Goal: Task Accomplishment & Management: Use online tool/utility

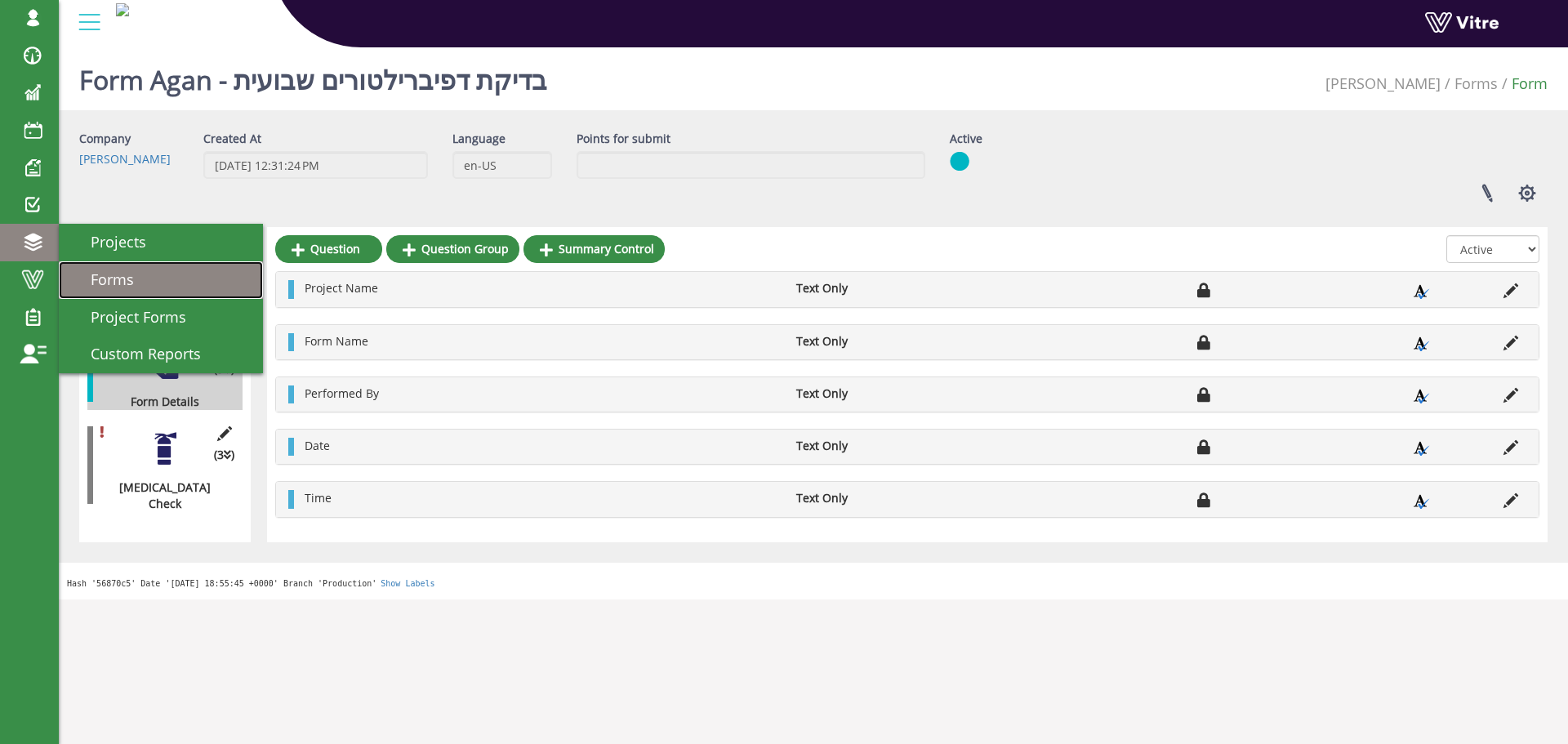
click at [126, 277] on span "Forms" at bounding box center [102, 279] width 63 height 20
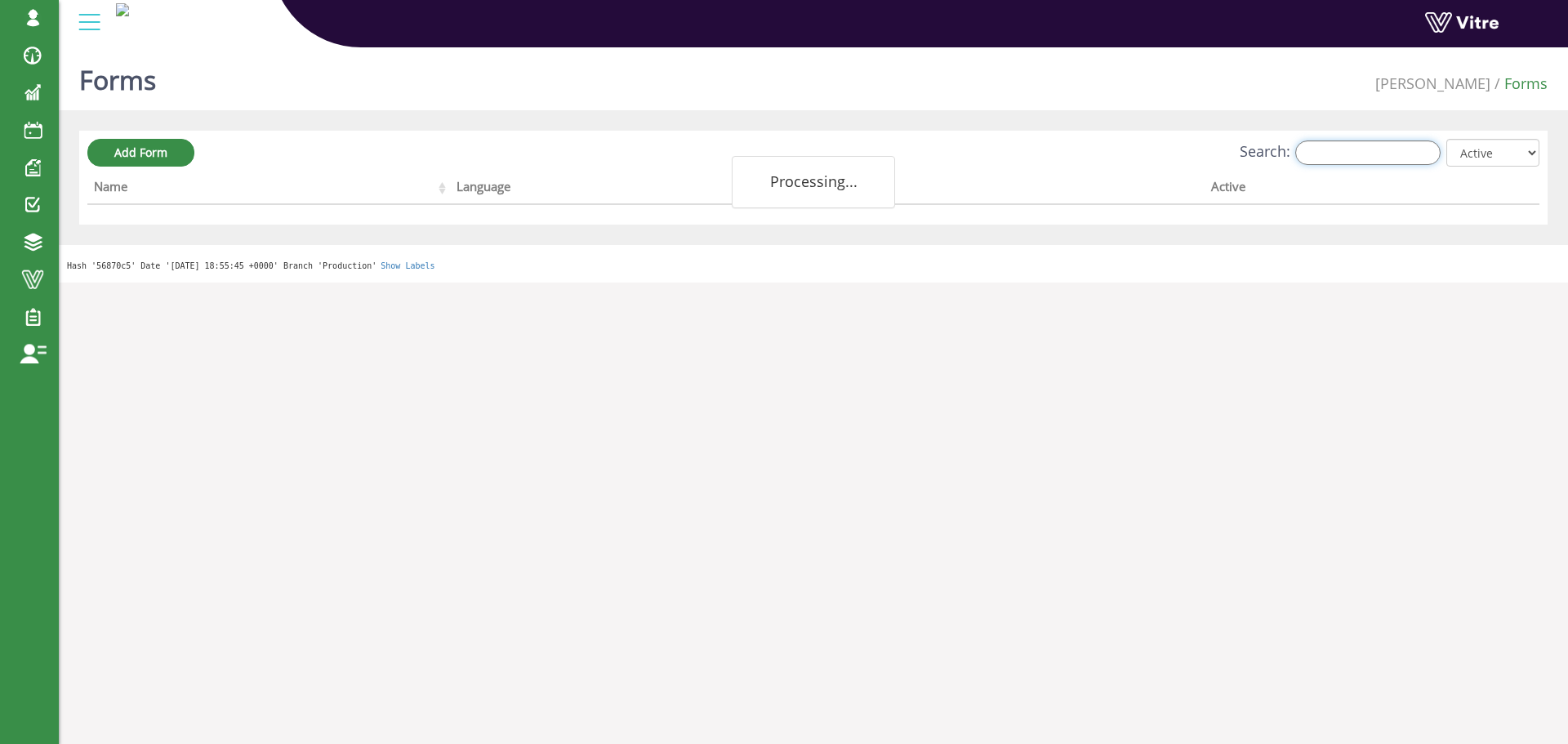
click at [1376, 163] on input "Search:" at bounding box center [1368, 153] width 145 height 24
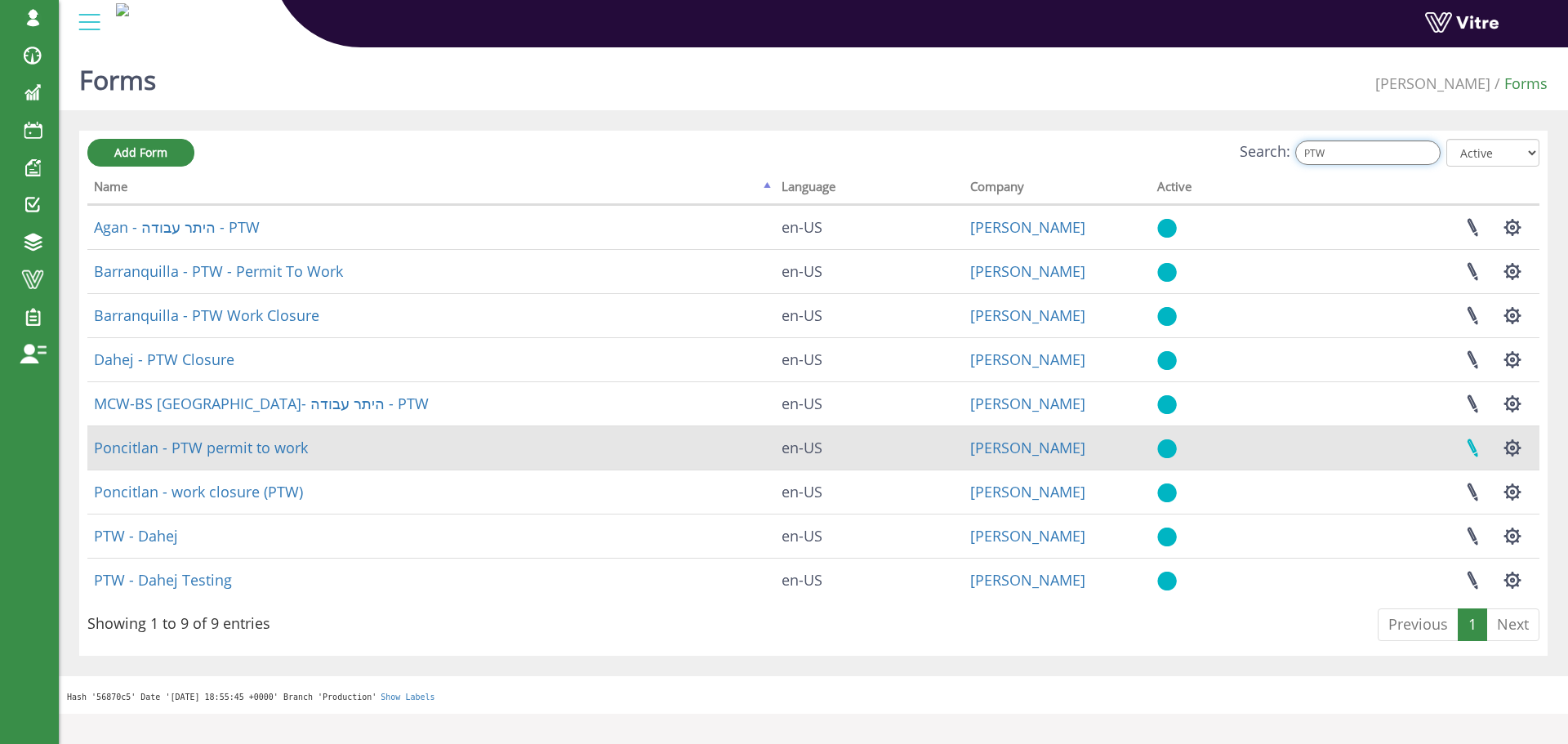
type input "PTW"
click at [1473, 450] on link at bounding box center [1472, 448] width 41 height 43
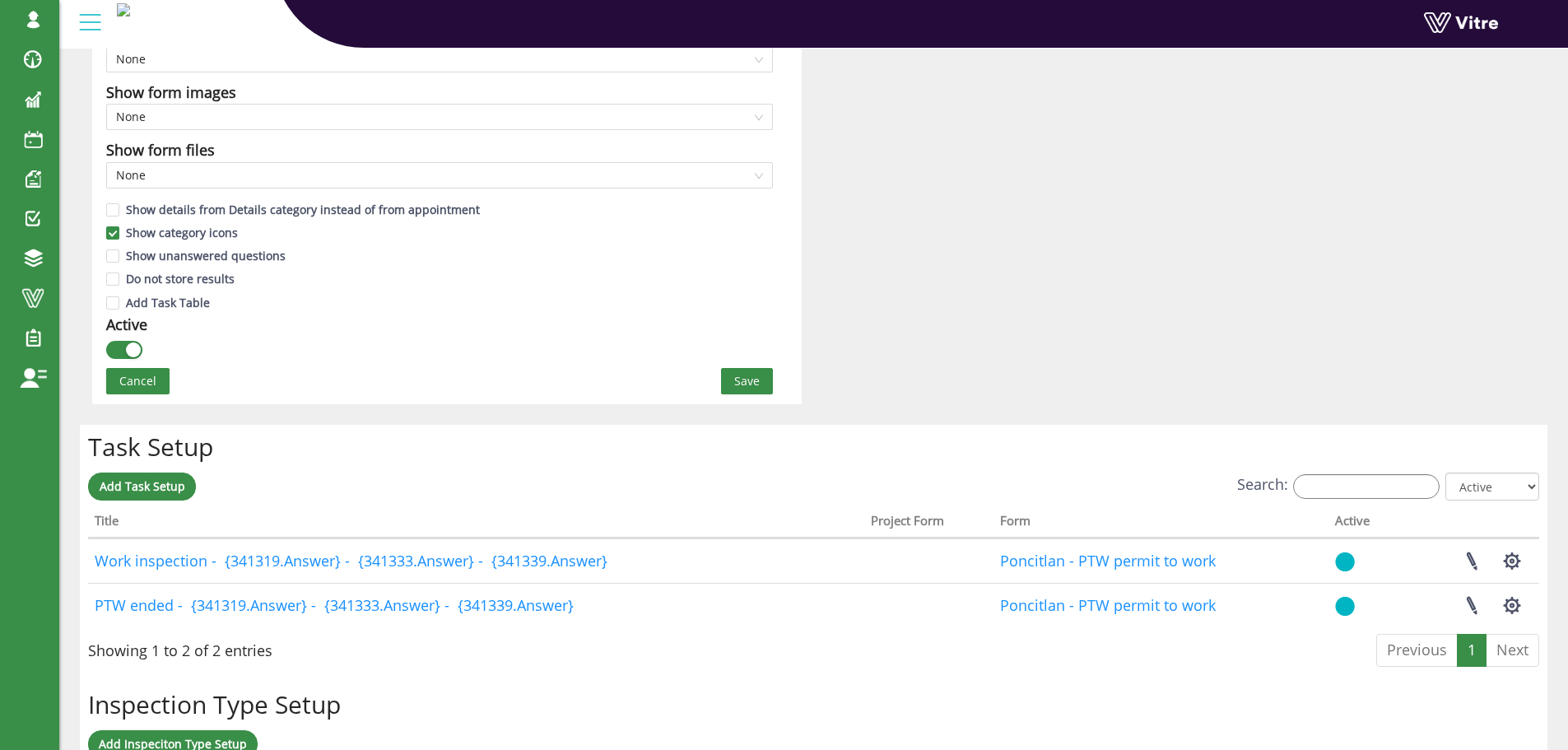
scroll to position [1153, 0]
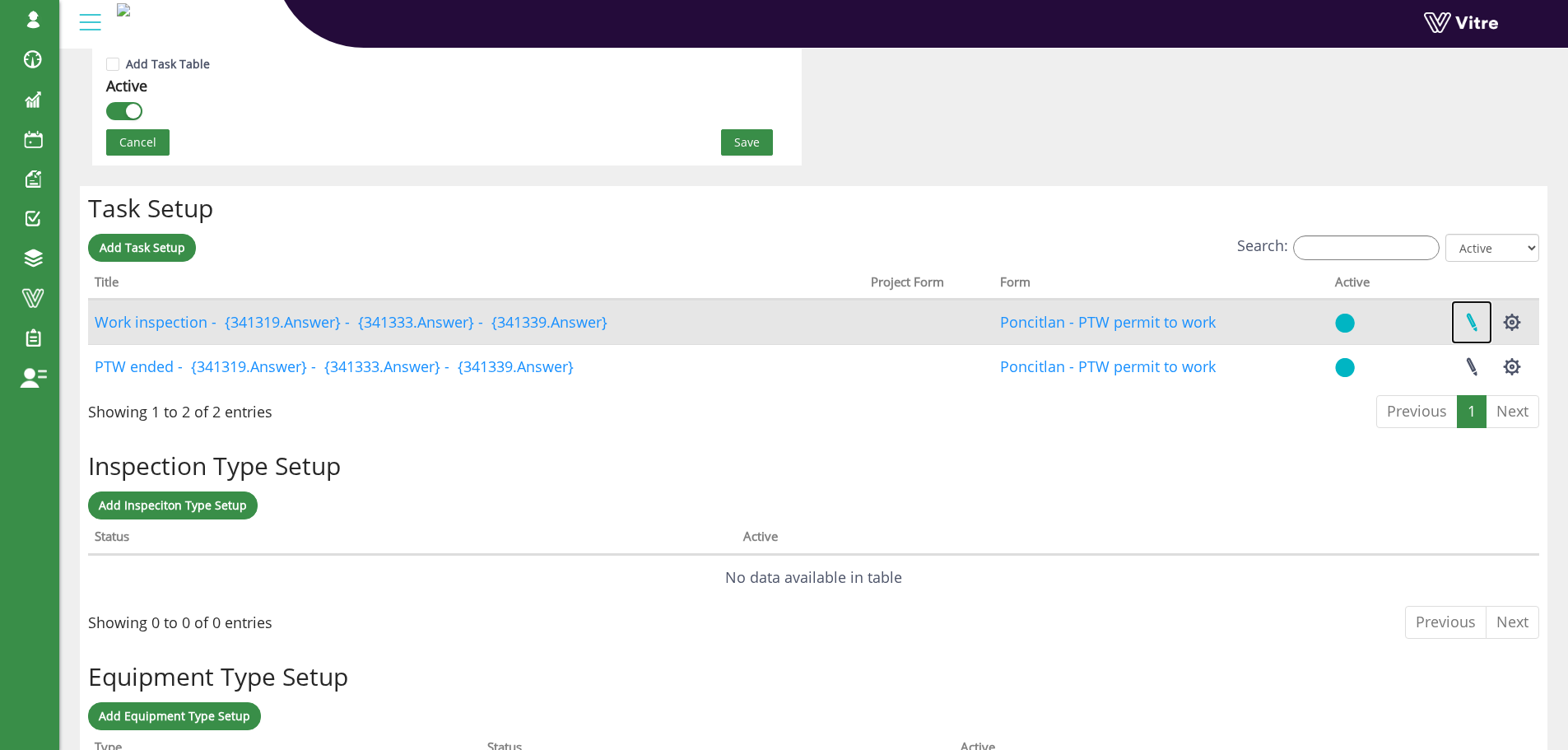
click at [1469, 318] on link at bounding box center [1472, 322] width 42 height 43
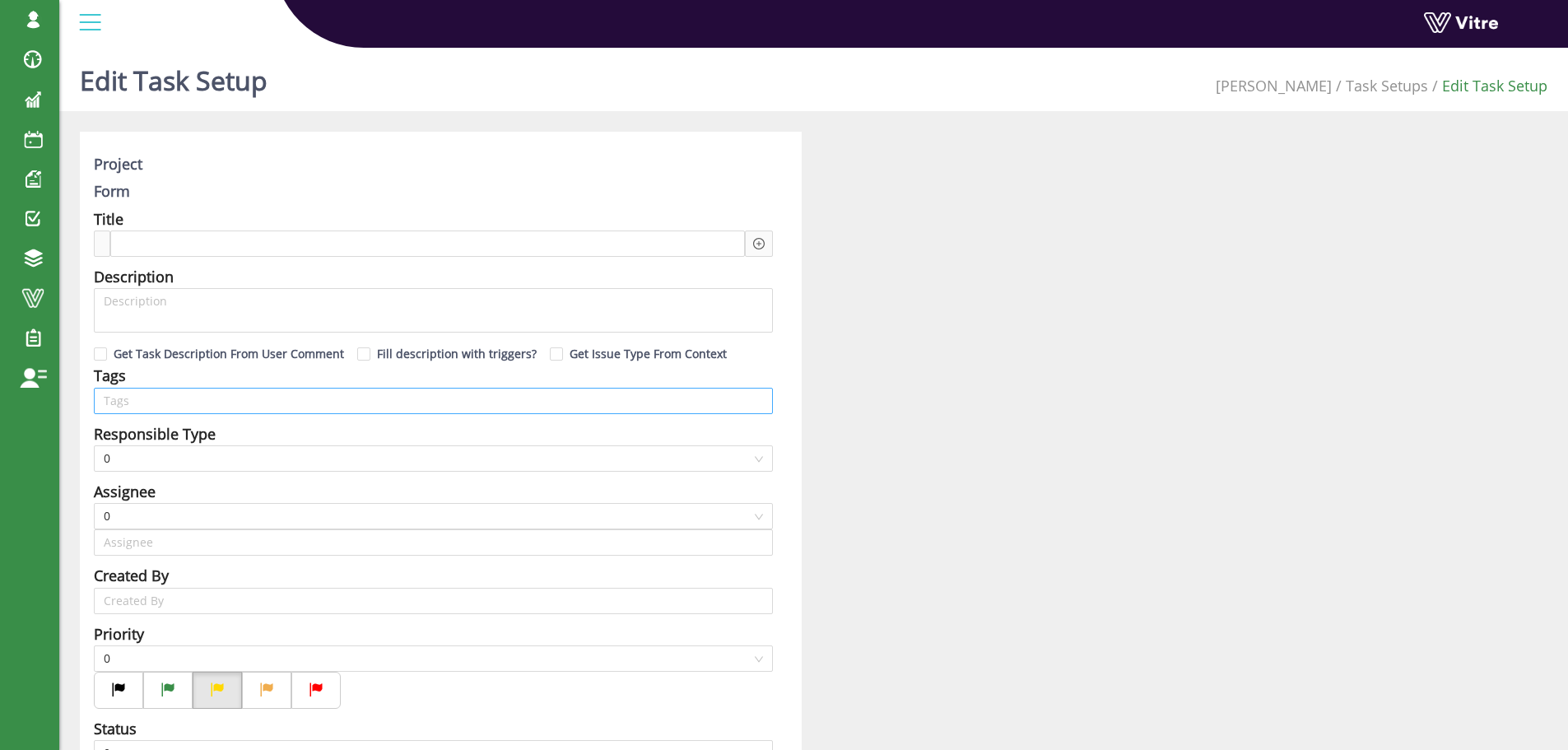
type input "[PERSON_NAME] SU"
type input "Harel Smadar SU"
checkbox input "true"
type input "8"
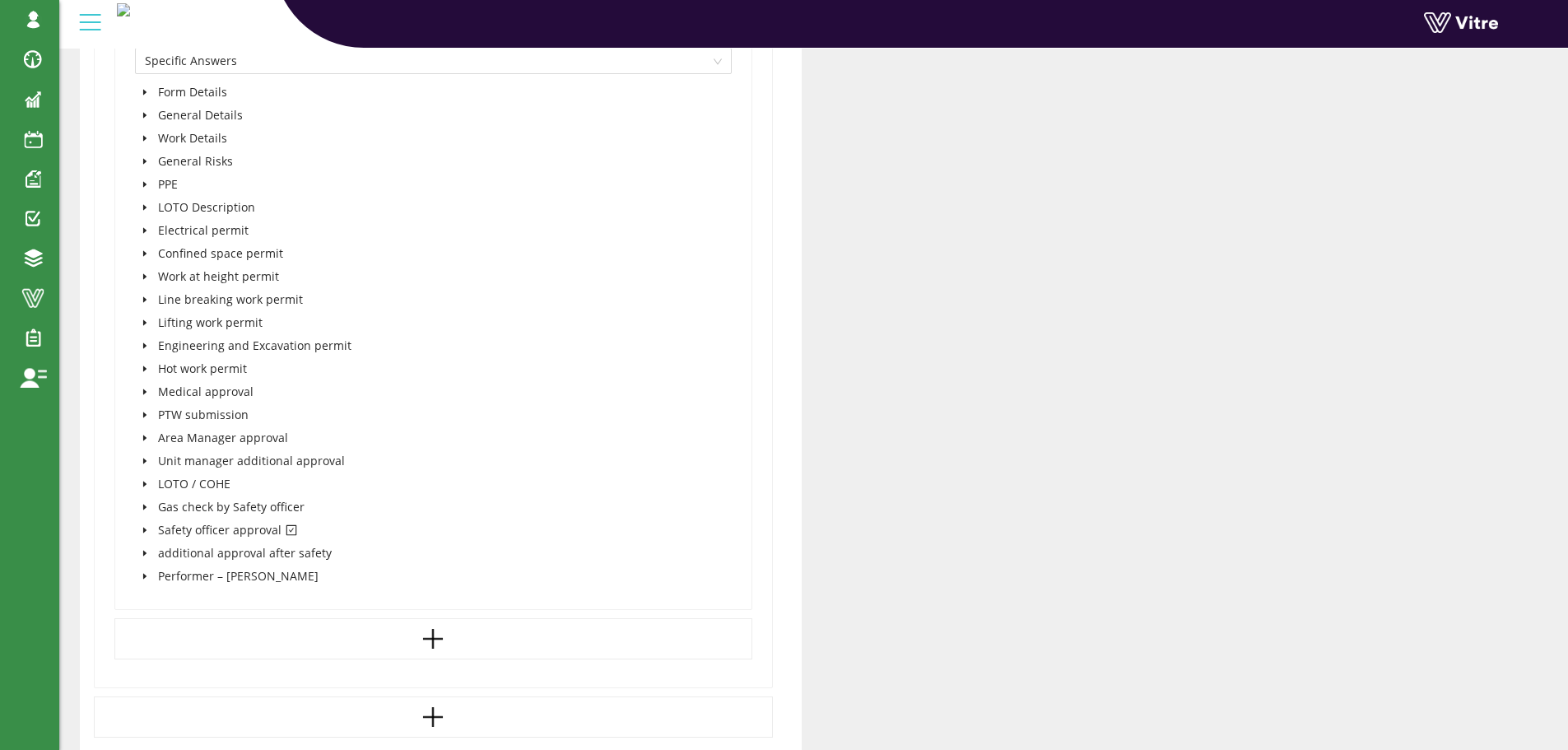
scroll to position [1236, 0]
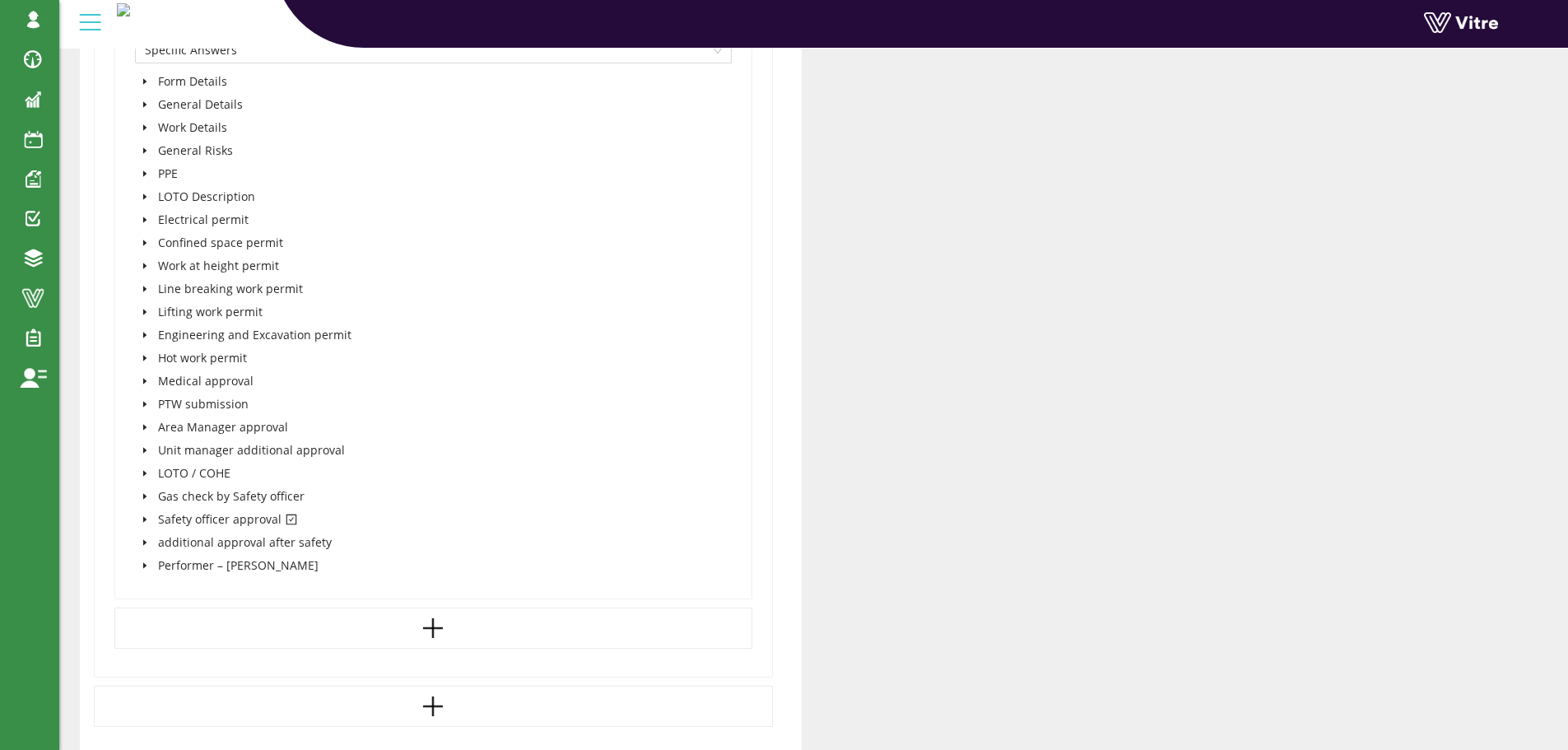
click at [144, 517] on icon "caret-down" at bounding box center [144, 520] width 8 height 9
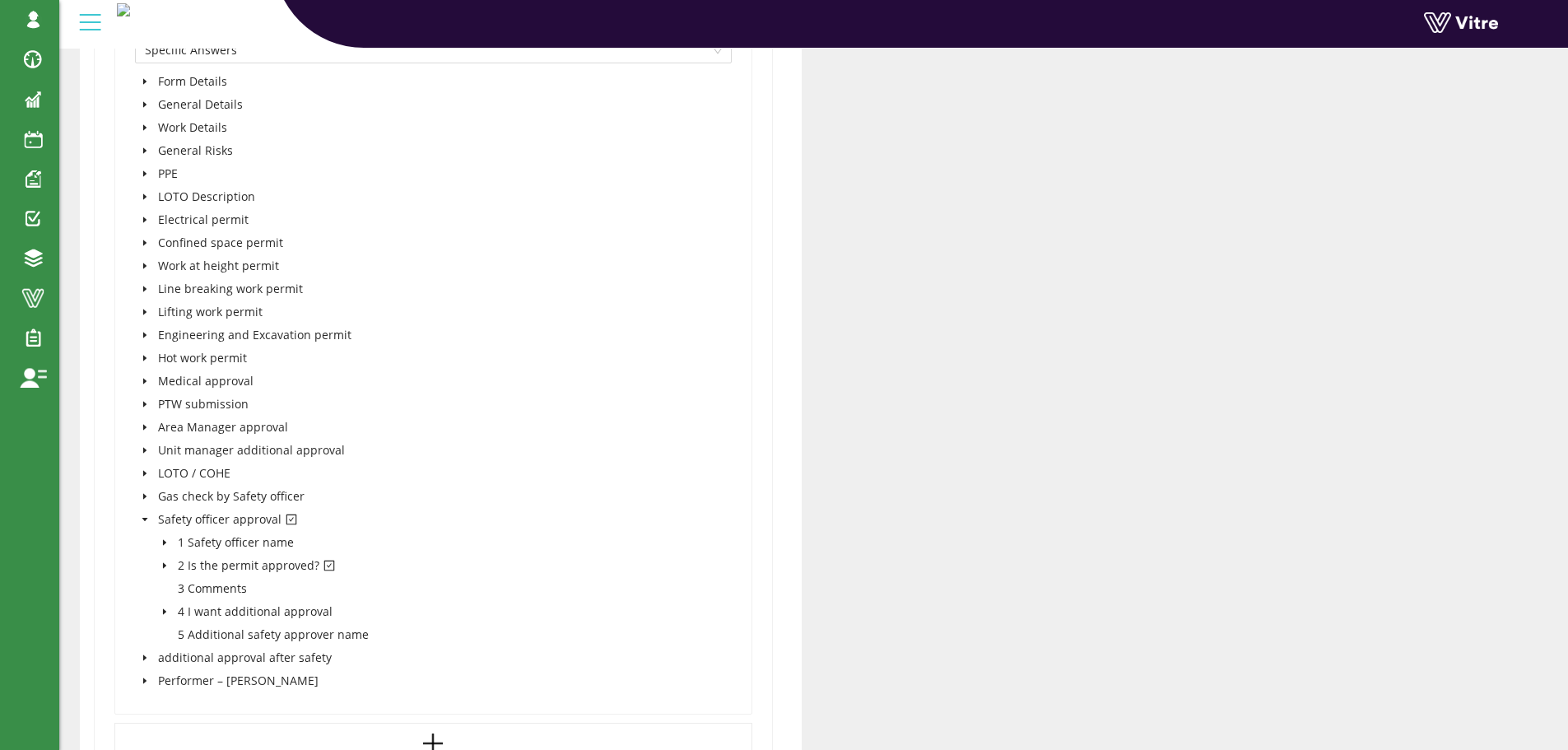
click at [144, 517] on icon "caret-down" at bounding box center [144, 520] width 8 height 9
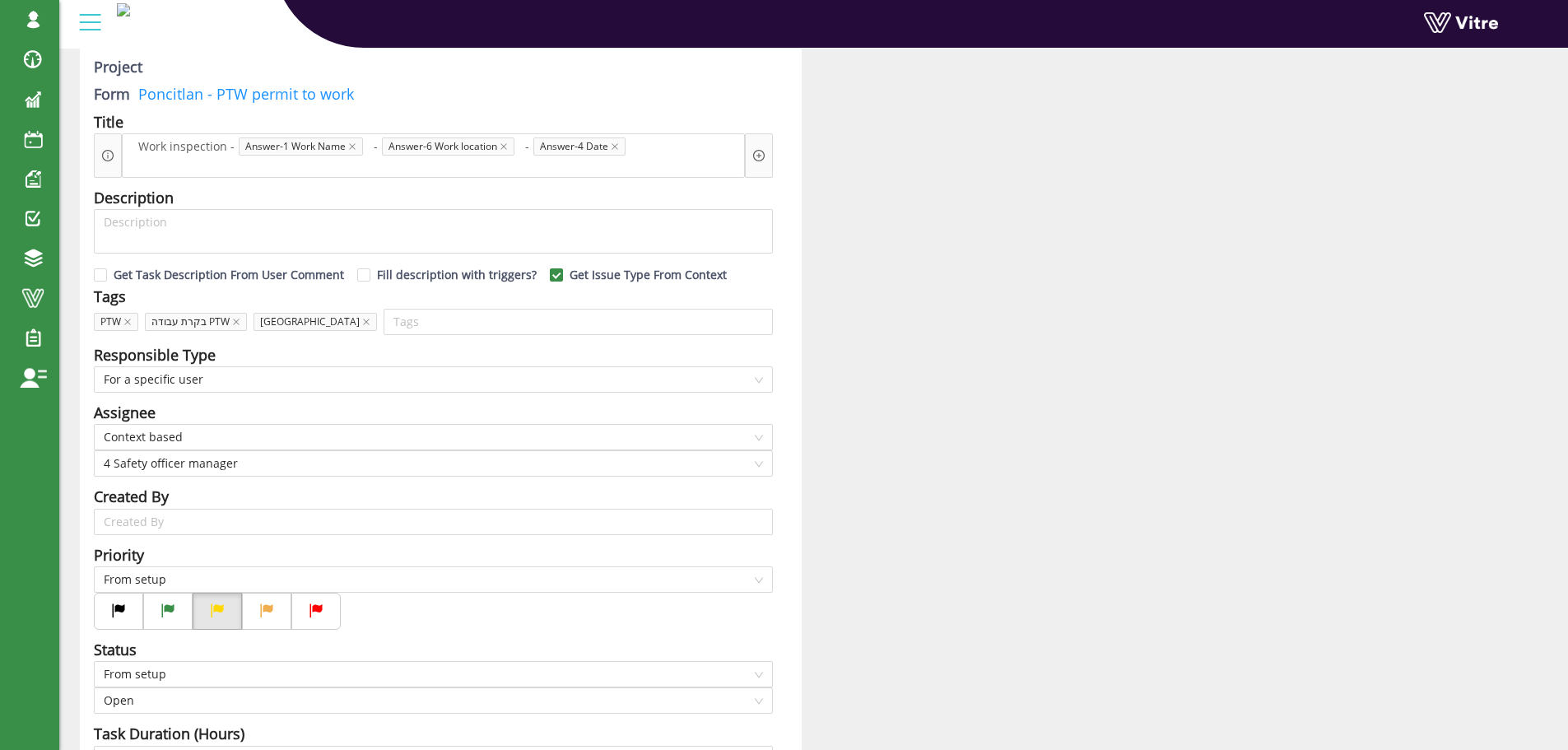
scroll to position [0, 0]
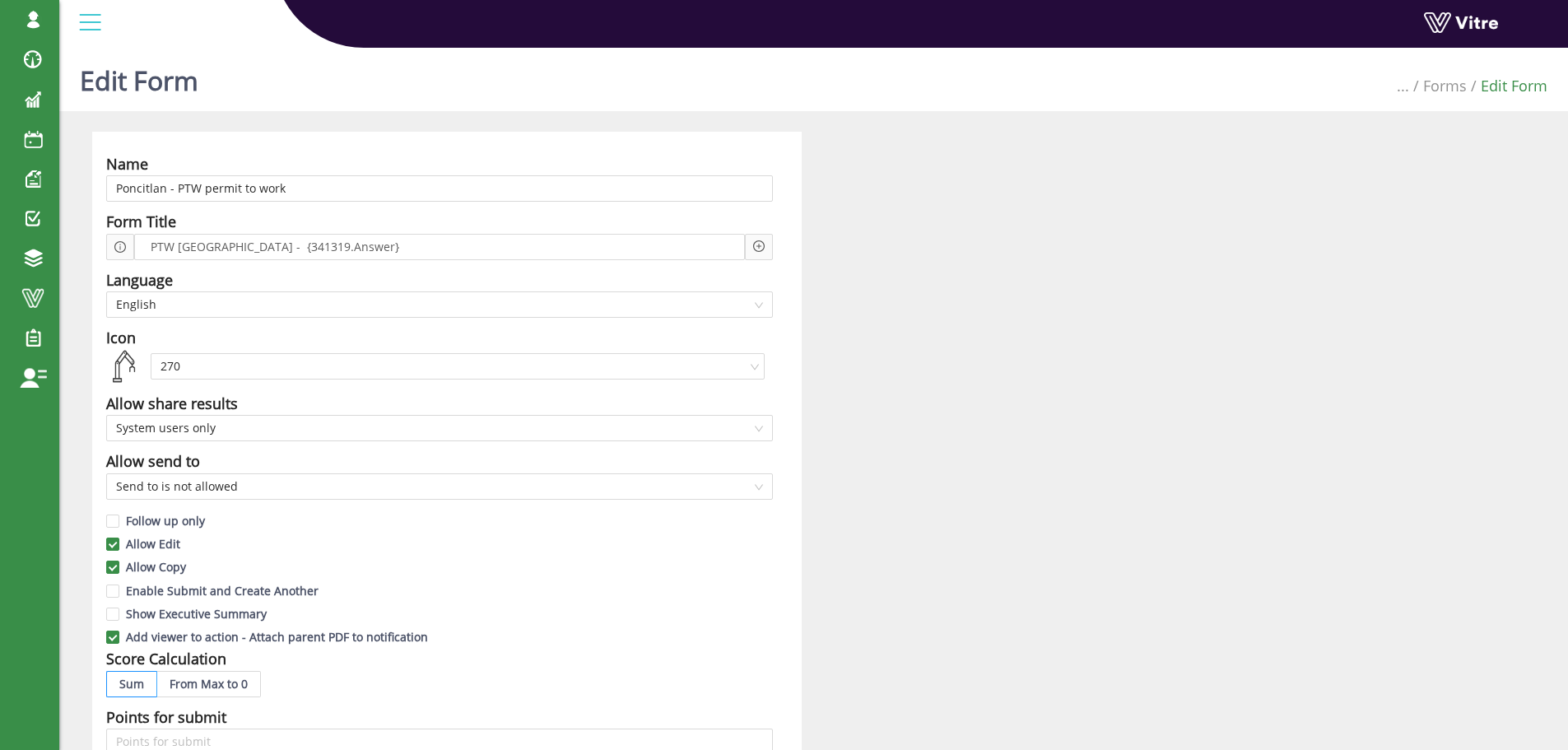
scroll to position [1045, 0]
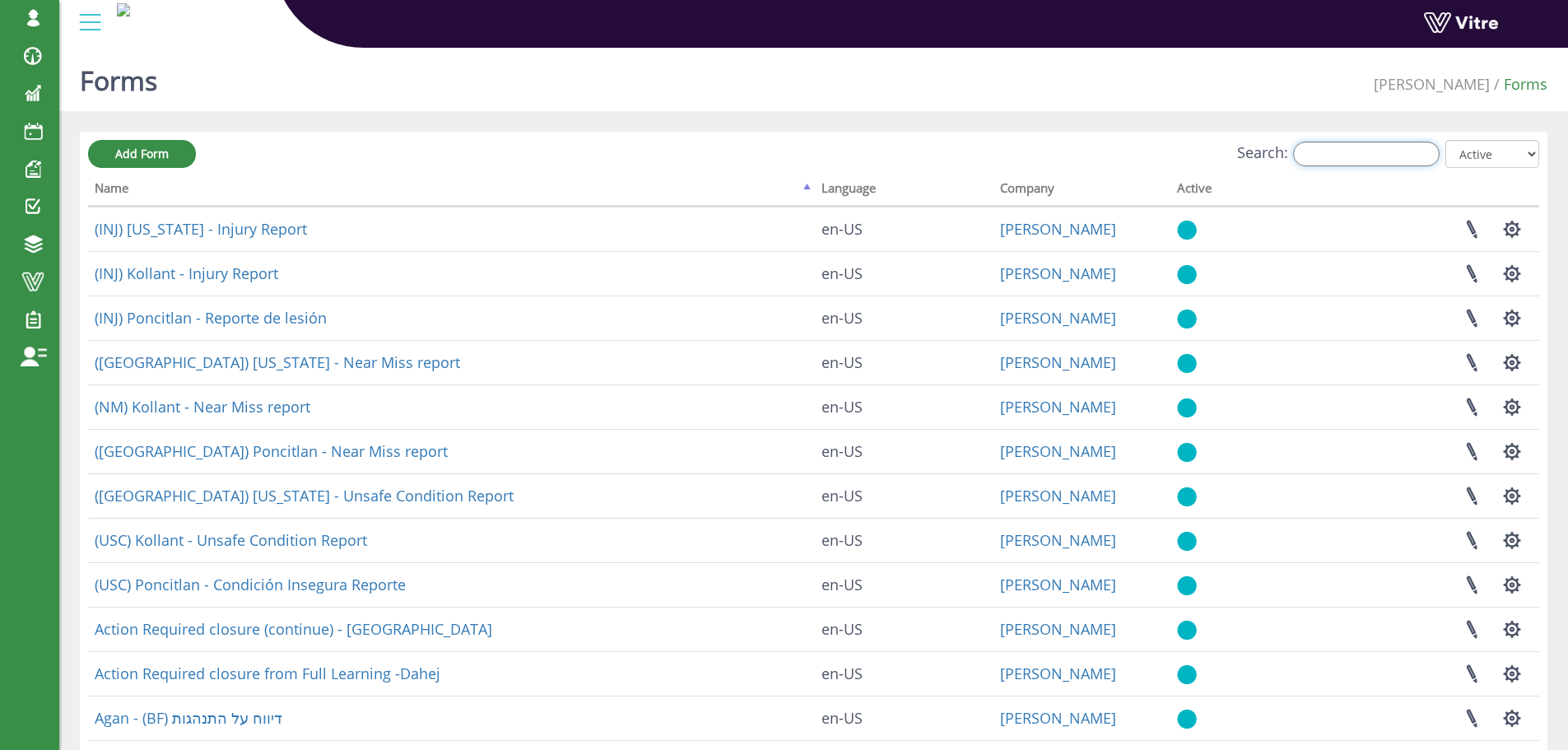
click at [1343, 163] on input "Search:" at bounding box center [1366, 154] width 146 height 25
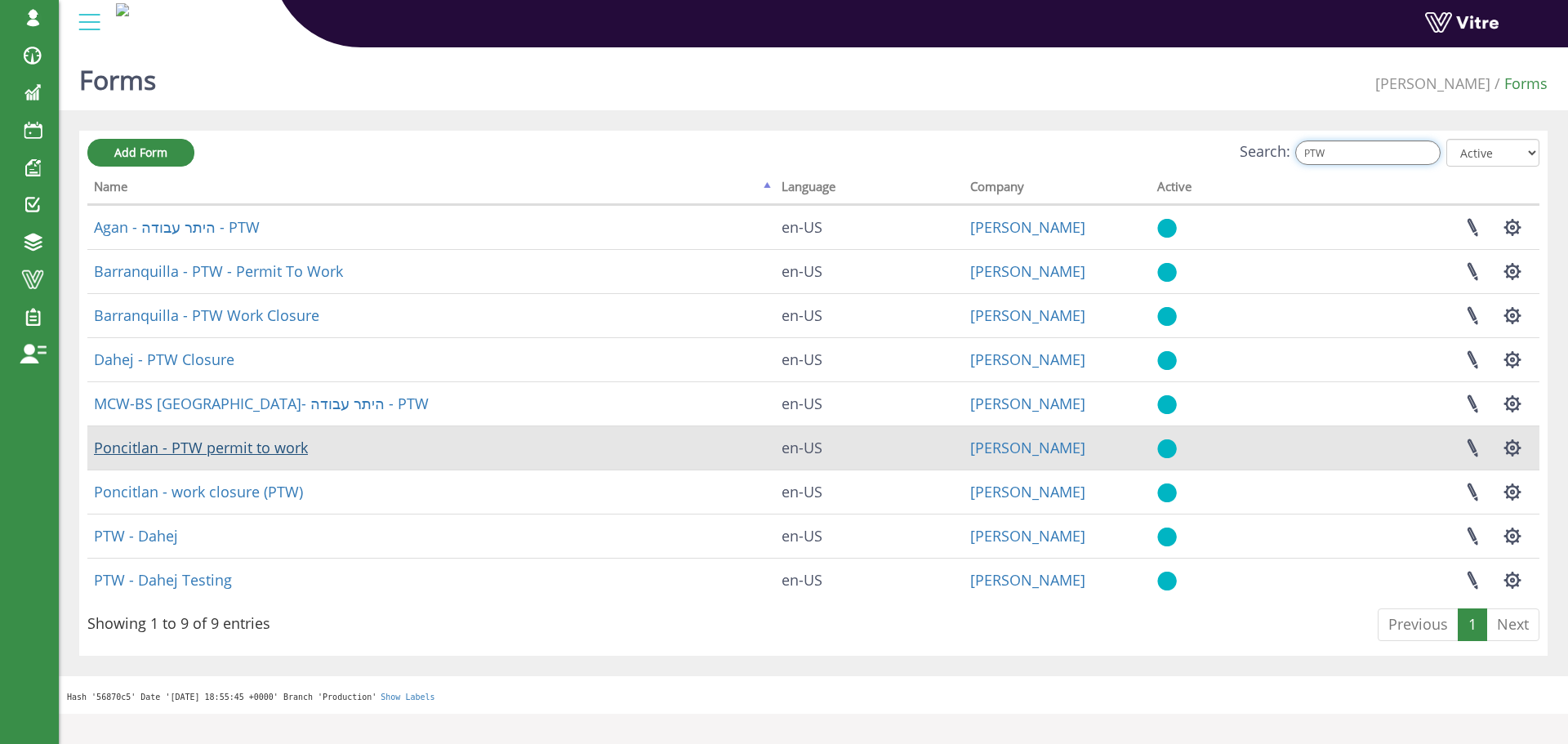
type input "PTW"
click at [1513, 445] on button "button" at bounding box center [1513, 448] width 41 height 43
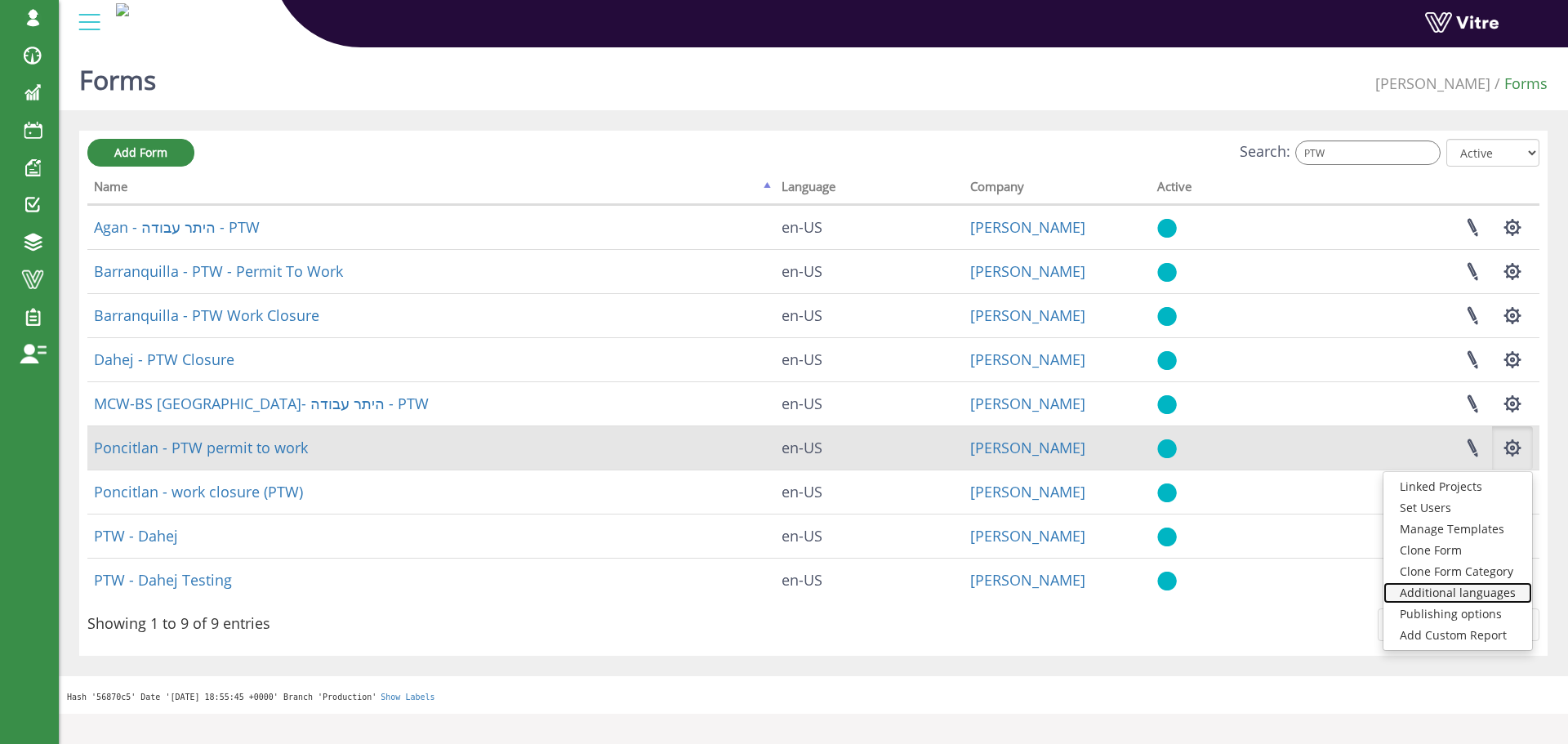
click at [1469, 592] on link "Additional languages" at bounding box center [1457, 593] width 149 height 22
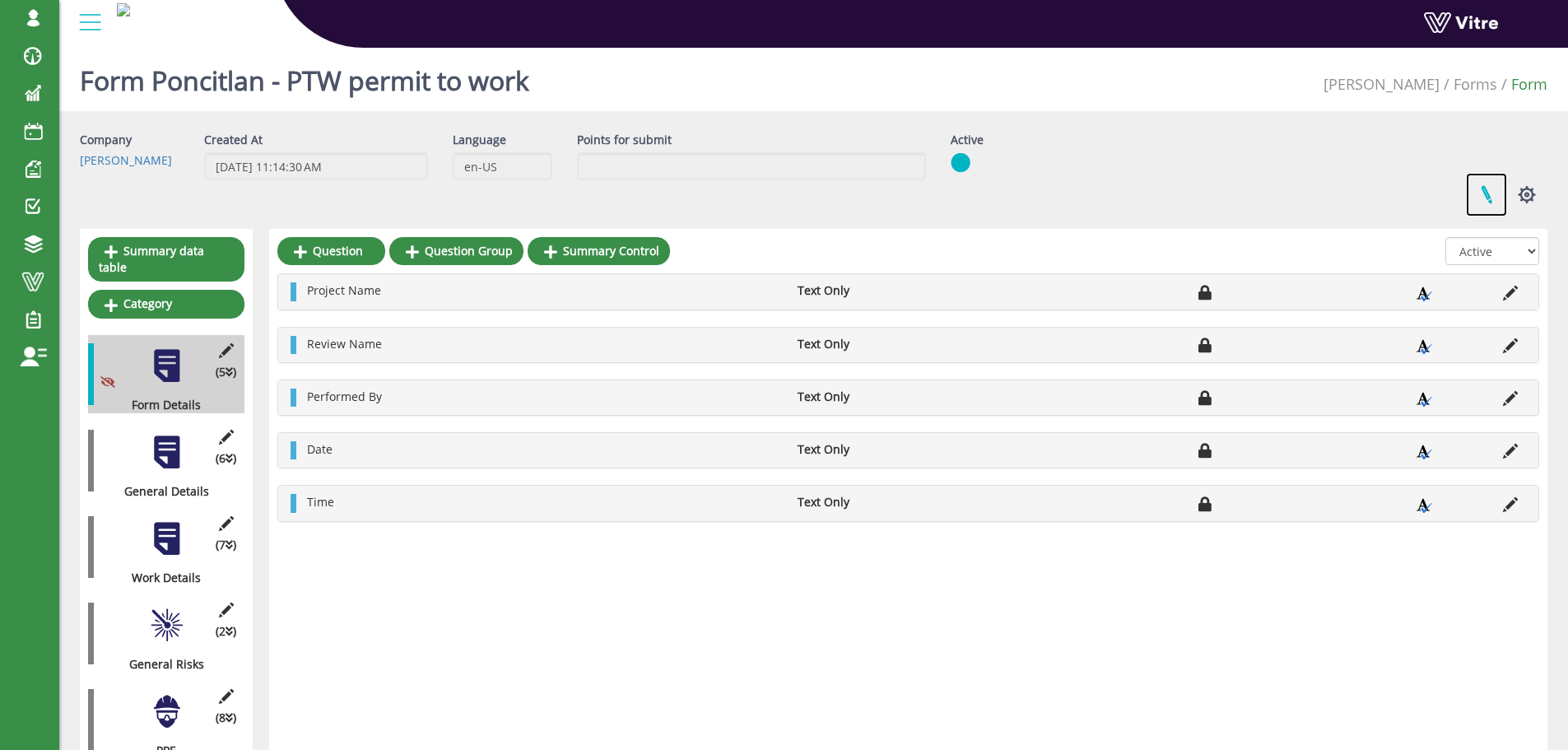
click at [1480, 188] on link at bounding box center [1487, 195] width 42 height 43
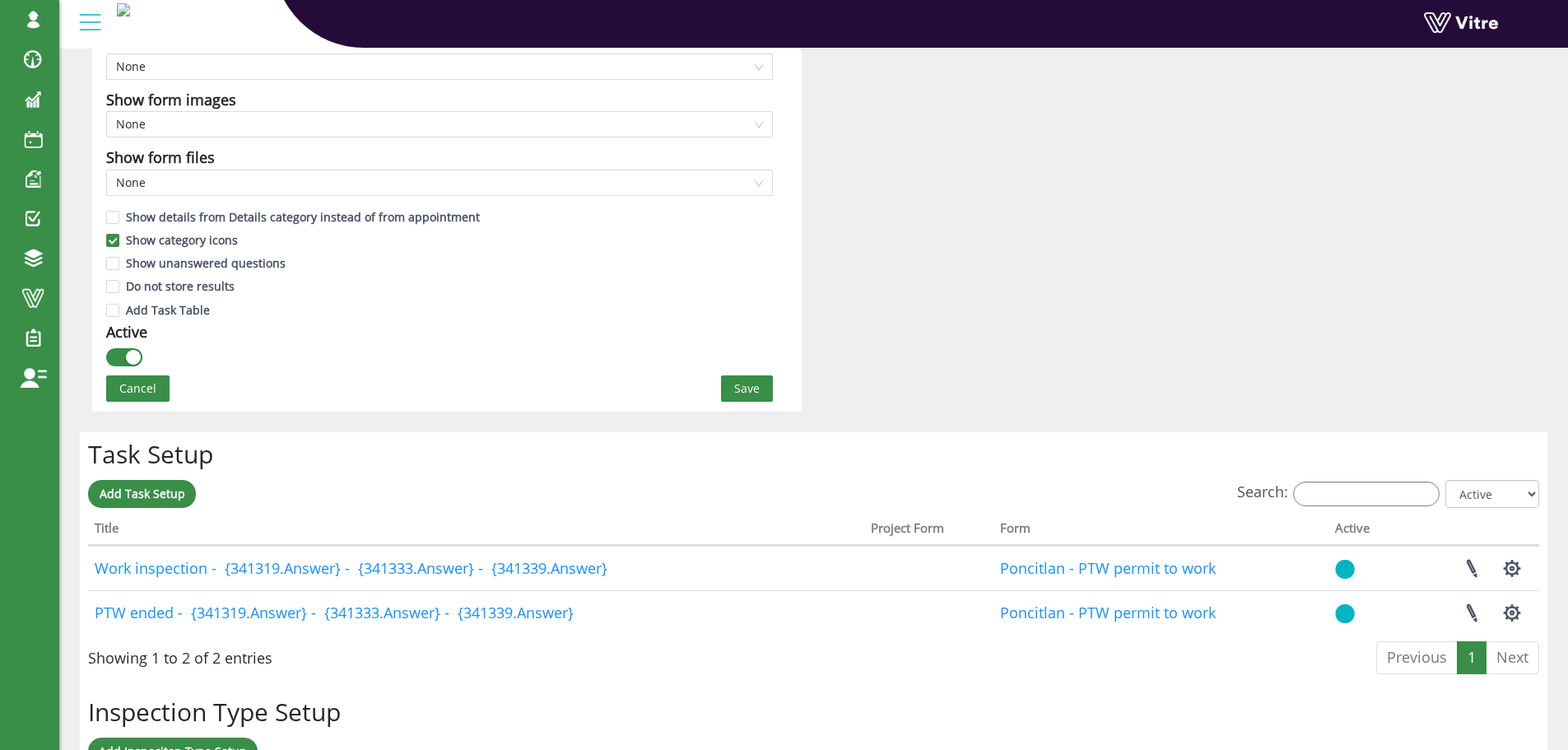
scroll to position [1153, 0]
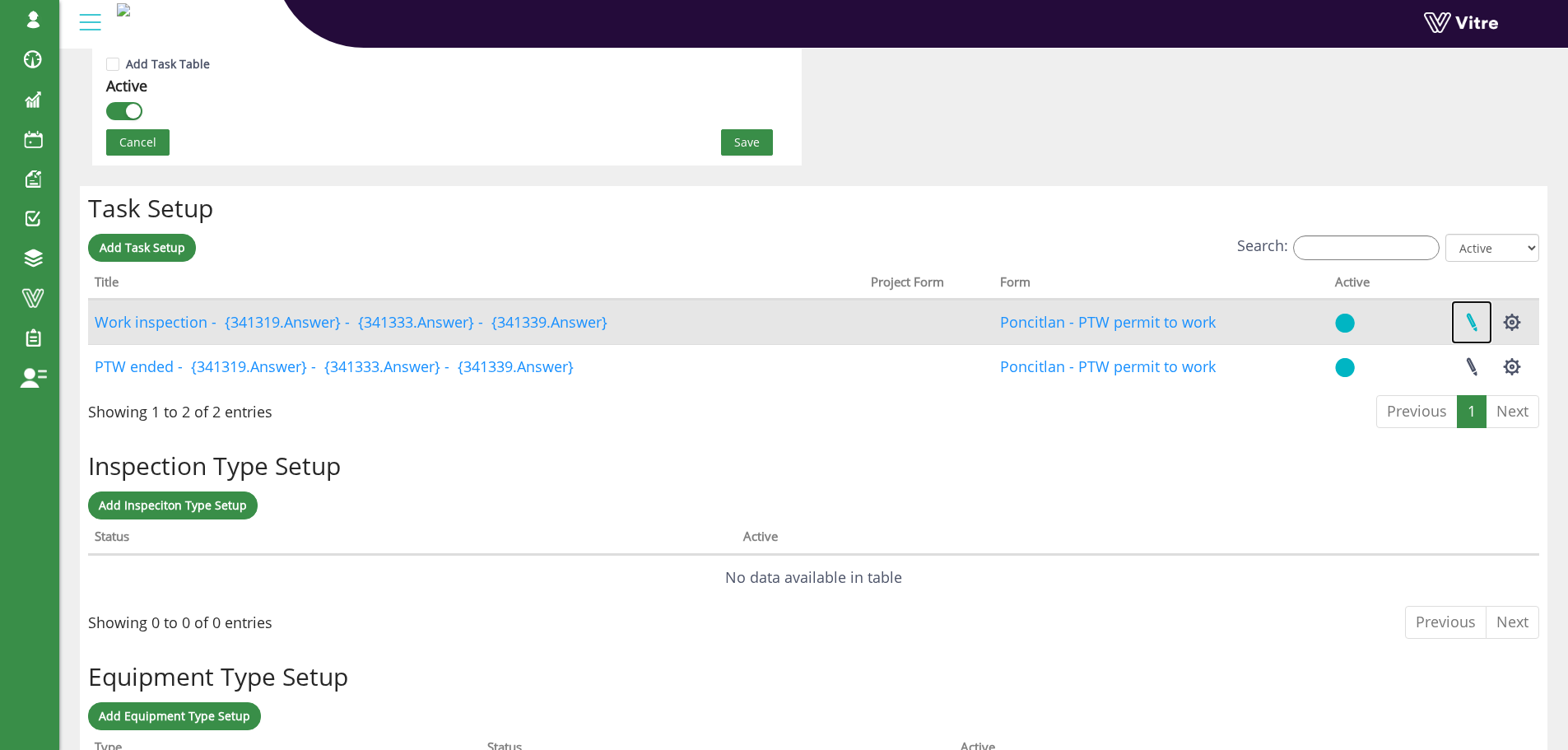
click at [1471, 324] on link at bounding box center [1472, 322] width 42 height 43
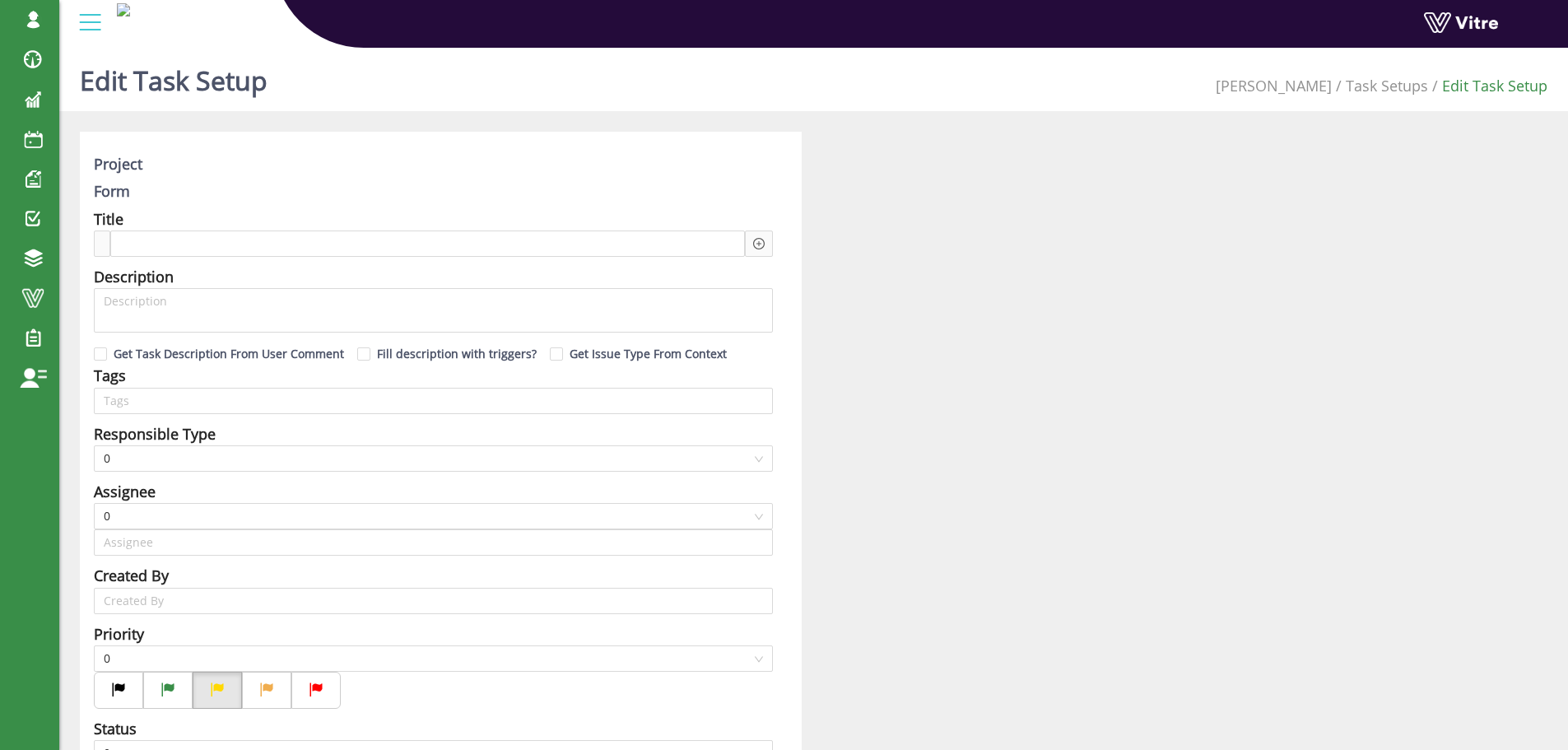
type input "[PERSON_NAME] SU"
checkbox input "true"
type input "8"
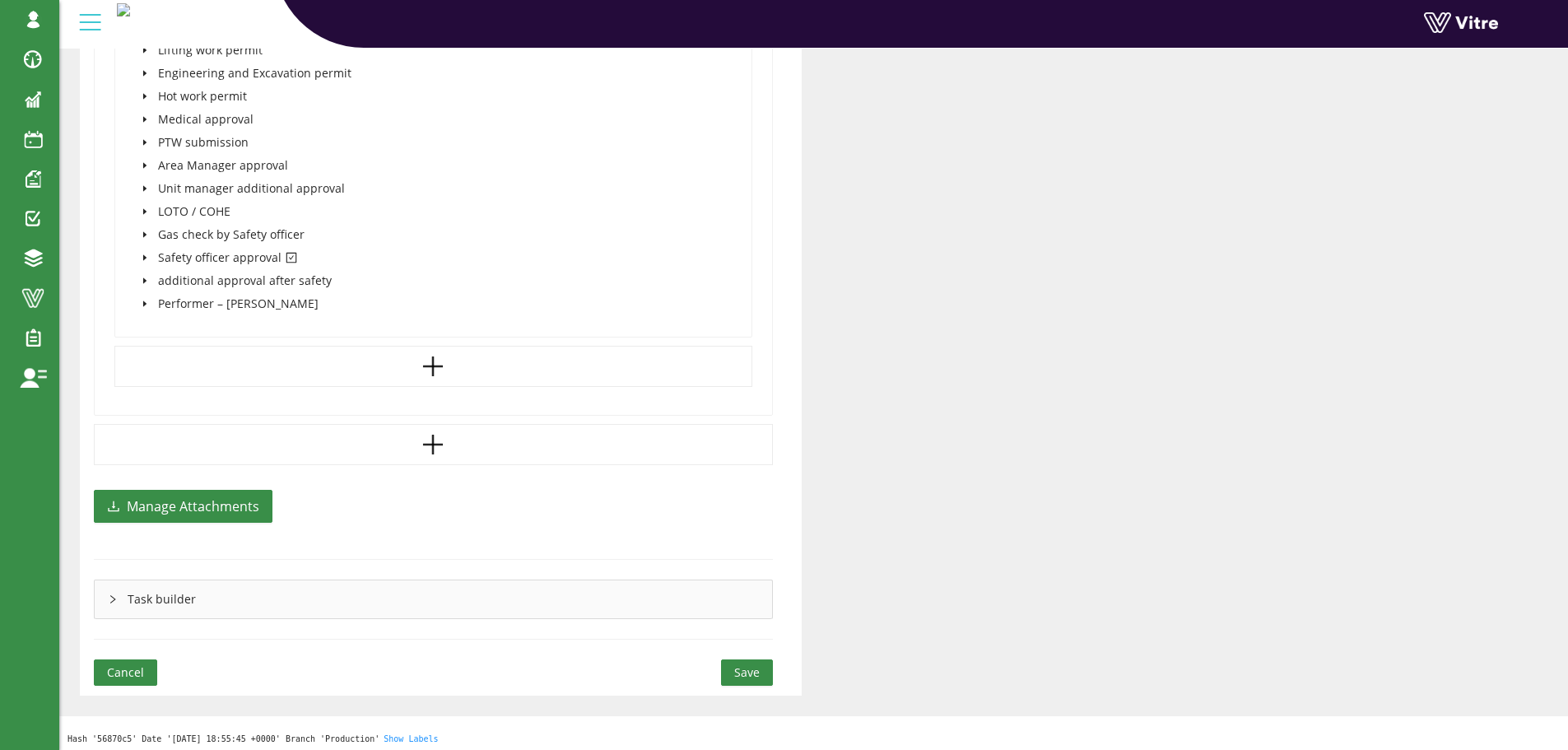
scroll to position [1503, 0]
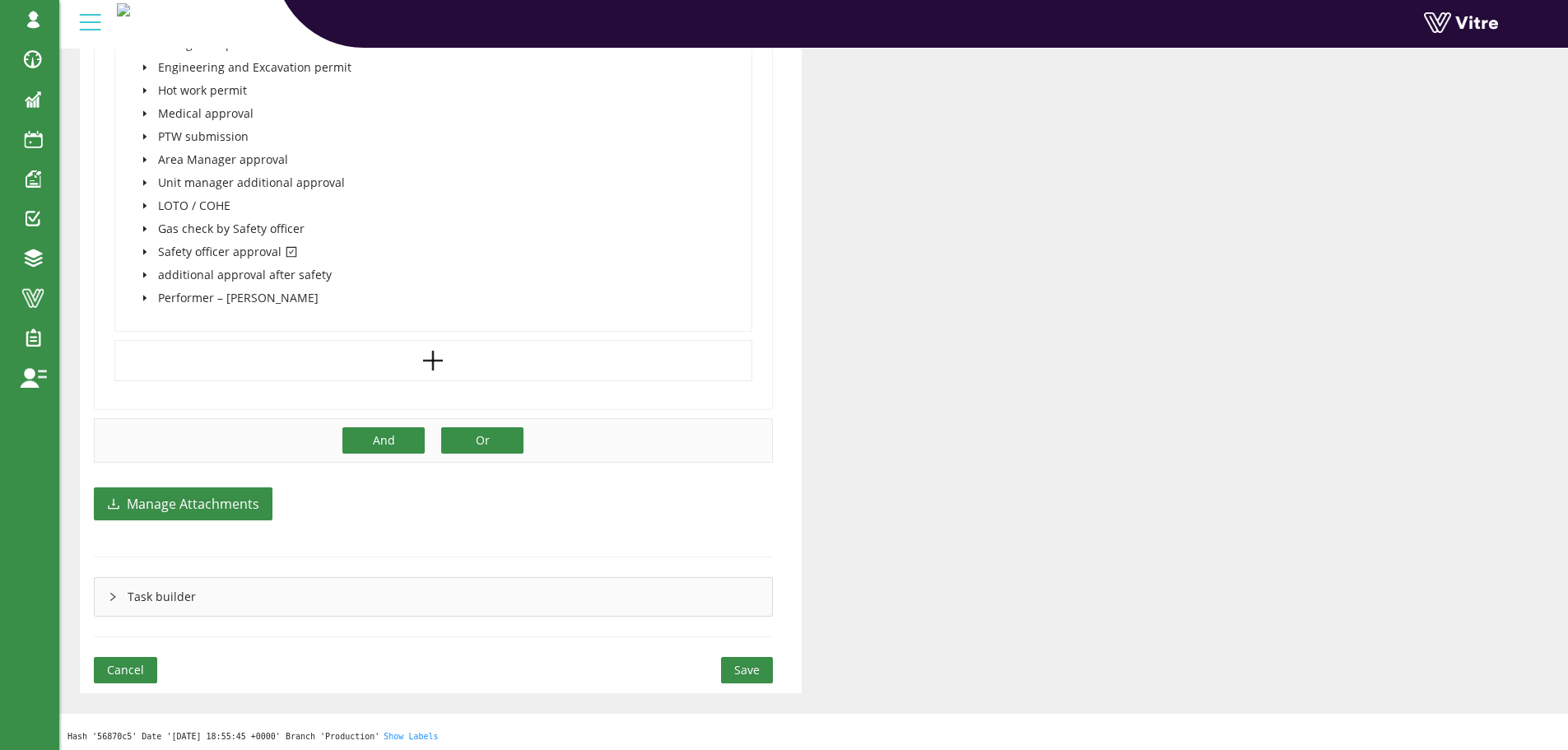
click at [485, 438] on span "Or" at bounding box center [482, 440] width 14 height 18
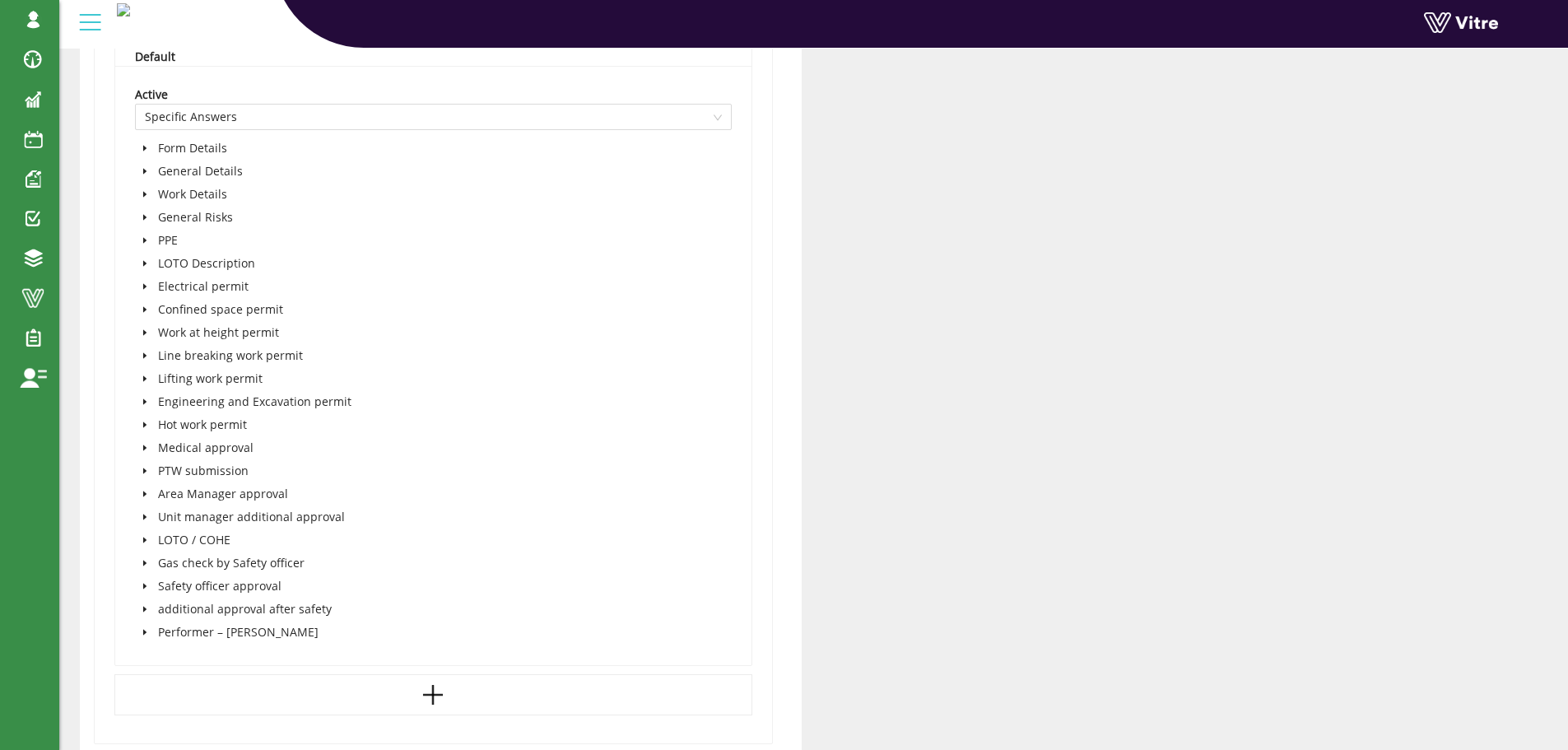
scroll to position [1915, 0]
click at [146, 187] on icon "caret-down" at bounding box center [144, 187] width 8 height 9
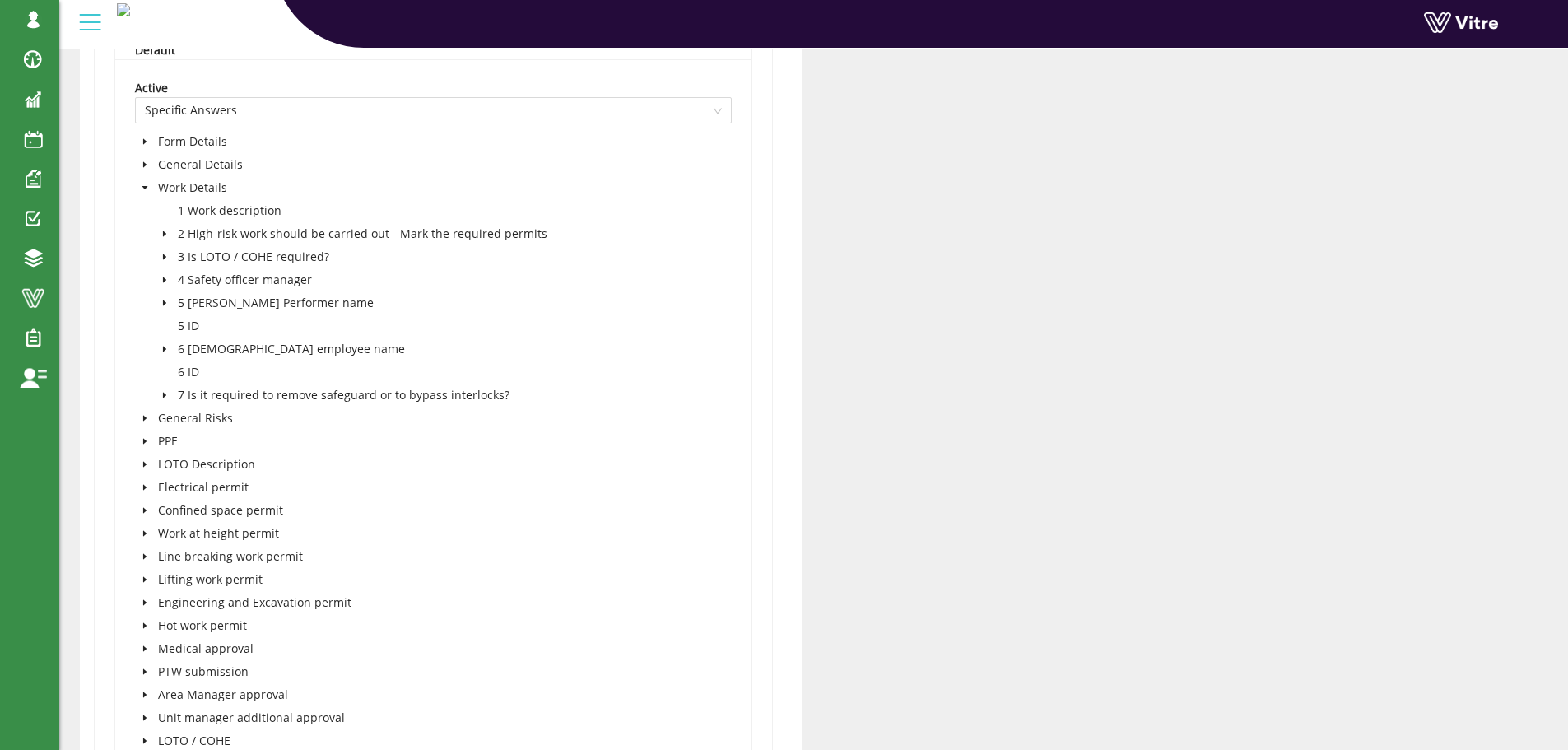
click at [168, 235] on icon "caret-down" at bounding box center [164, 233] width 8 height 9
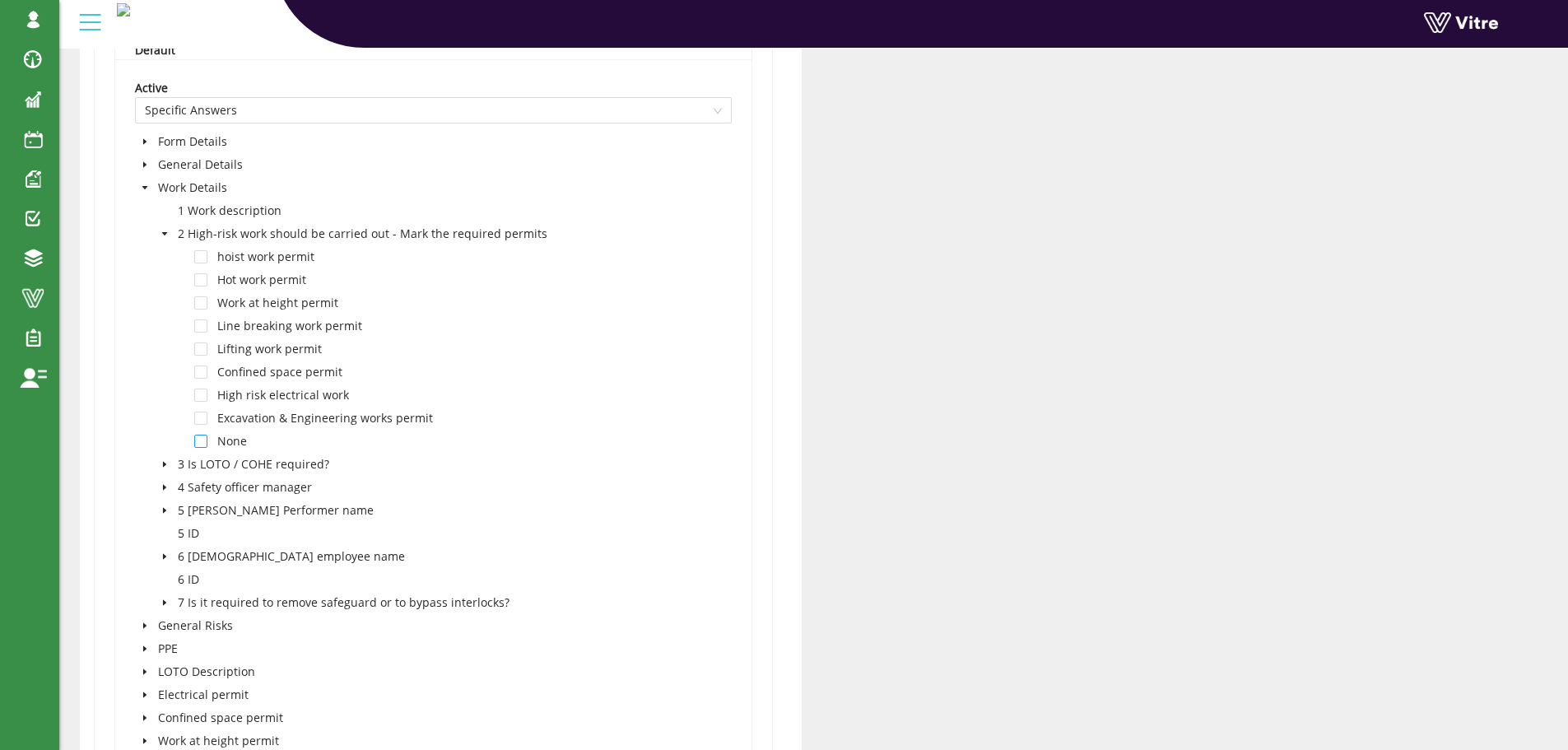
click at [197, 444] on span at bounding box center [201, 441] width 13 height 13
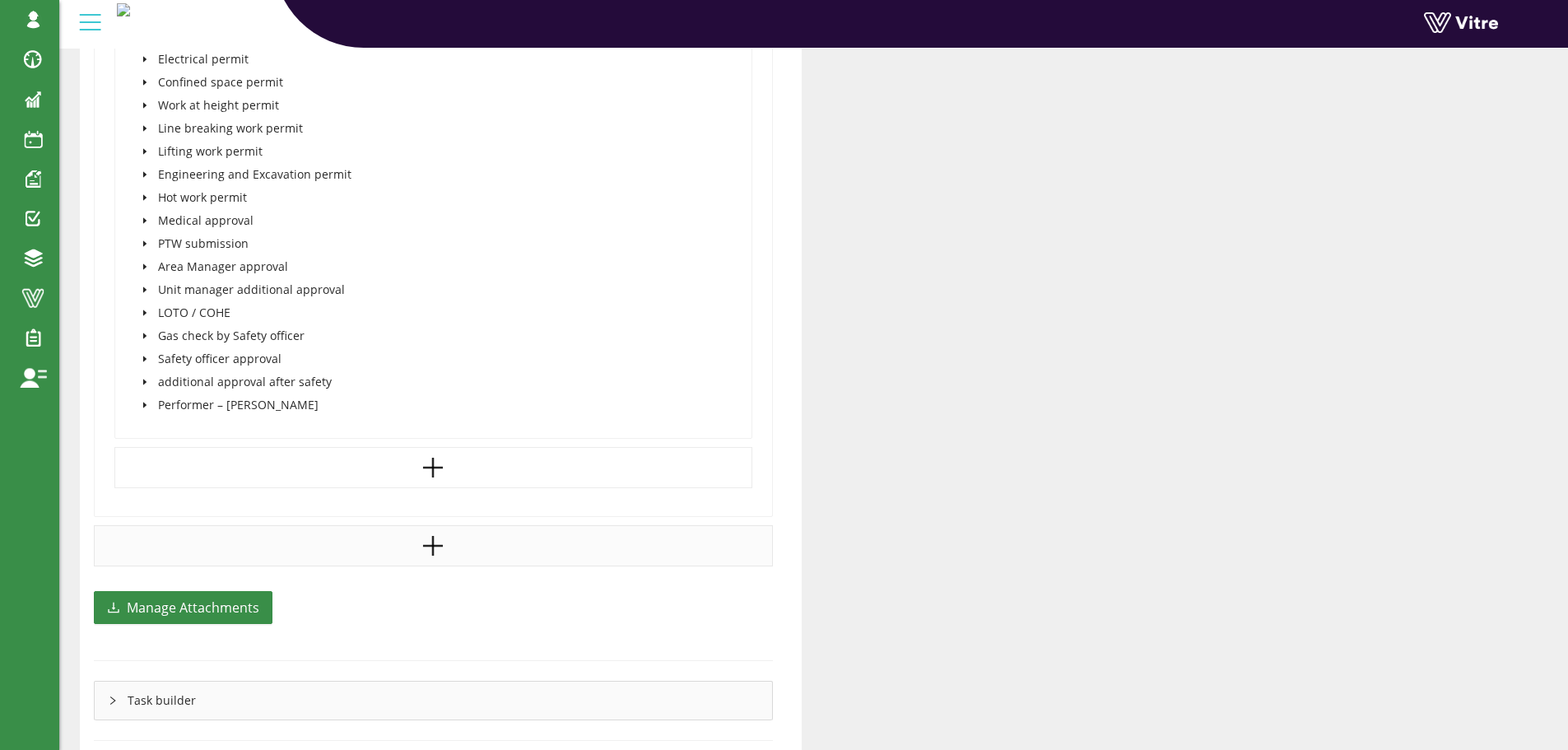
scroll to position [2573, 0]
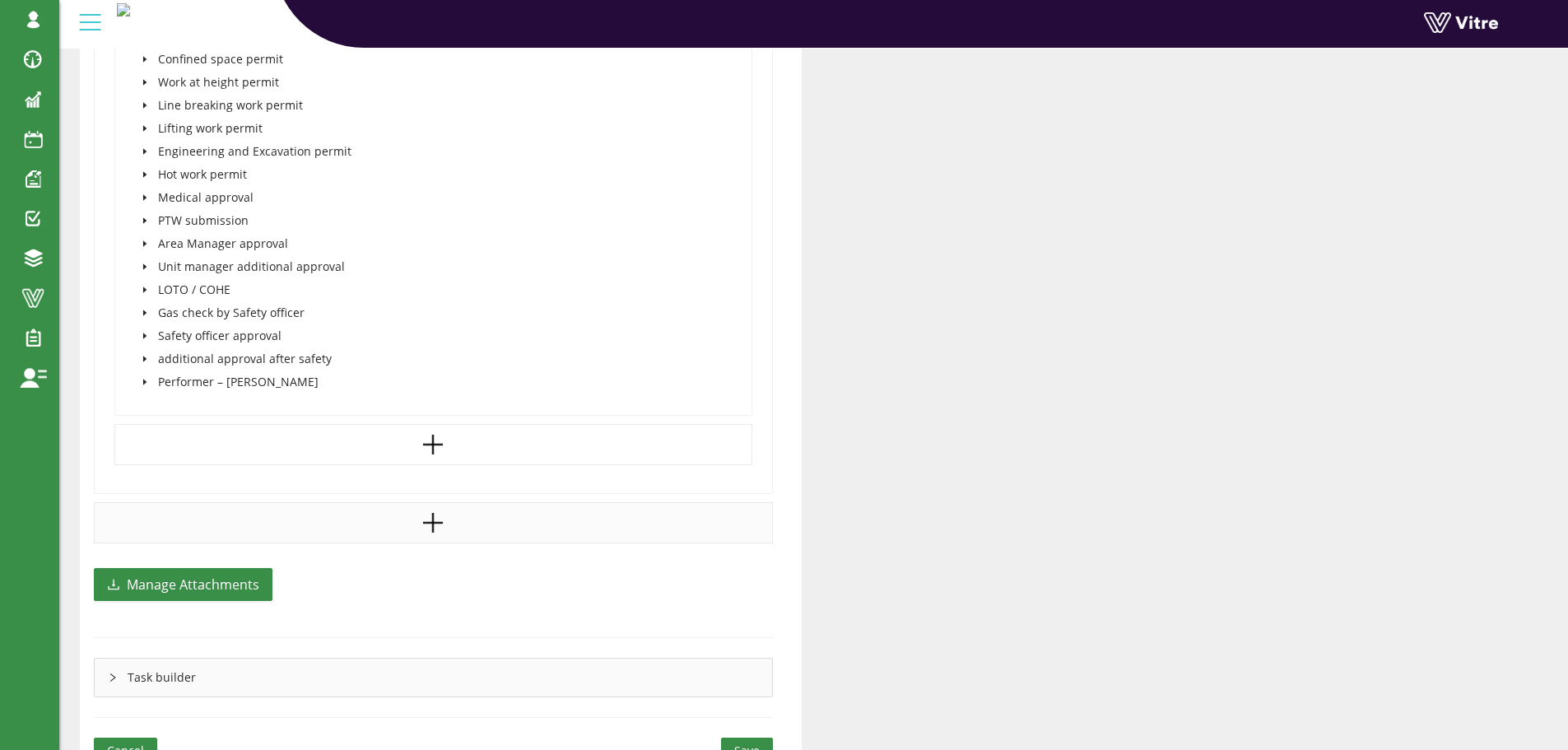
click at [144, 240] on icon "caret-down" at bounding box center [144, 244] width 8 height 9
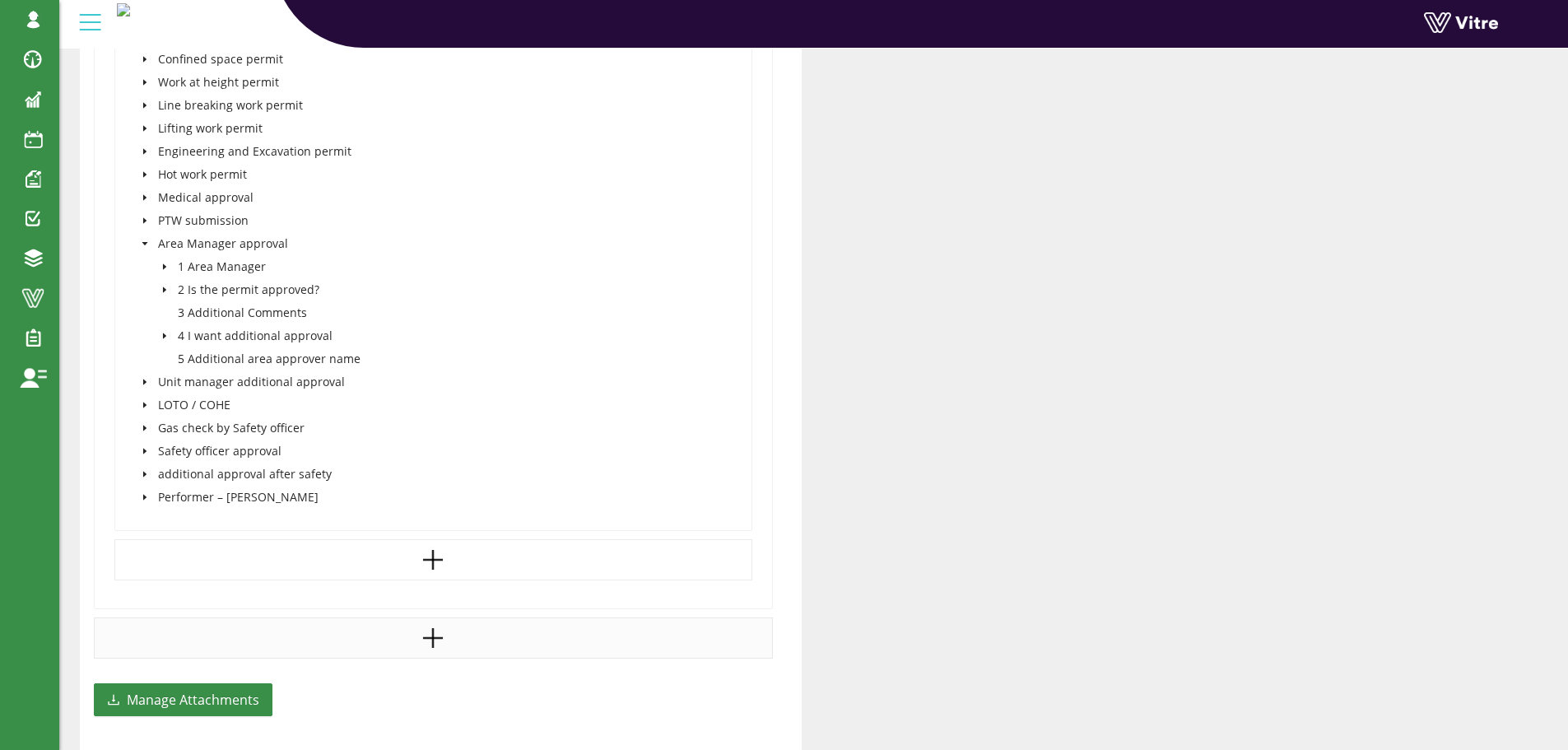
click at [166, 288] on icon "caret-down" at bounding box center [164, 290] width 8 height 9
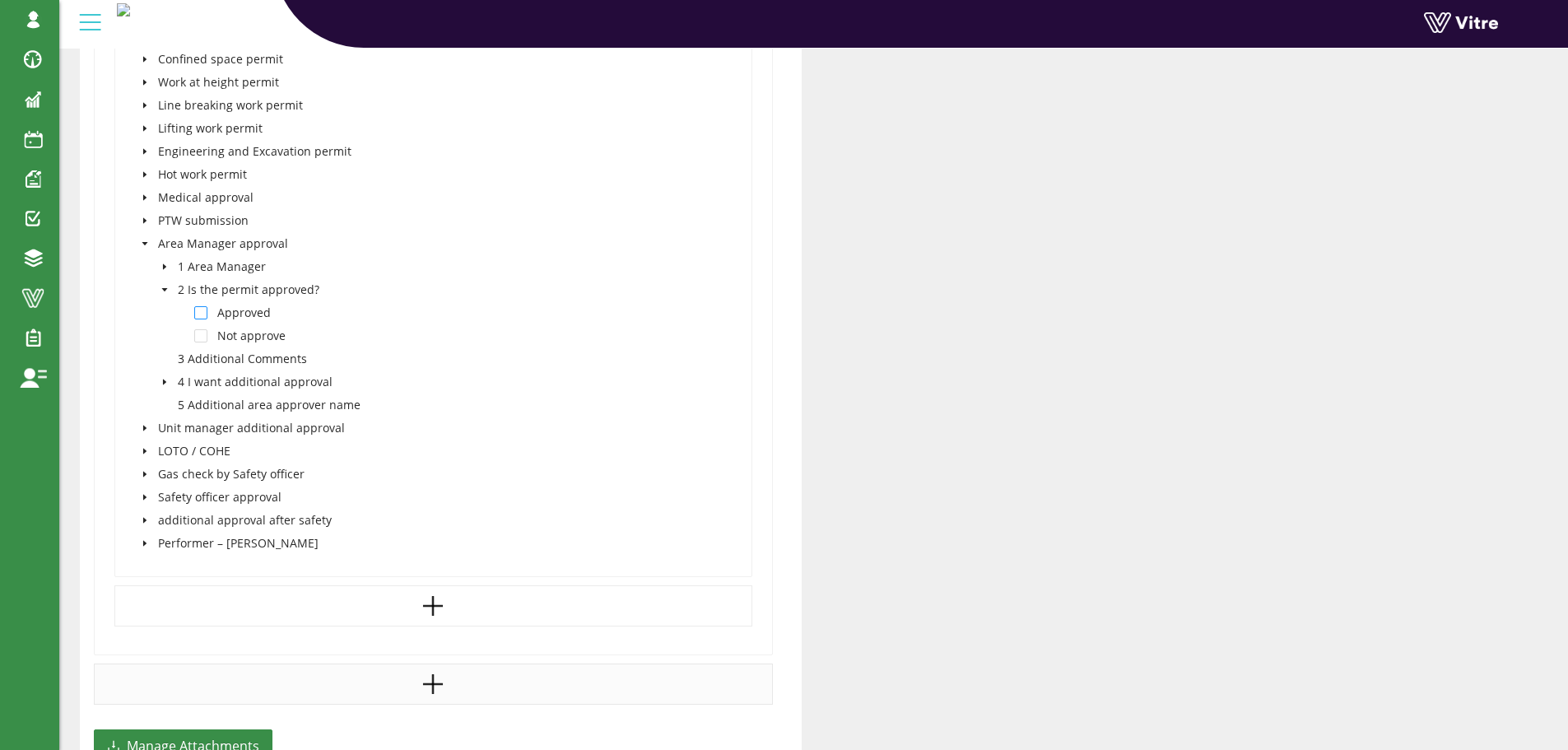
click at [203, 312] on span at bounding box center [201, 313] width 13 height 13
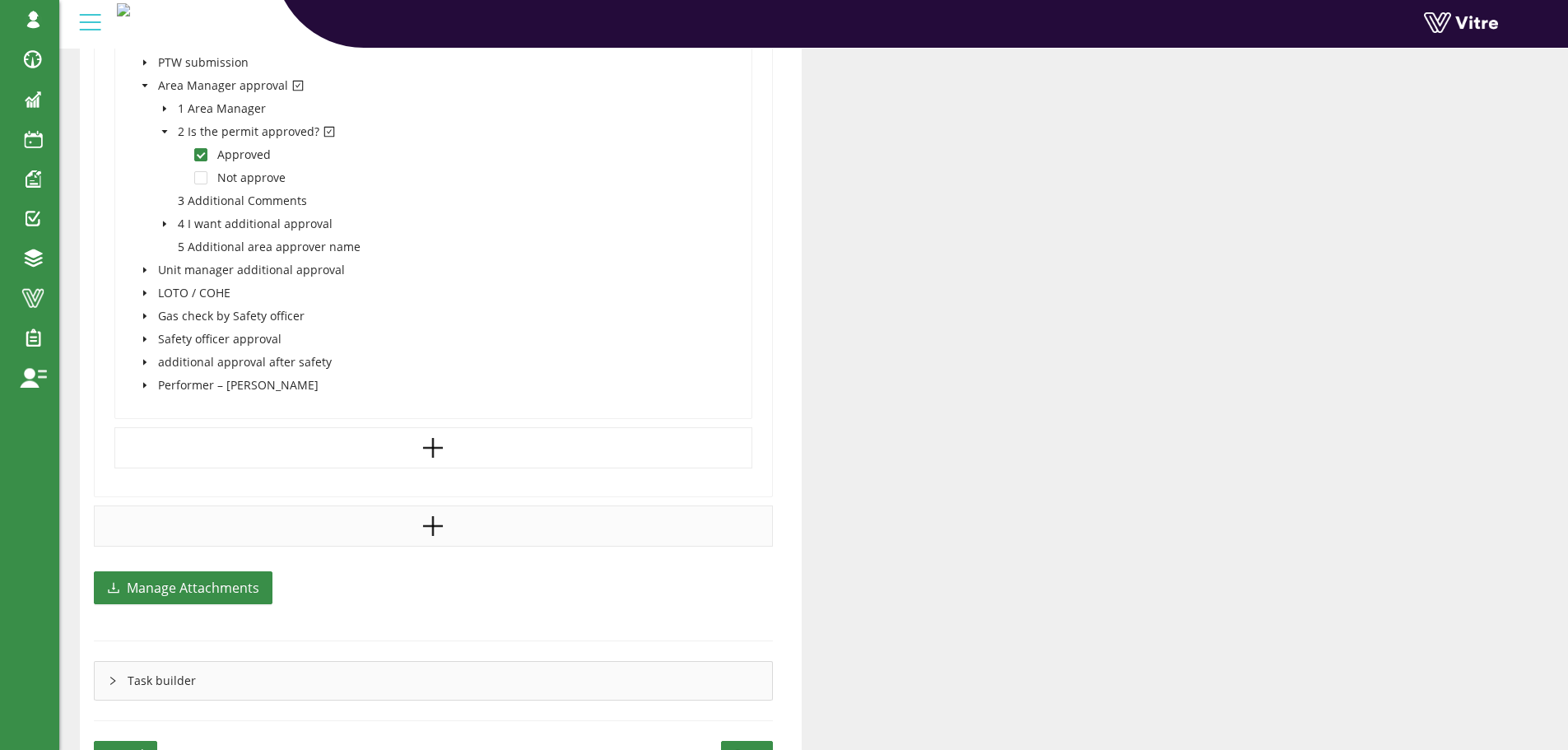
scroll to position [2819, 0]
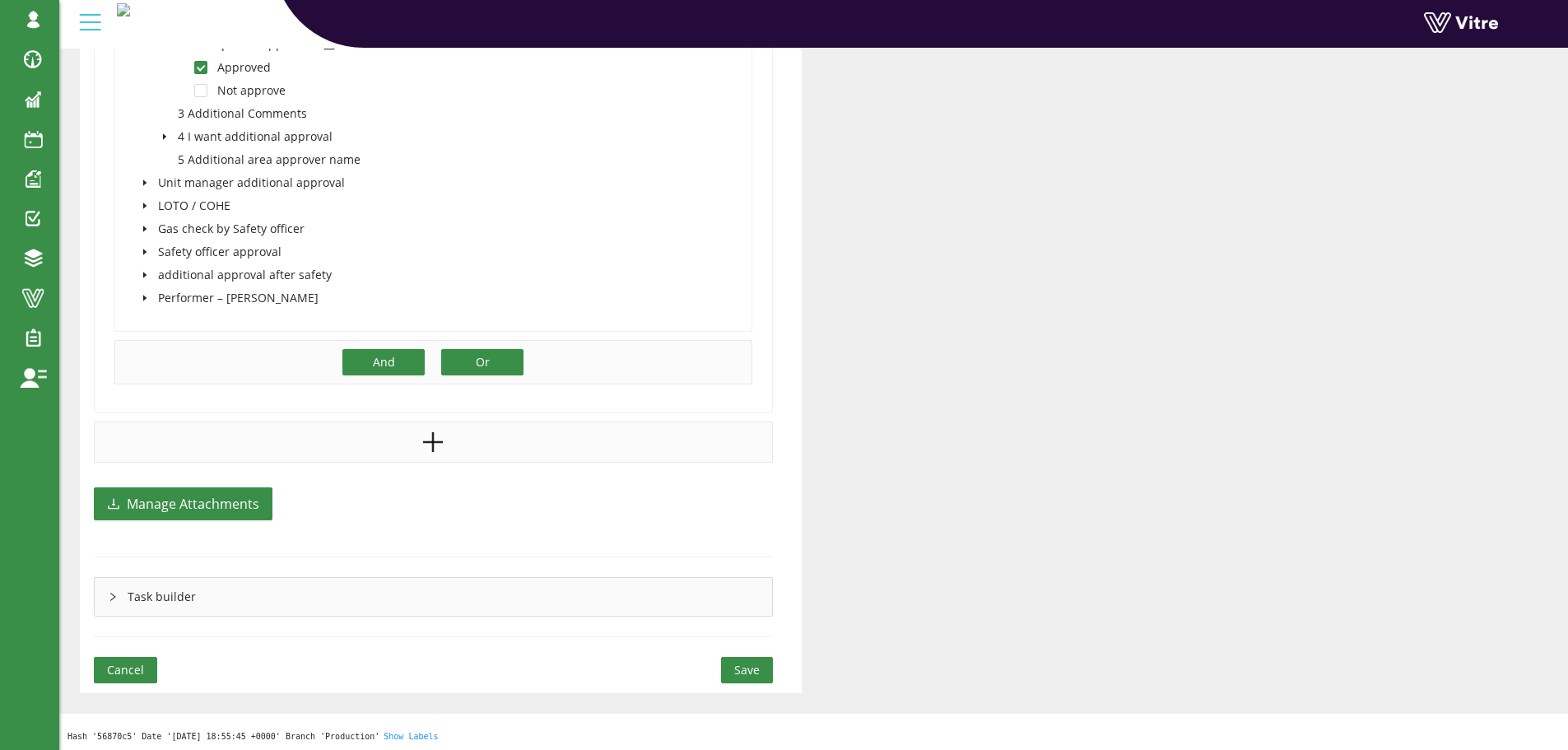
click at [469, 361] on button "Or" at bounding box center [481, 363] width 82 height 26
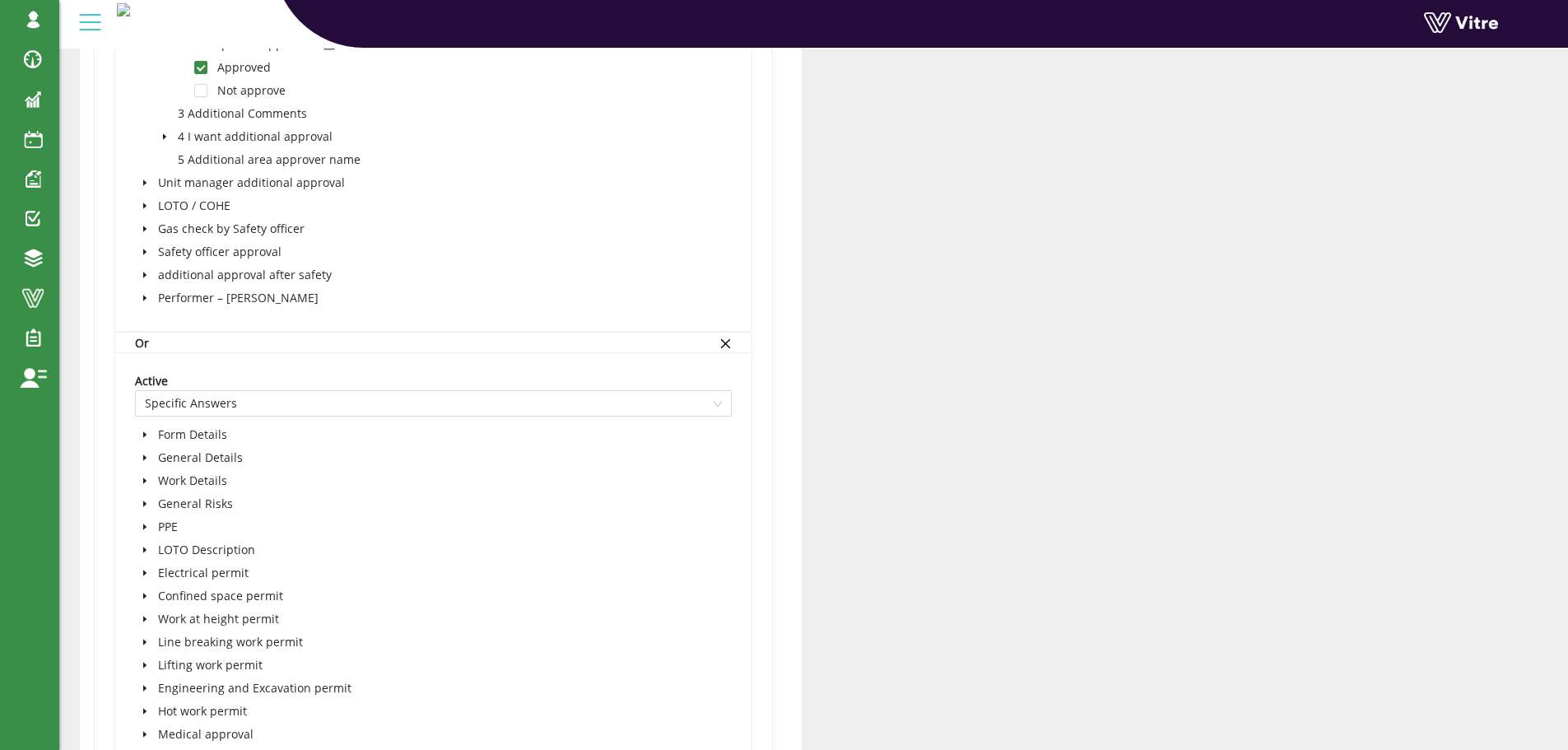
click at [143, 482] on icon "caret-down" at bounding box center [144, 481] width 8 height 9
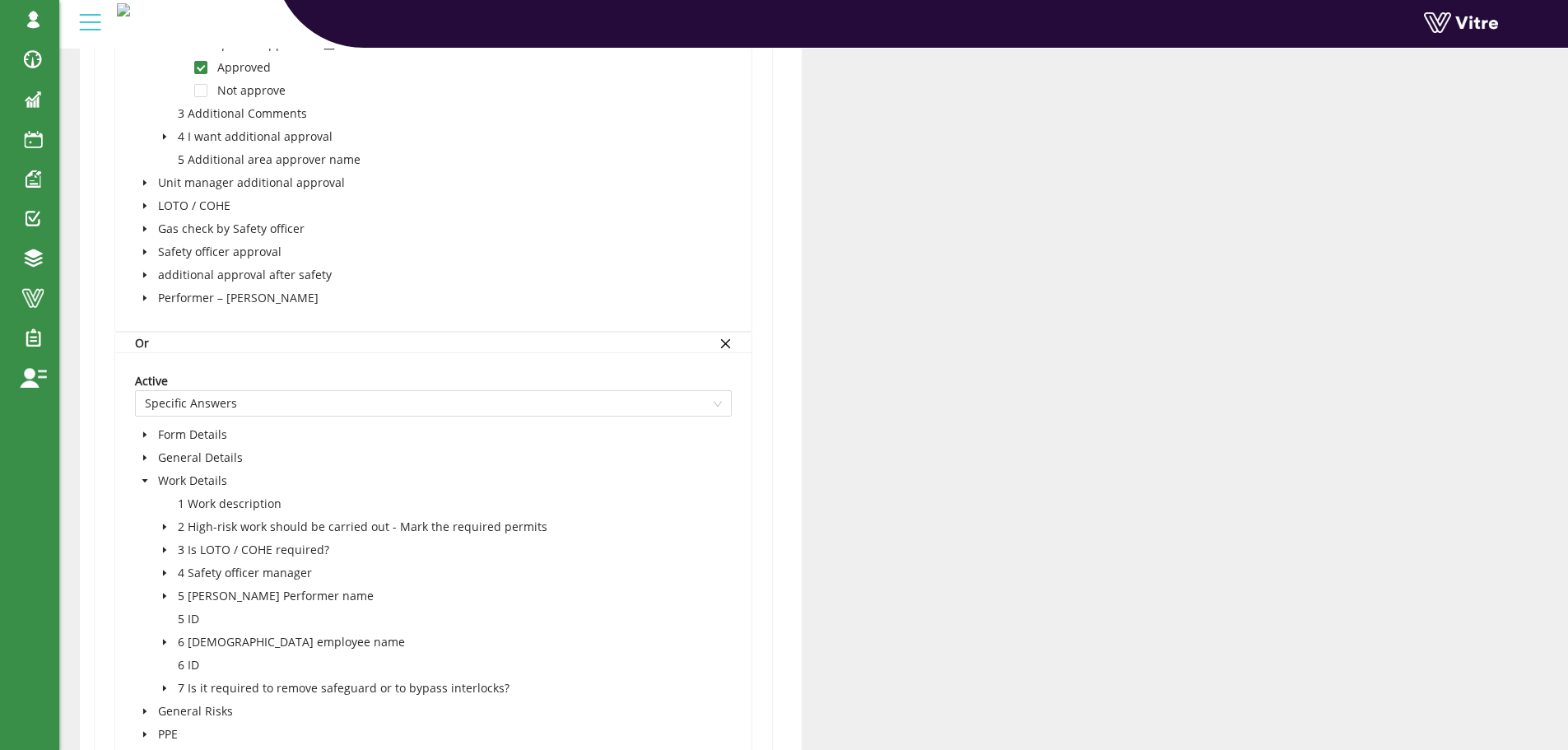
click at [163, 526] on icon "caret-down" at bounding box center [164, 527] width 3 height 6
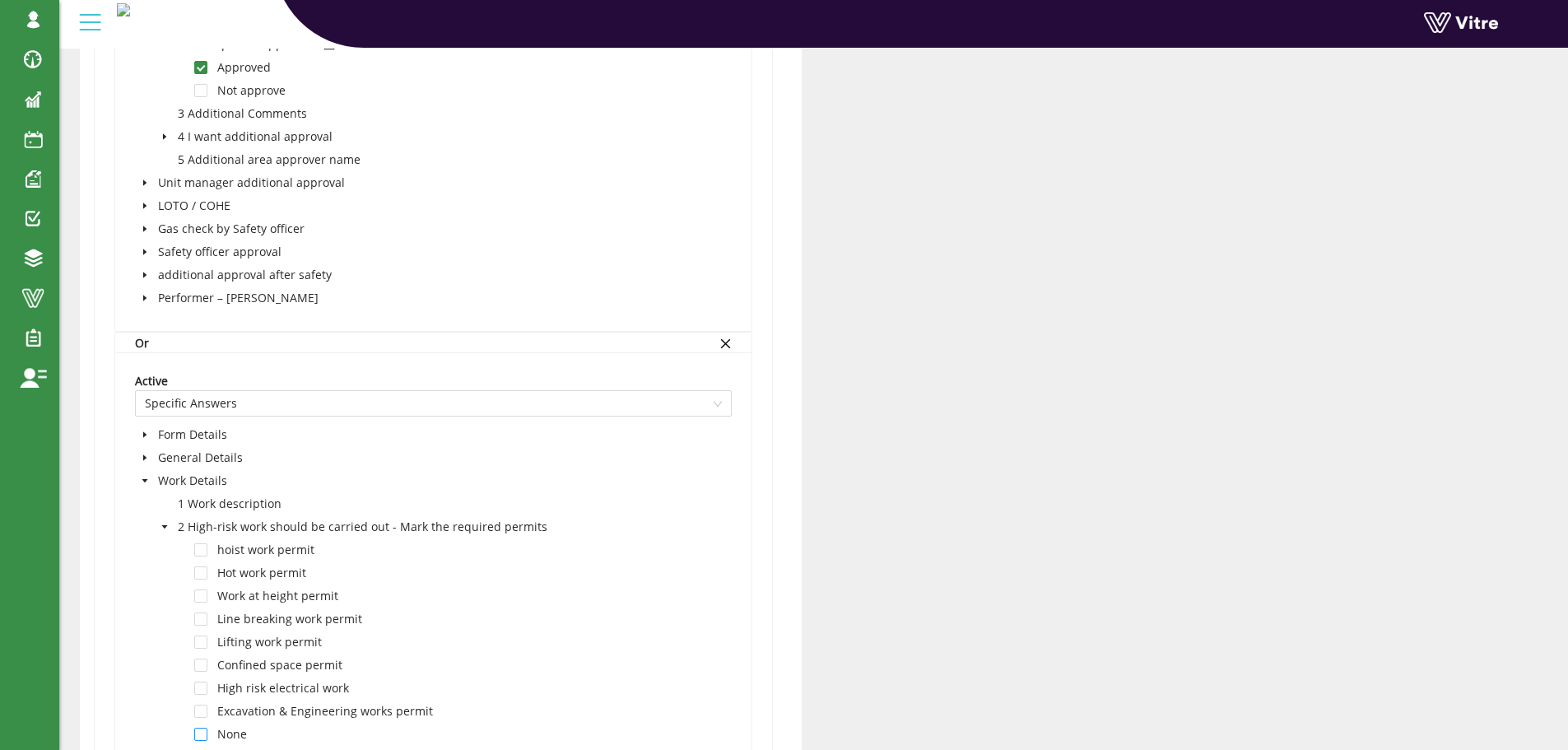
click at [202, 736] on span at bounding box center [201, 735] width 13 height 13
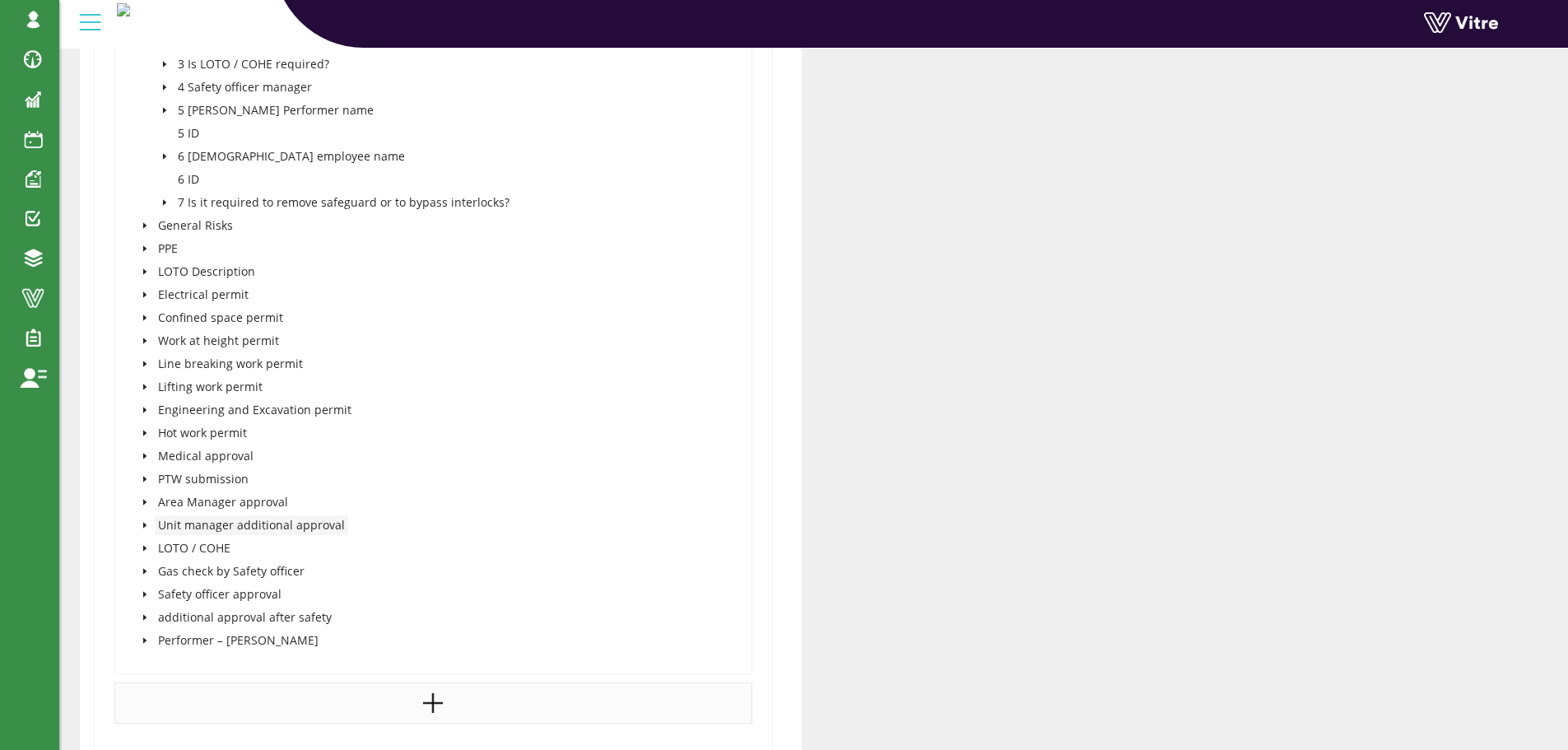
scroll to position [3560, 0]
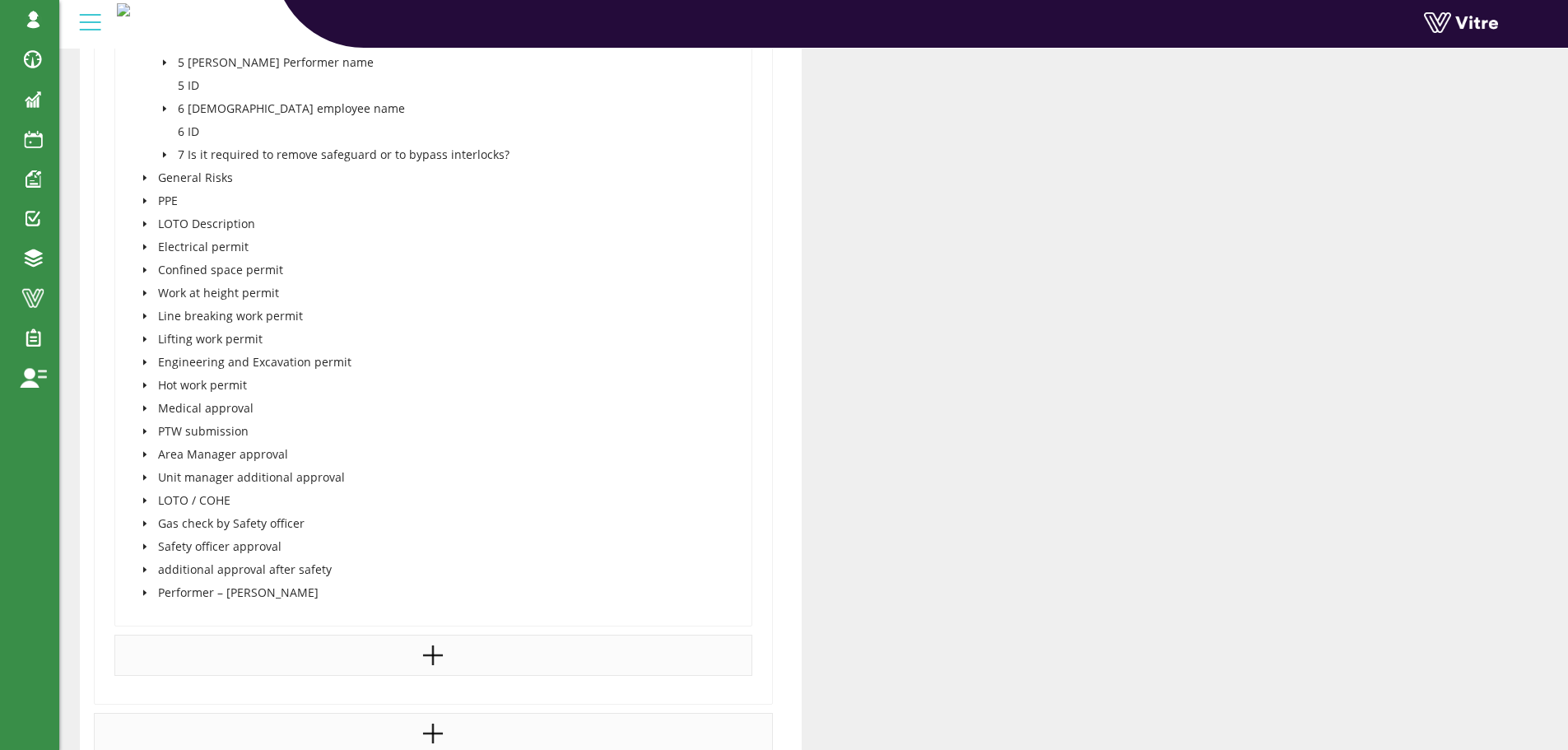
click at [142, 453] on icon "caret-down" at bounding box center [144, 454] width 8 height 9
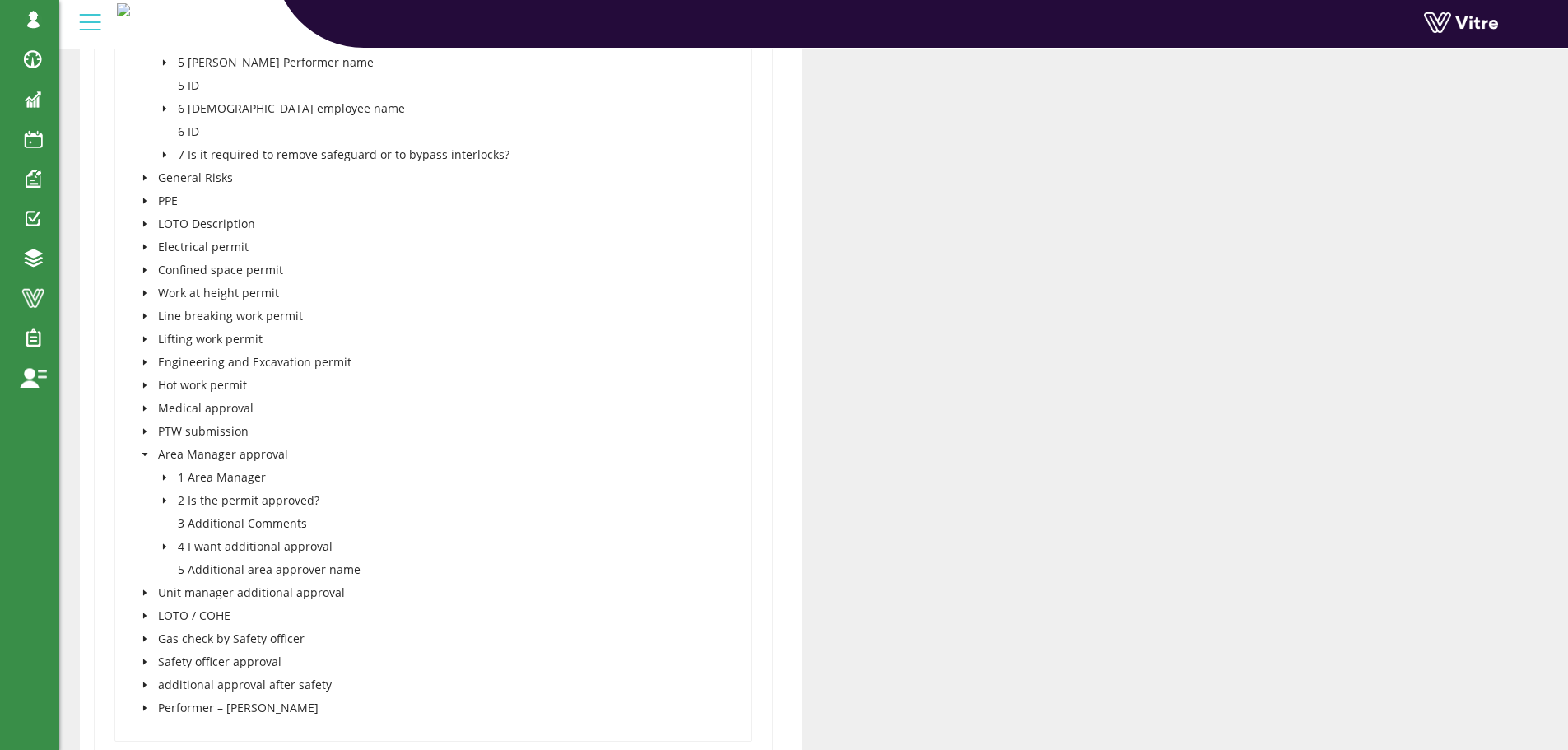
click at [162, 498] on icon "caret-down" at bounding box center [164, 501] width 8 height 9
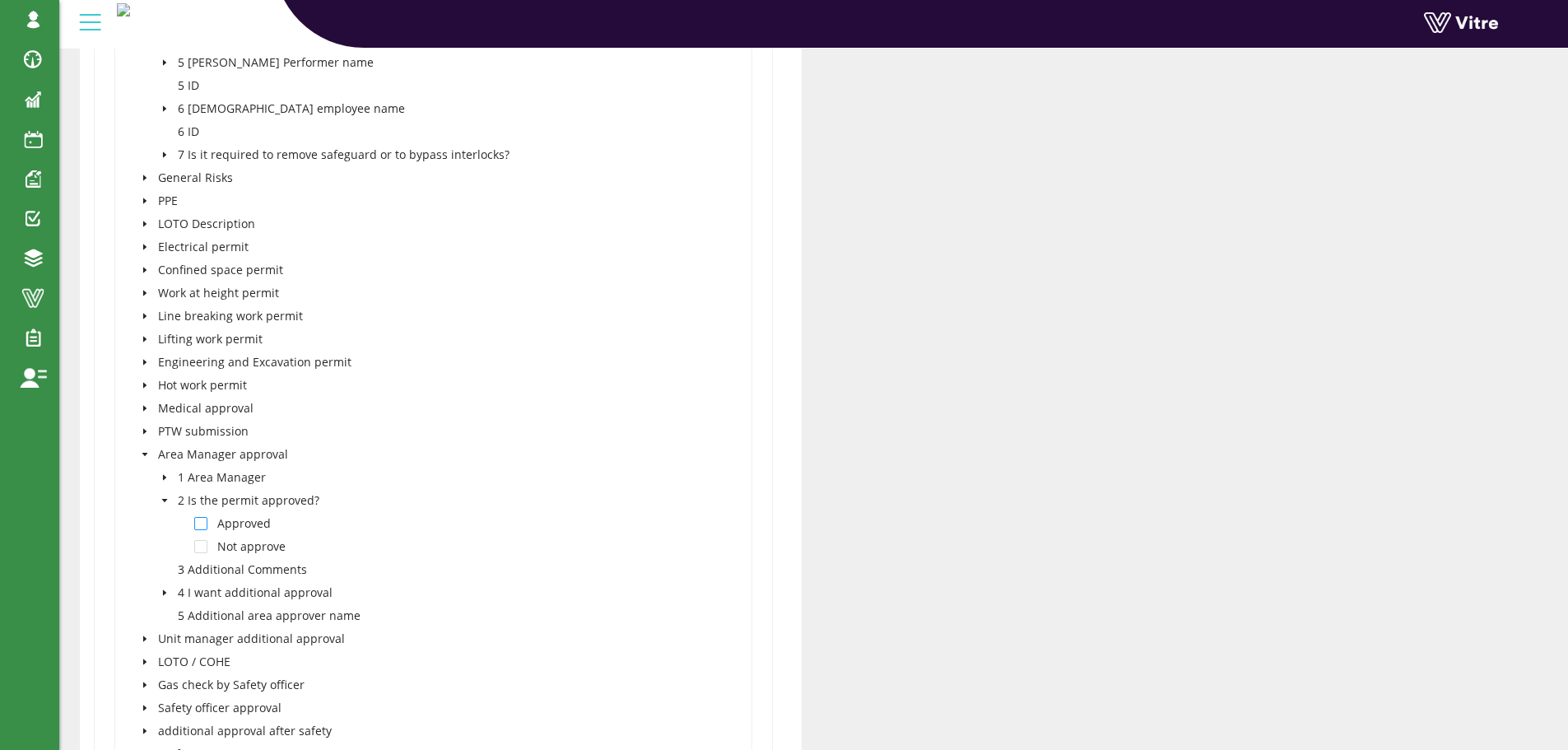
click at [198, 523] on span at bounding box center [201, 523] width 13 height 13
click at [165, 591] on icon "caret-down" at bounding box center [164, 592] width 8 height 9
click at [200, 615] on span at bounding box center [201, 616] width 13 height 13
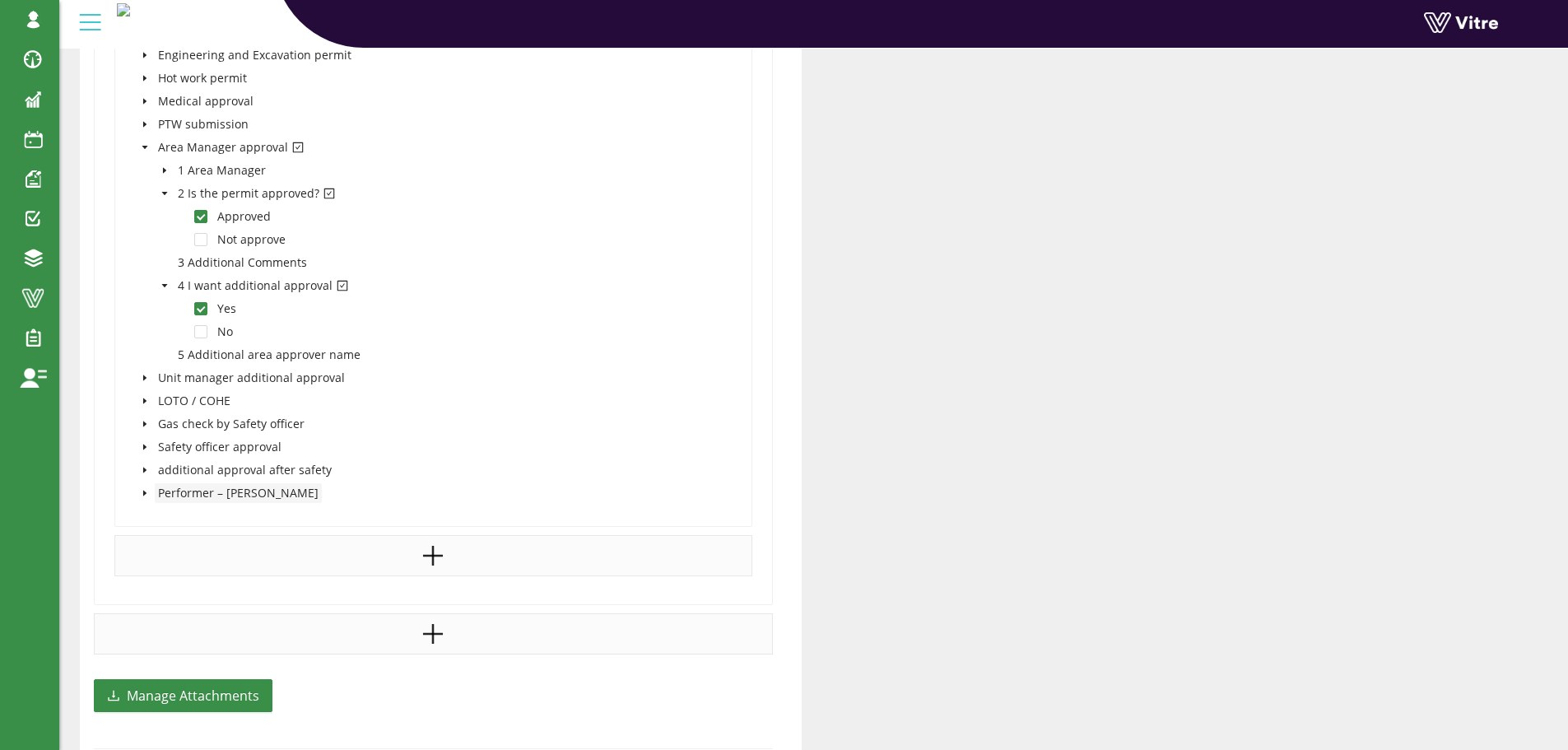
scroll to position [3889, 0]
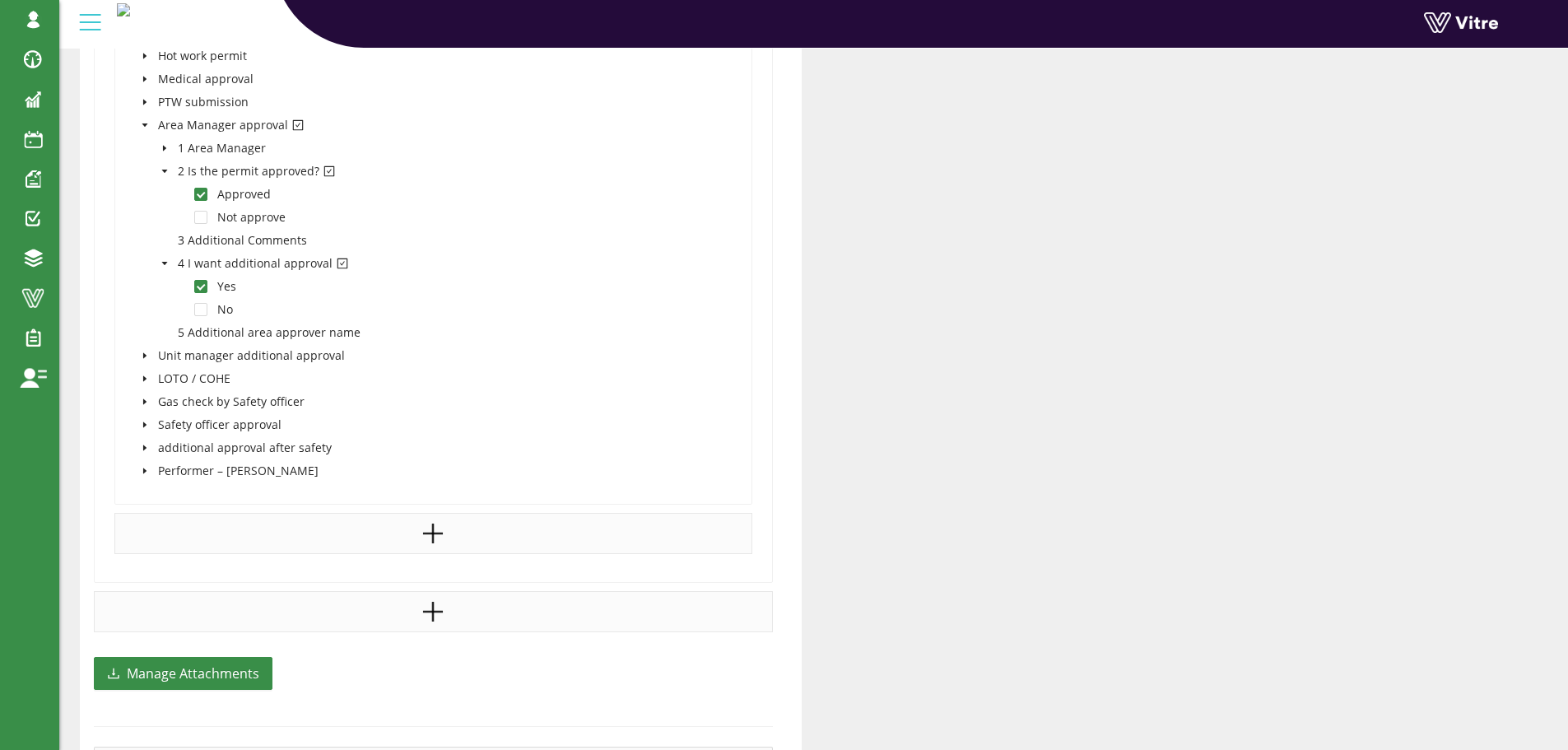
click at [145, 352] on icon "caret-down" at bounding box center [144, 355] width 8 height 9
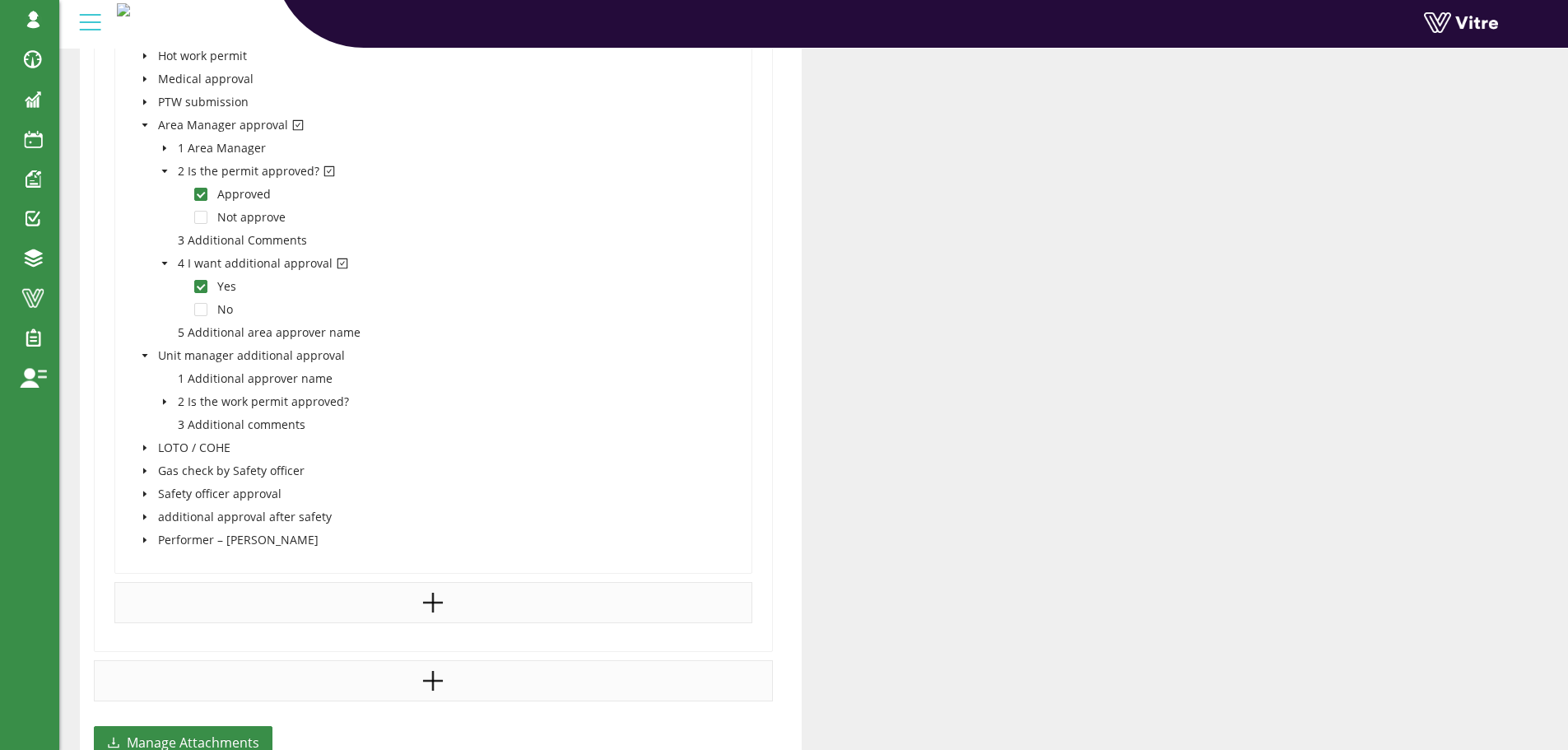
click at [164, 401] on icon "caret-down" at bounding box center [164, 402] width 3 height 6
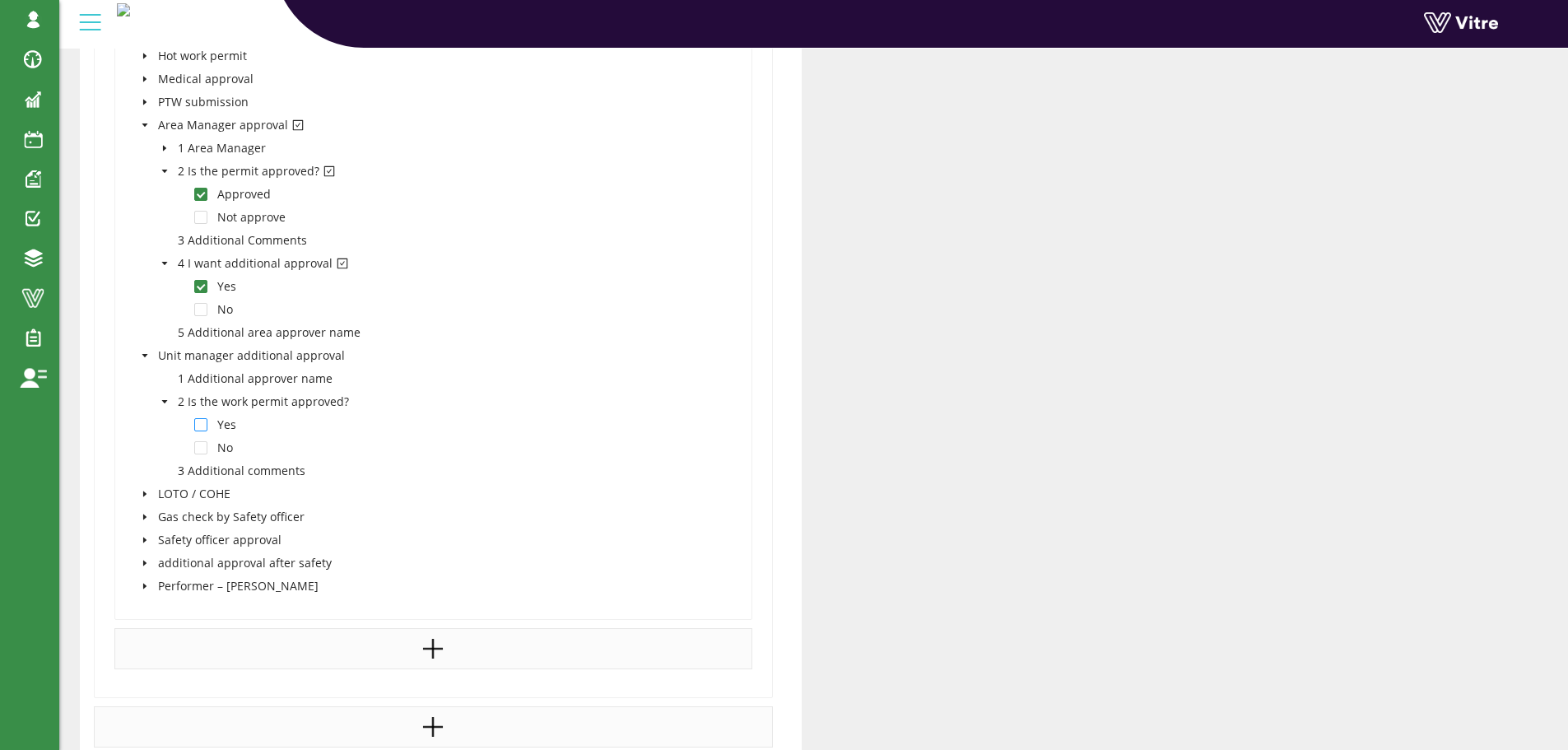
click at [199, 425] on span at bounding box center [201, 425] width 13 height 13
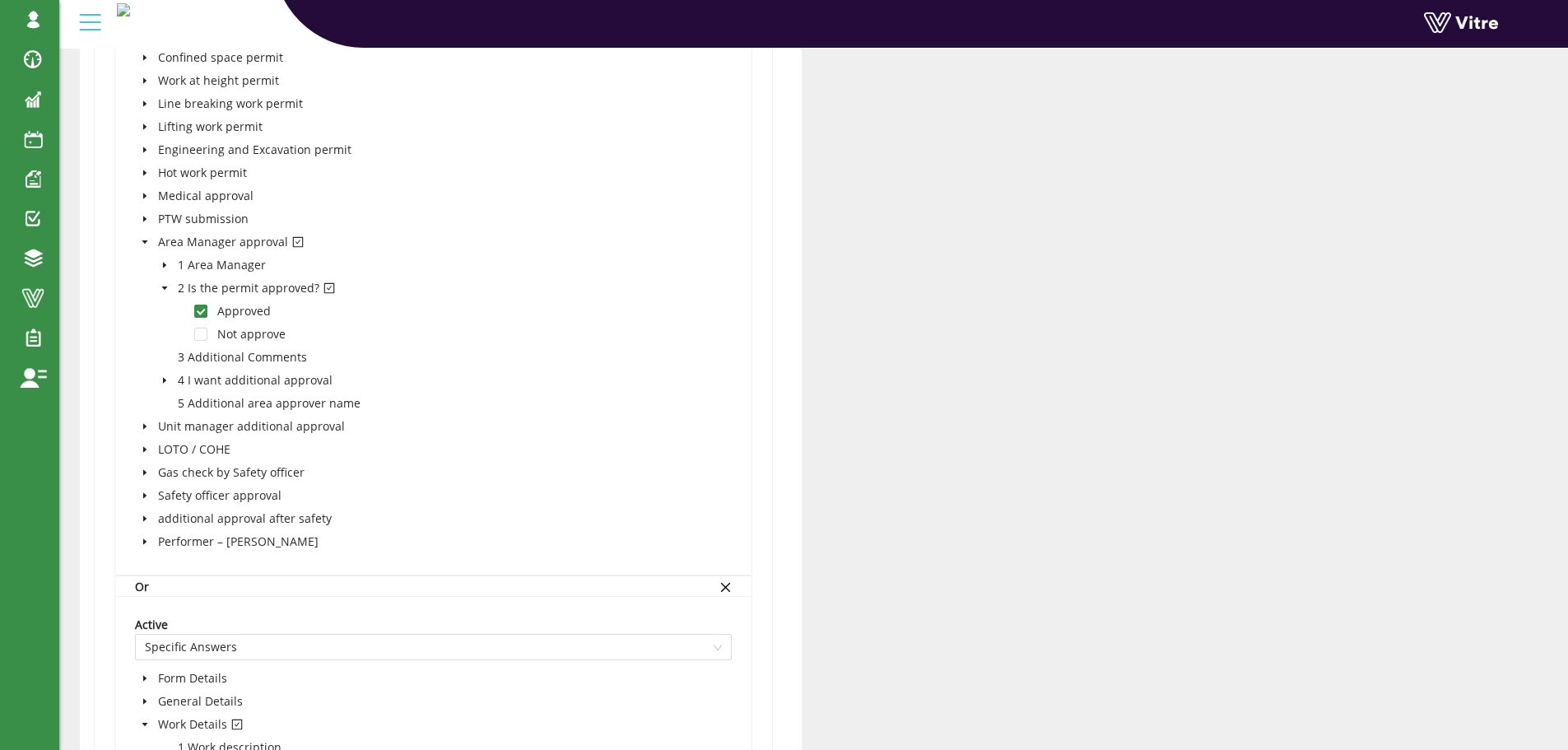
scroll to position [2613, 0]
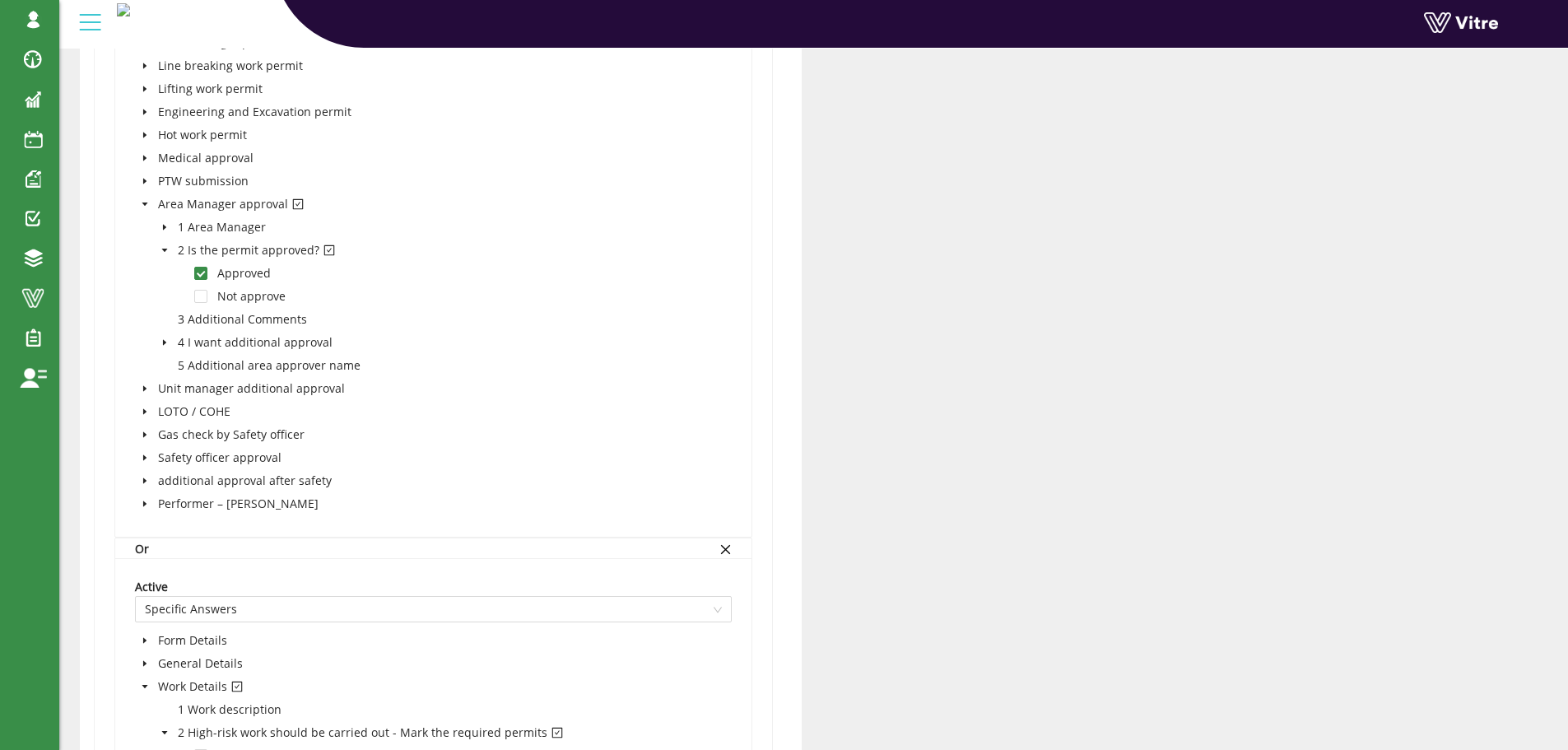
click at [167, 342] on icon "caret-down" at bounding box center [164, 342] width 8 height 9
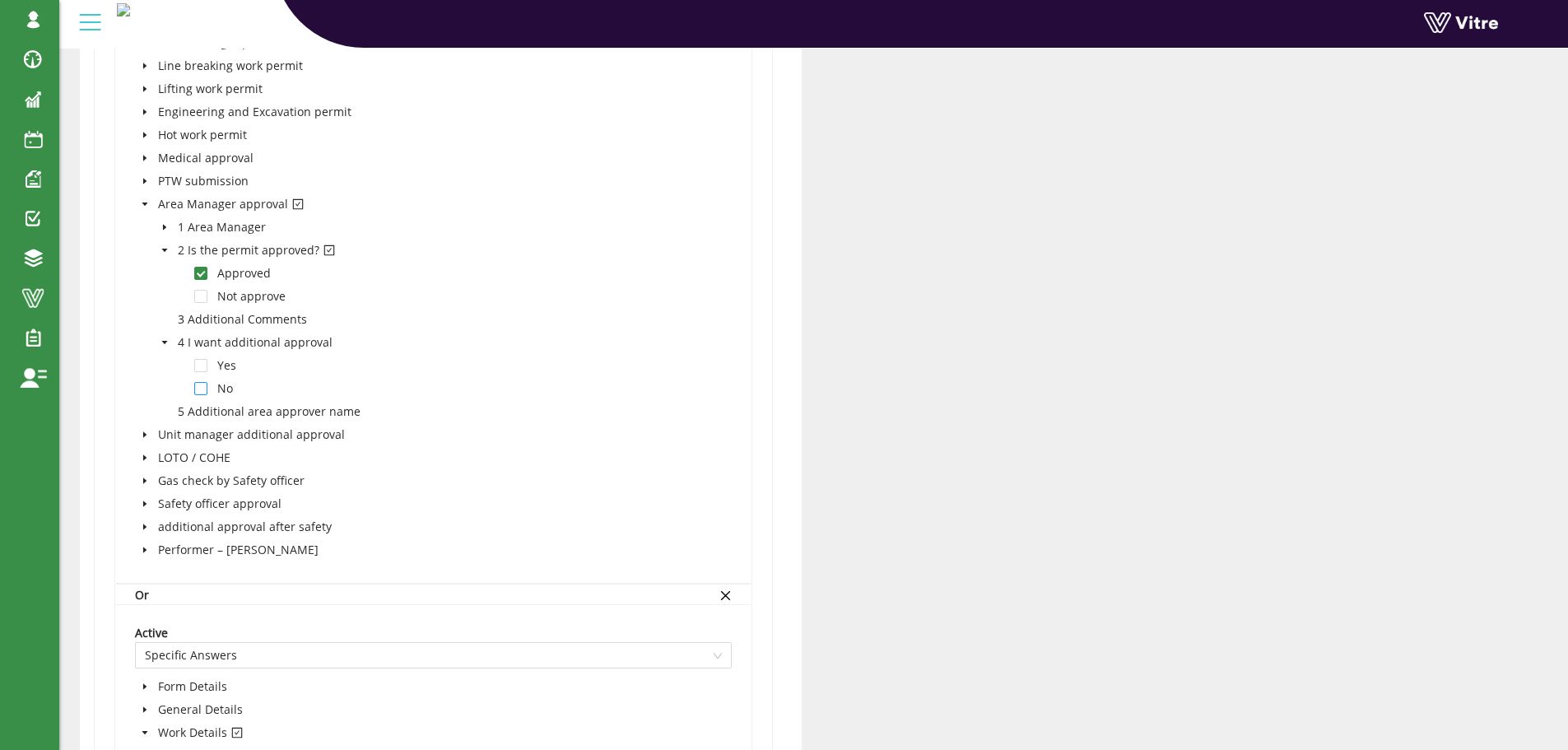
click at [200, 388] on span at bounding box center [201, 389] width 13 height 13
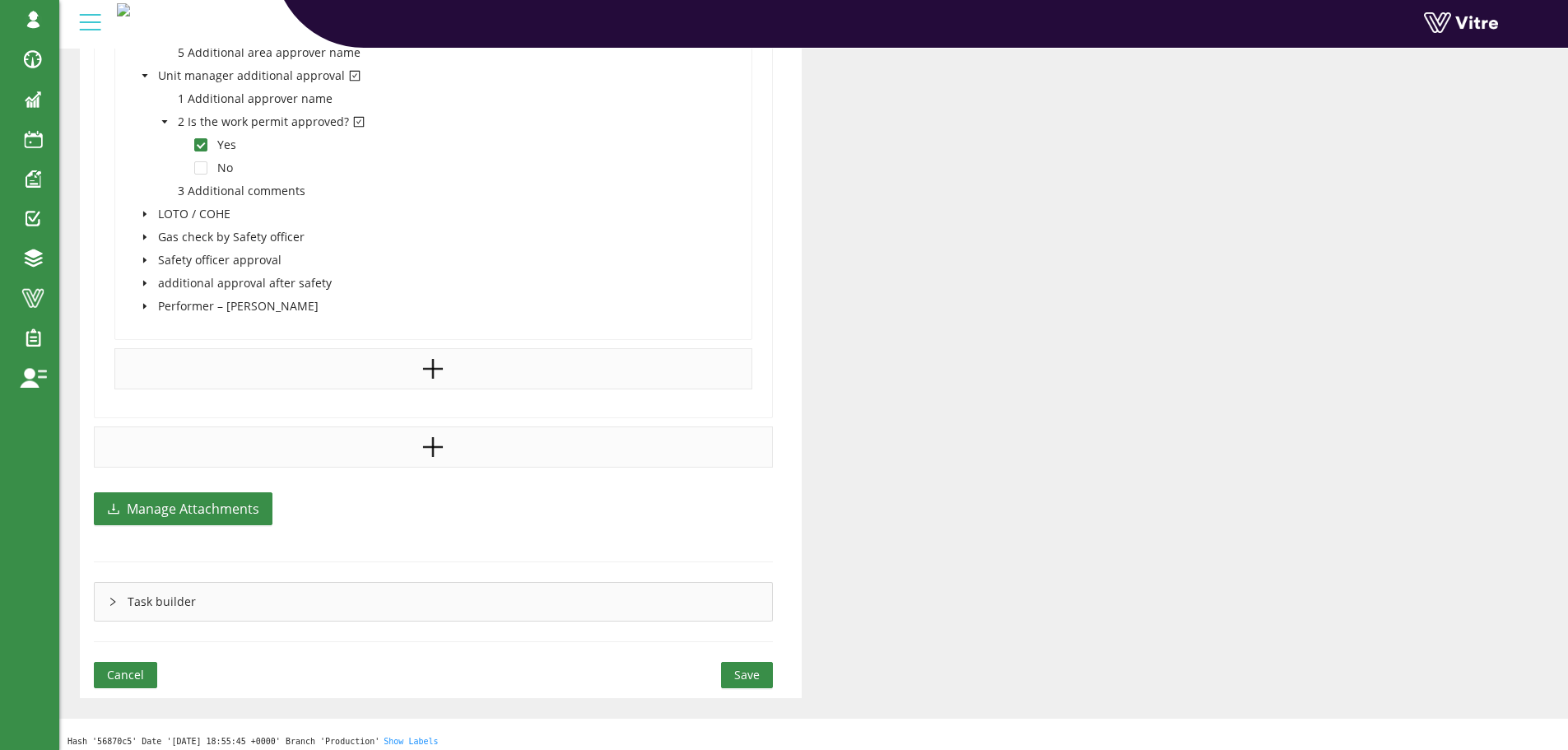
scroll to position [4223, 0]
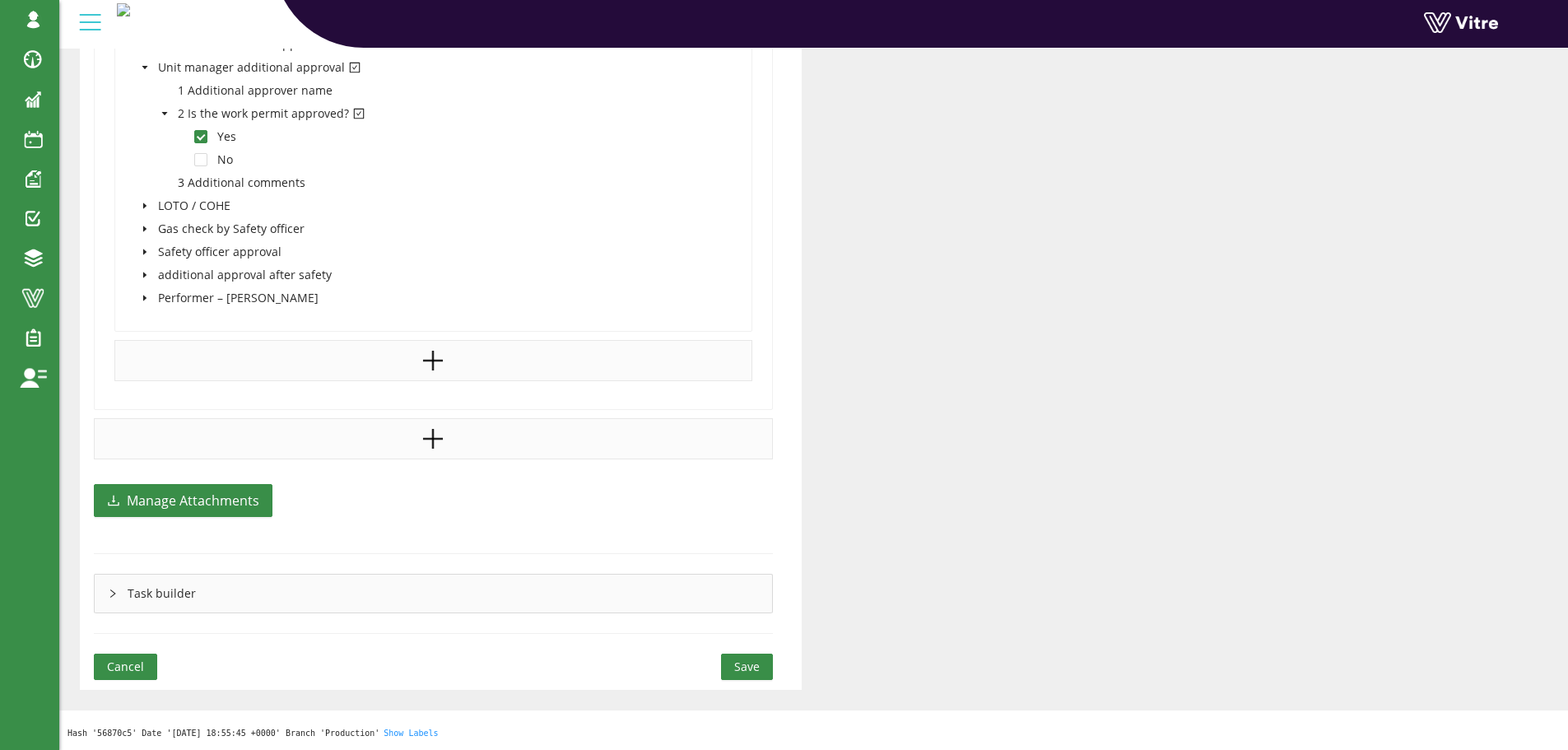
click at [745, 665] on span "Save" at bounding box center [747, 667] width 25 height 18
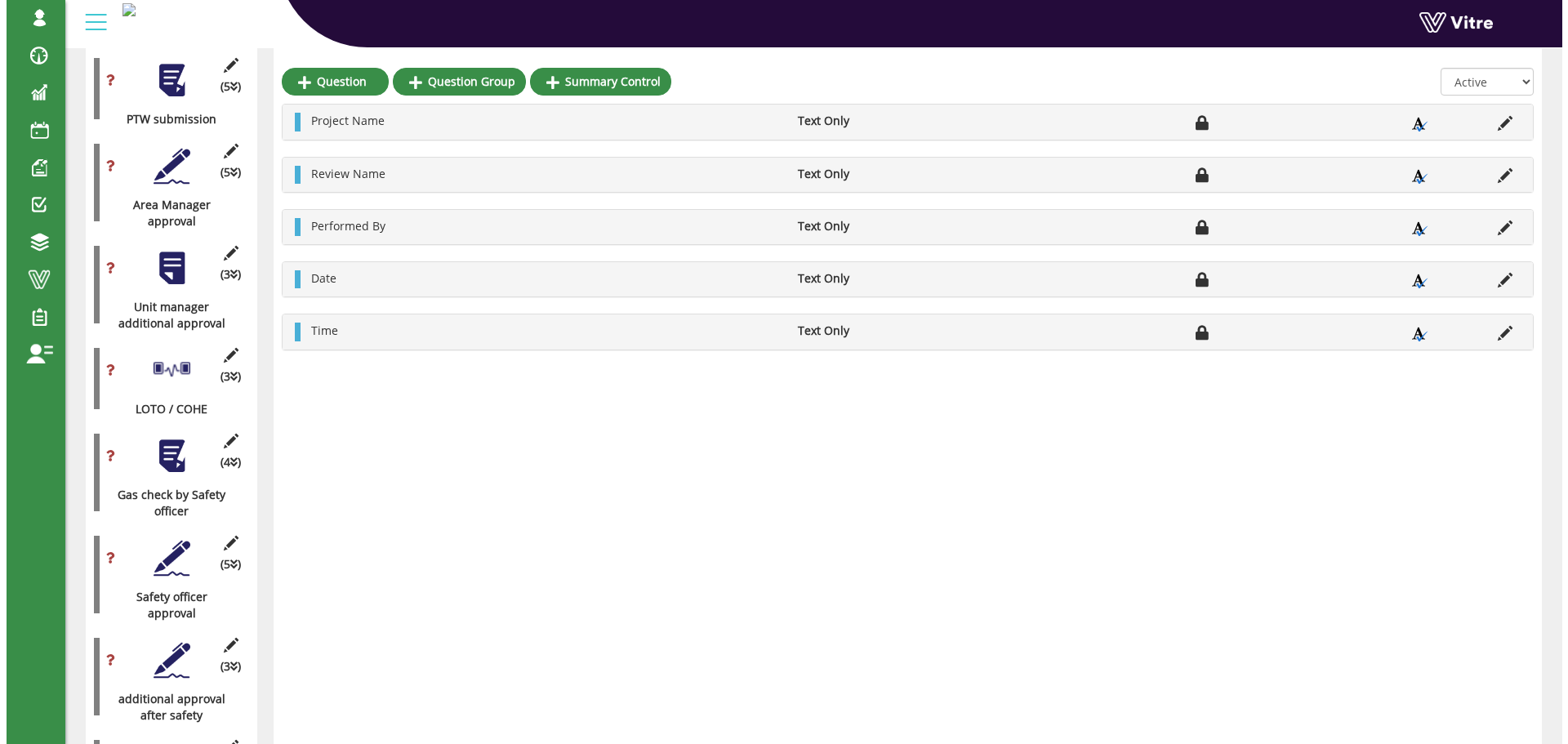
scroll to position [1525, 0]
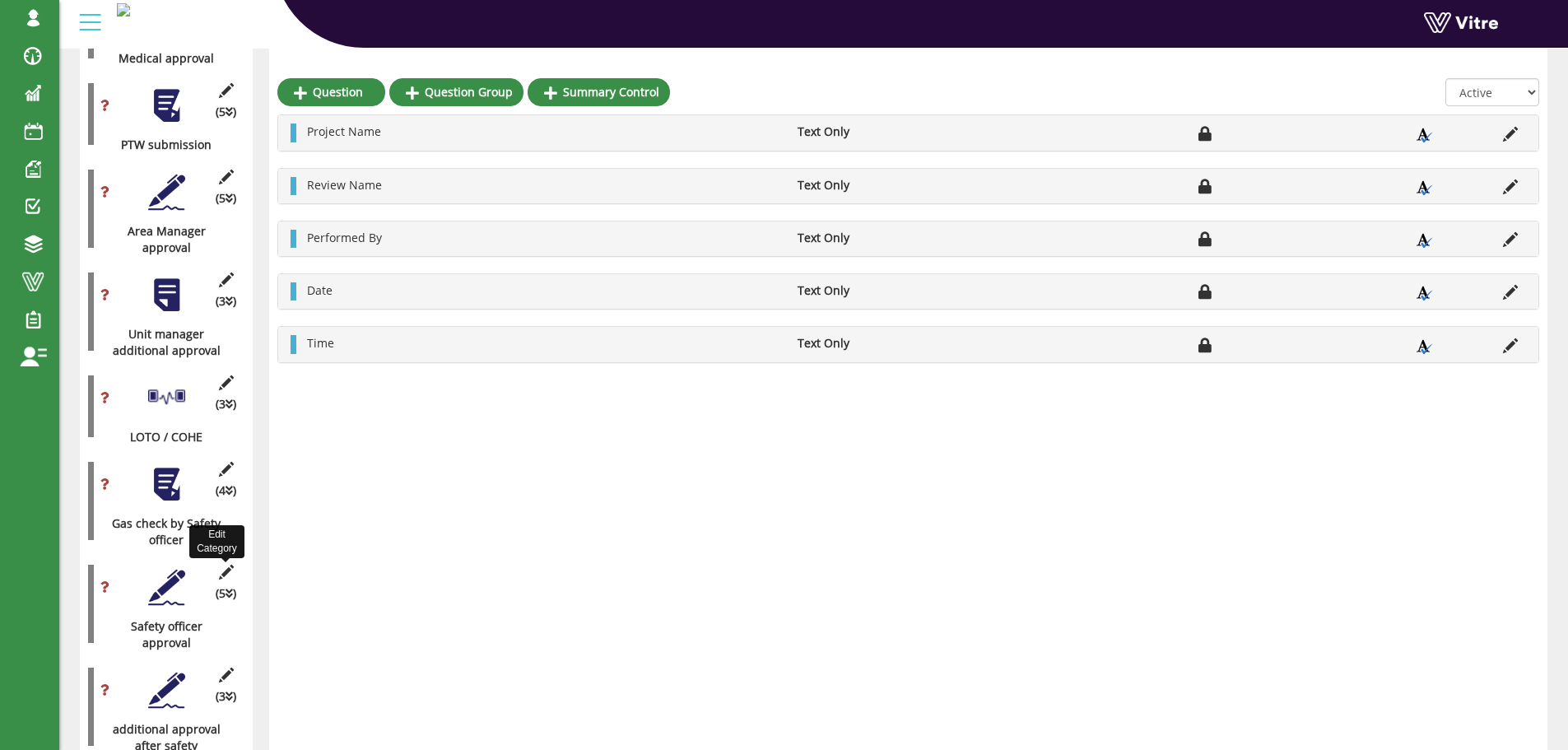
click at [228, 565] on icon at bounding box center [226, 572] width 21 height 15
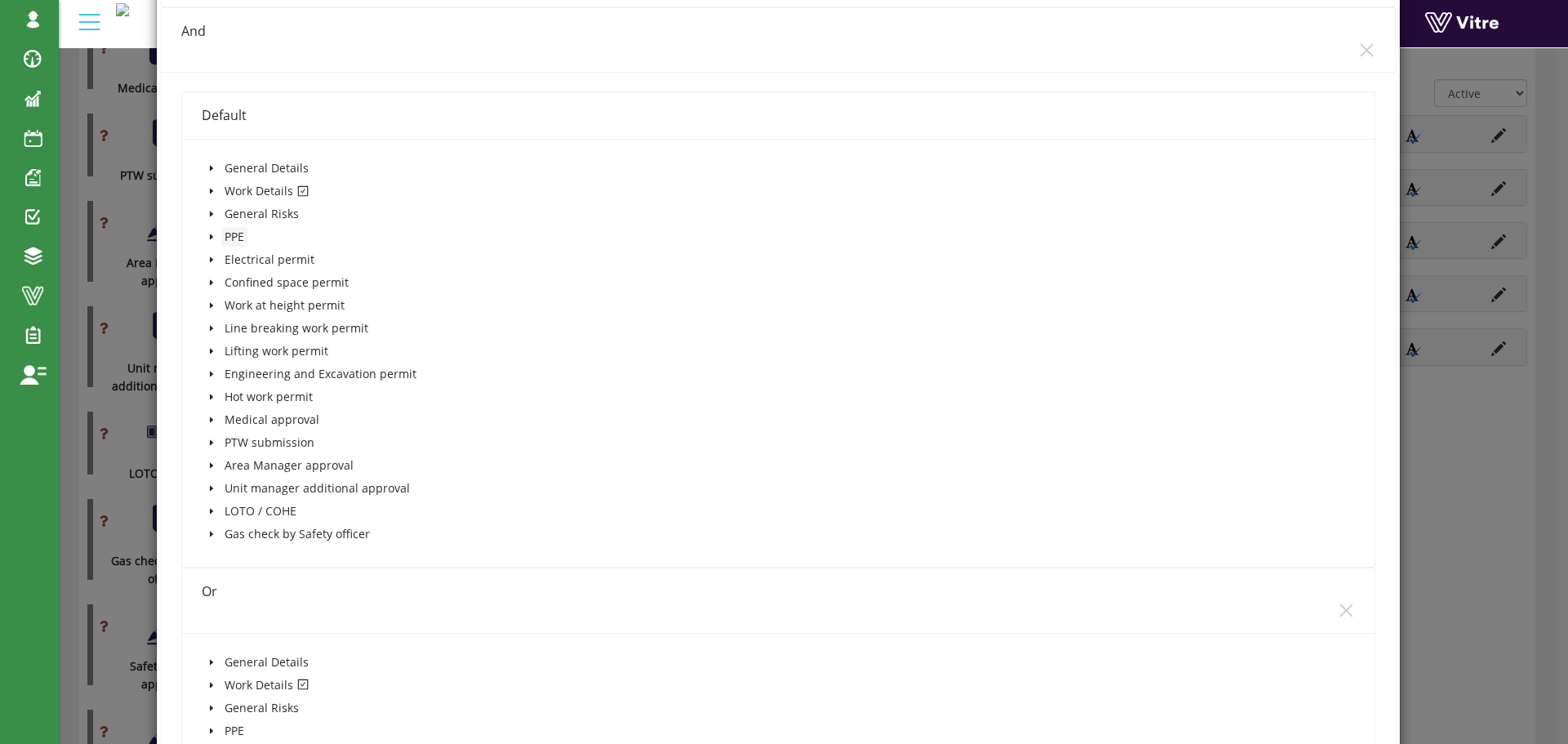
scroll to position [1389, 0]
click at [209, 186] on icon "caret-down" at bounding box center [210, 188] width 3 height 6
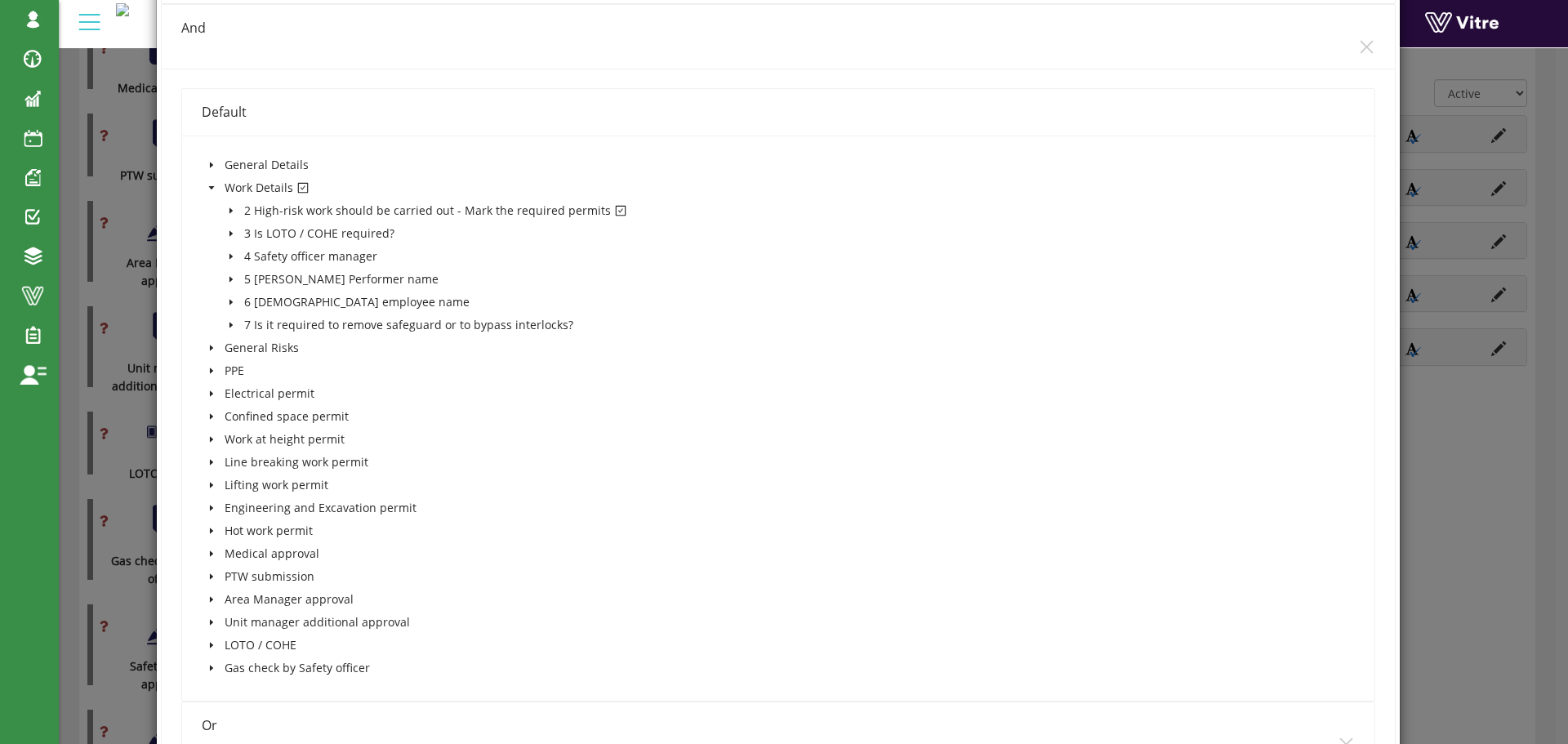
click at [227, 207] on icon "caret-down" at bounding box center [230, 211] width 8 height 8
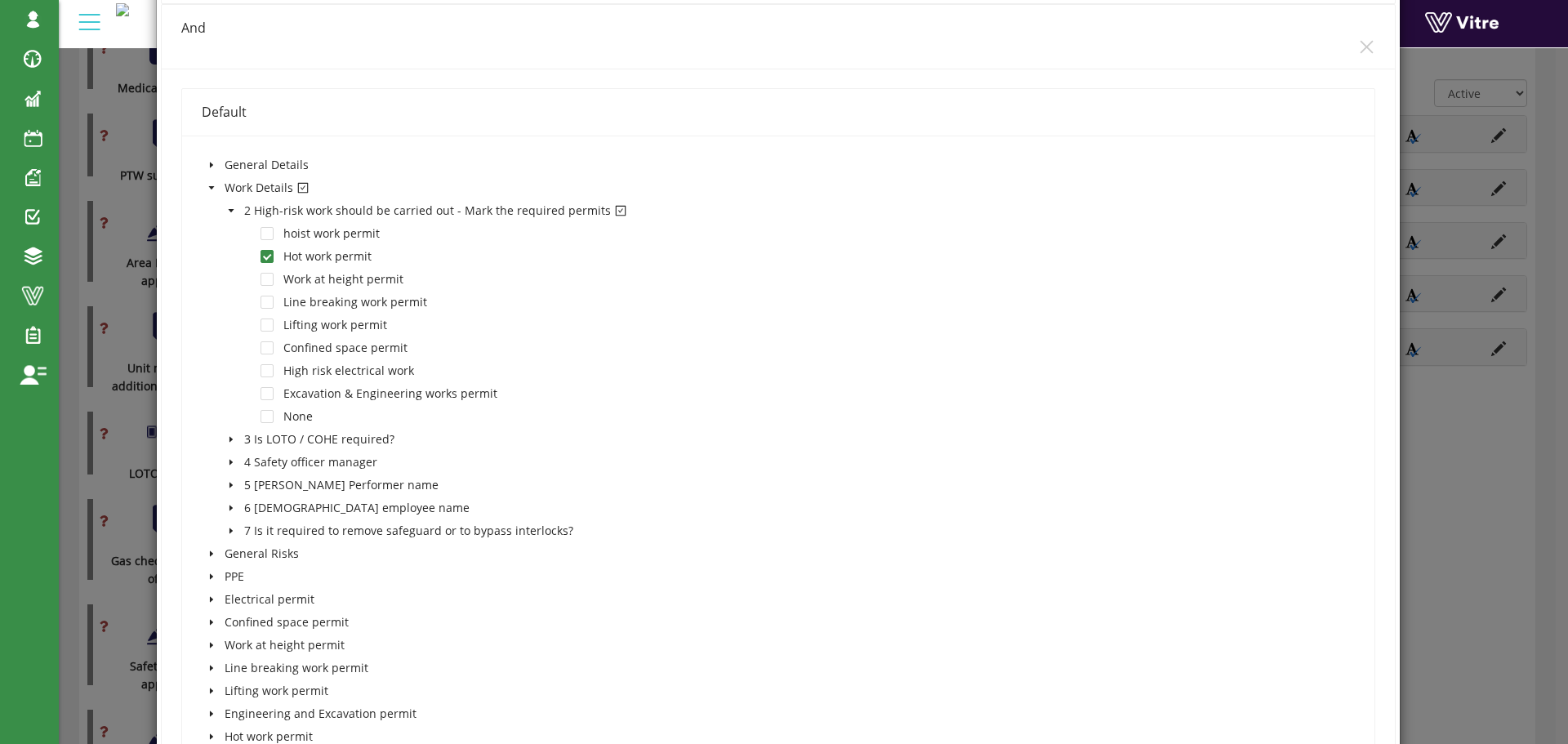
click at [227, 207] on icon "caret-down" at bounding box center [230, 211] width 8 height 8
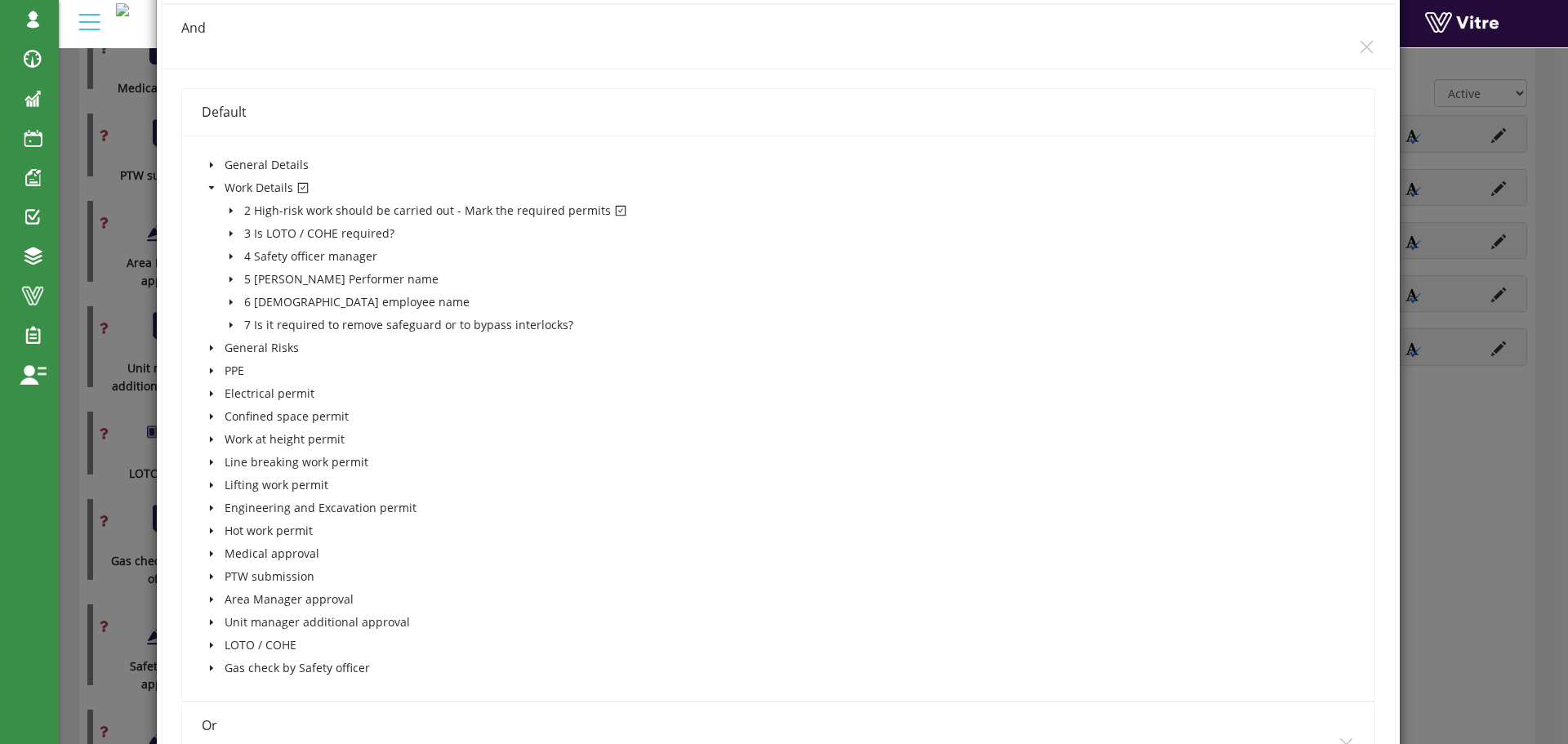
click at [209, 187] on icon "caret-down" at bounding box center [211, 187] width 6 height 3
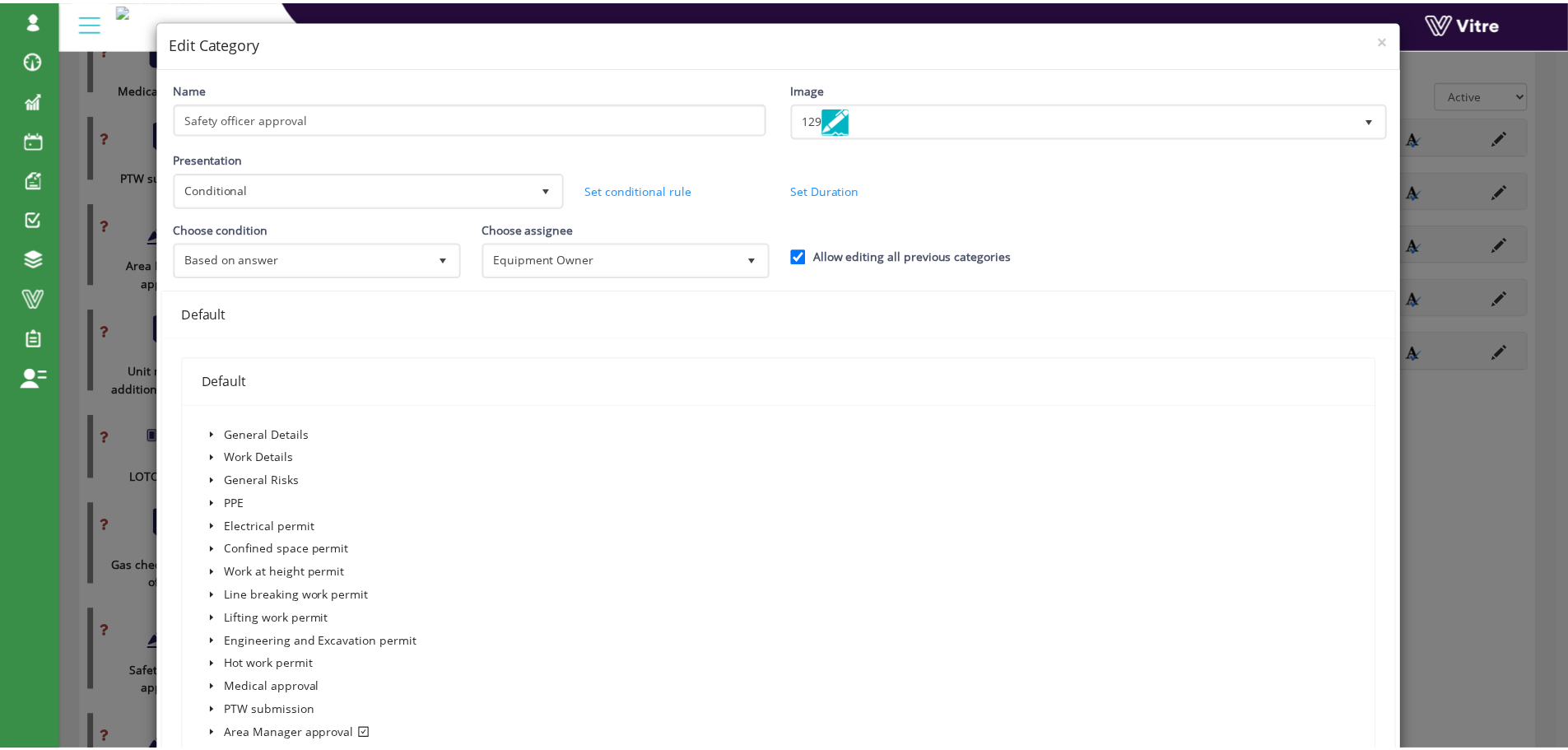
scroll to position [0, 0]
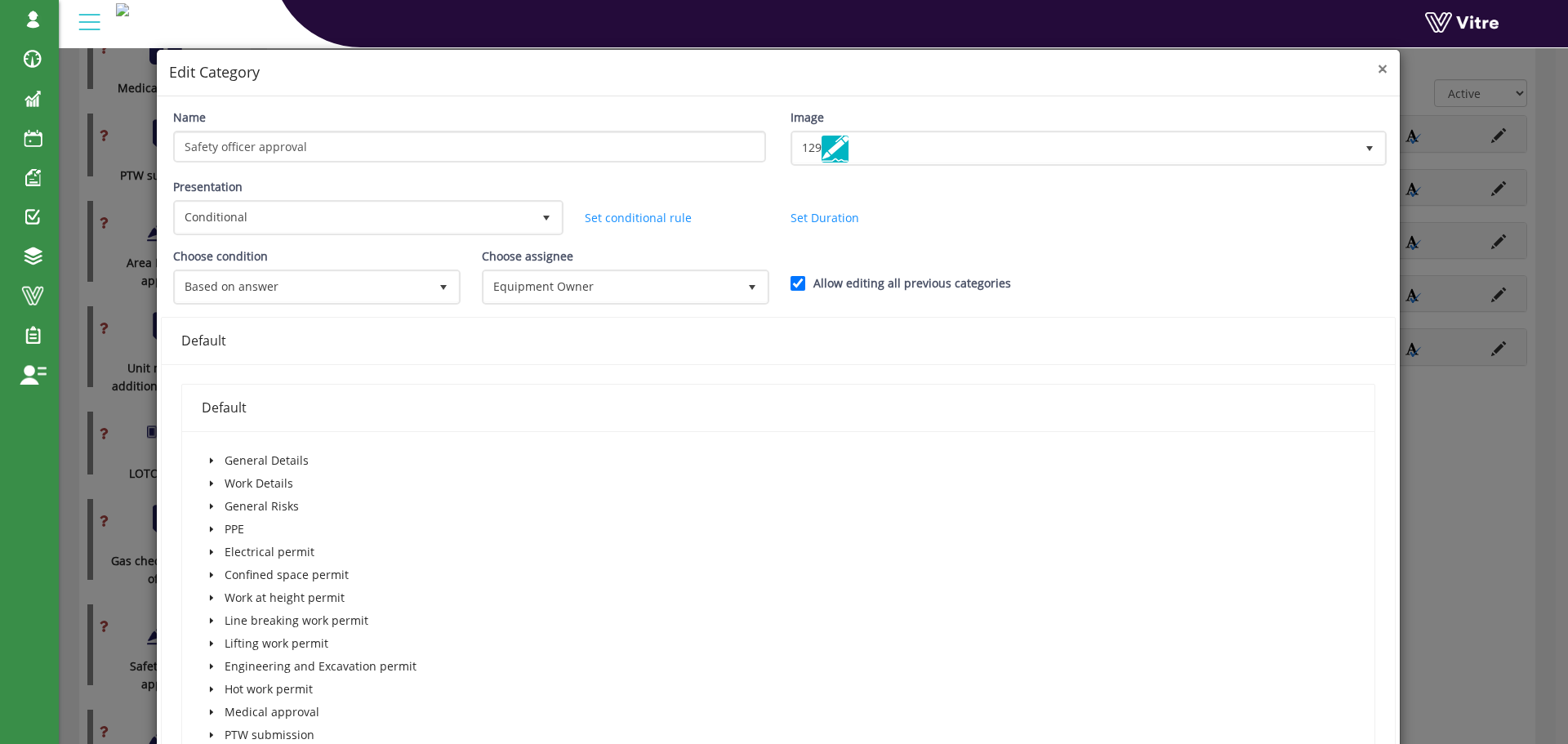
click at [1378, 69] on span "×" at bounding box center [1383, 68] width 9 height 22
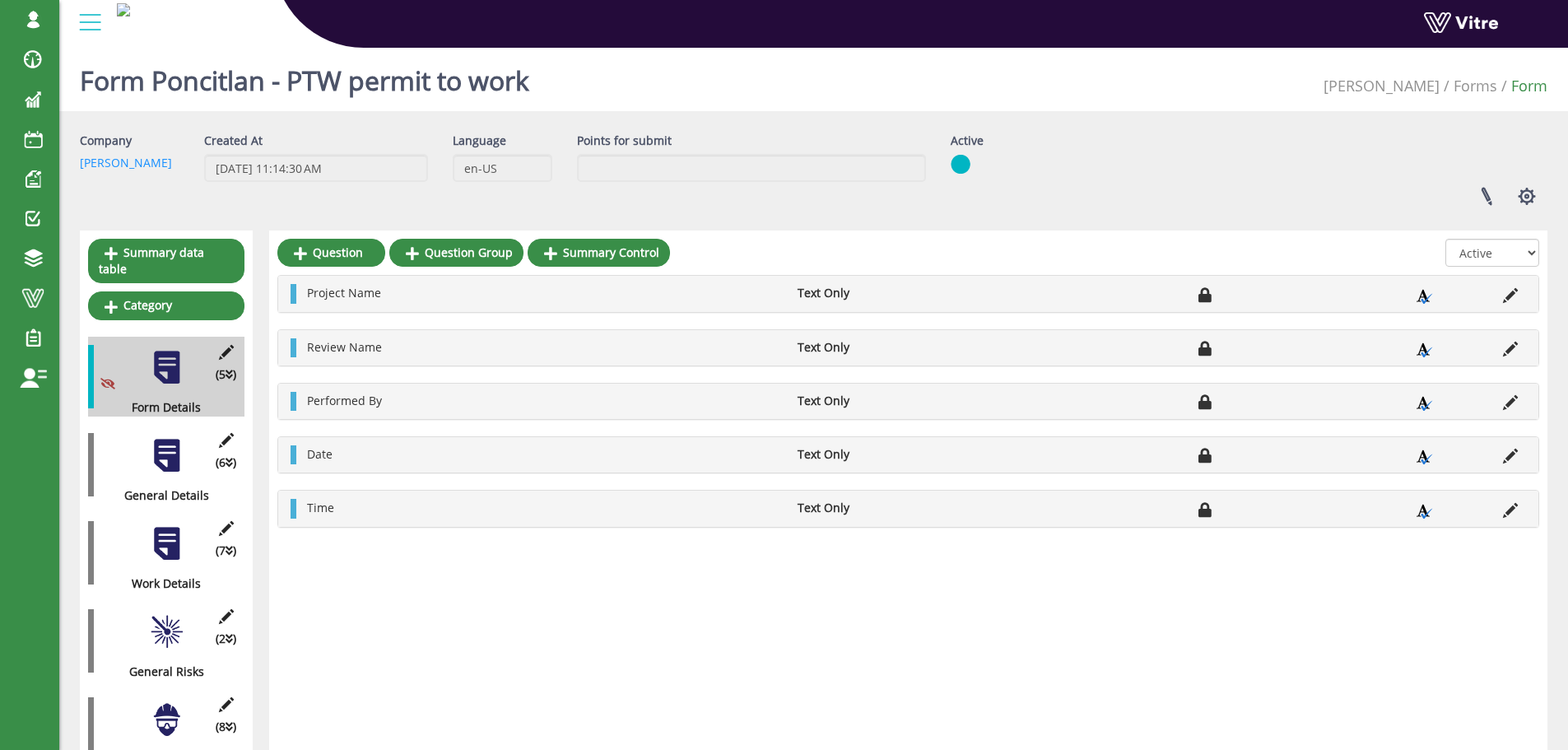
click at [169, 531] on div at bounding box center [166, 543] width 37 height 37
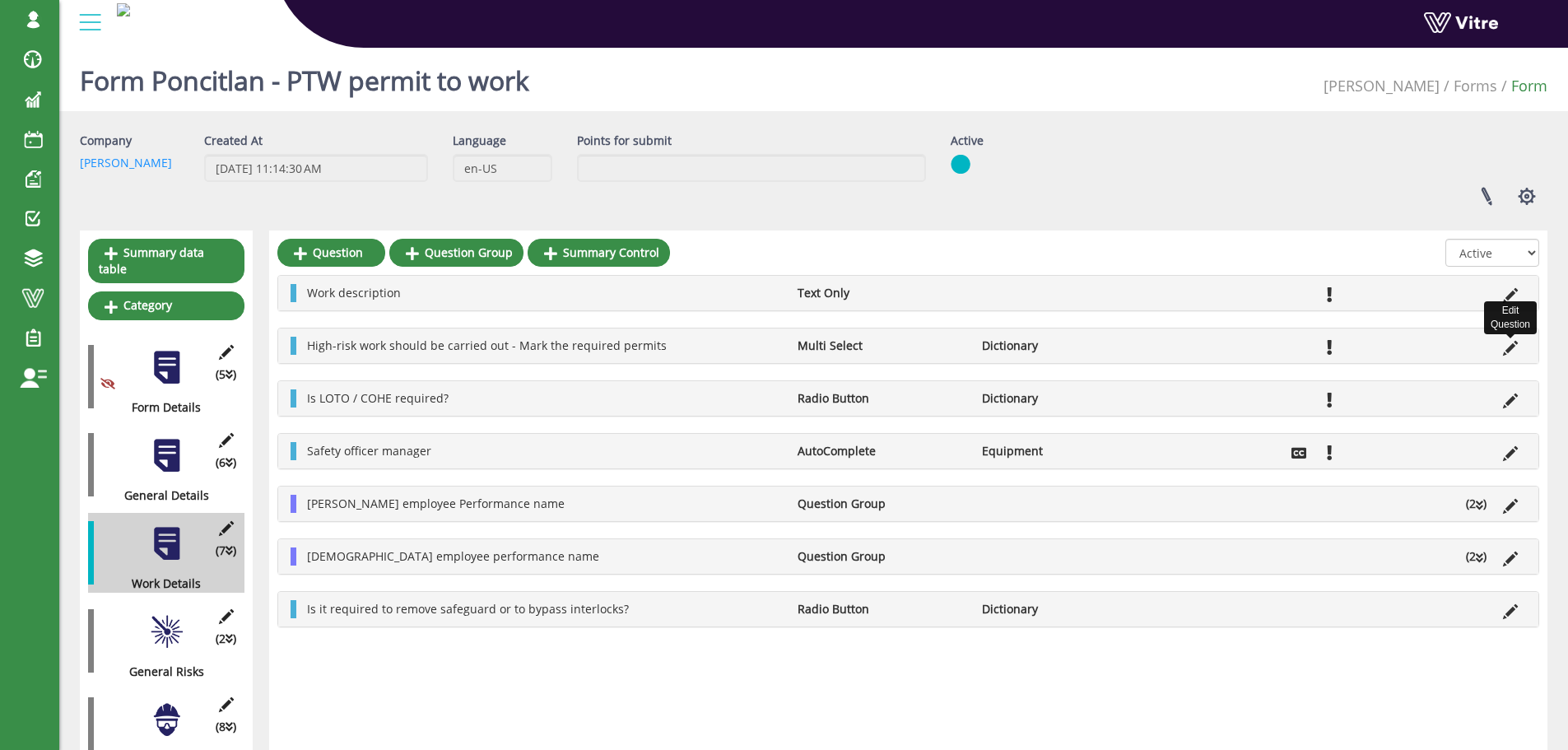
click at [1511, 349] on icon at bounding box center [1510, 349] width 15 height 15
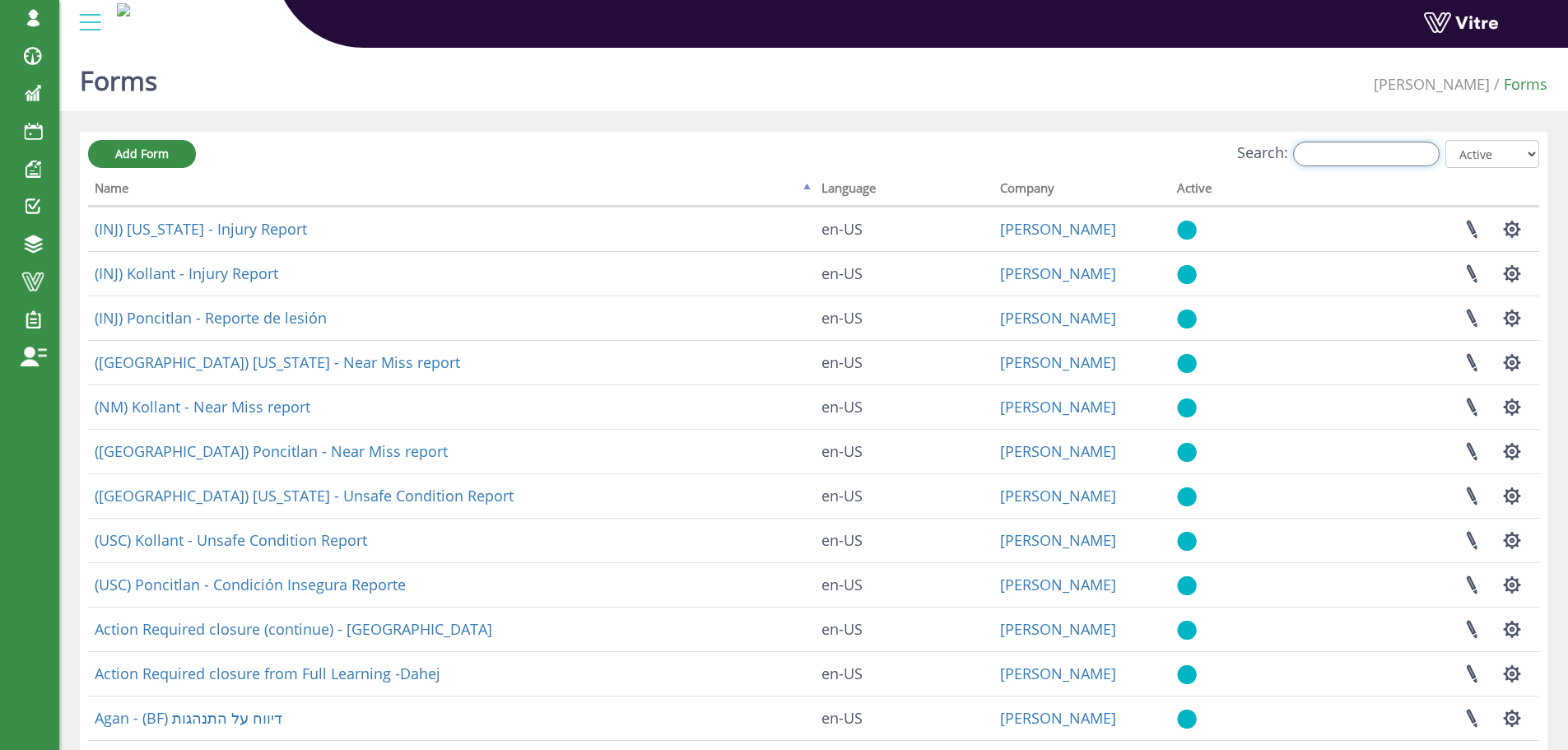
click at [1351, 151] on input "Search:" at bounding box center [1366, 154] width 146 height 25
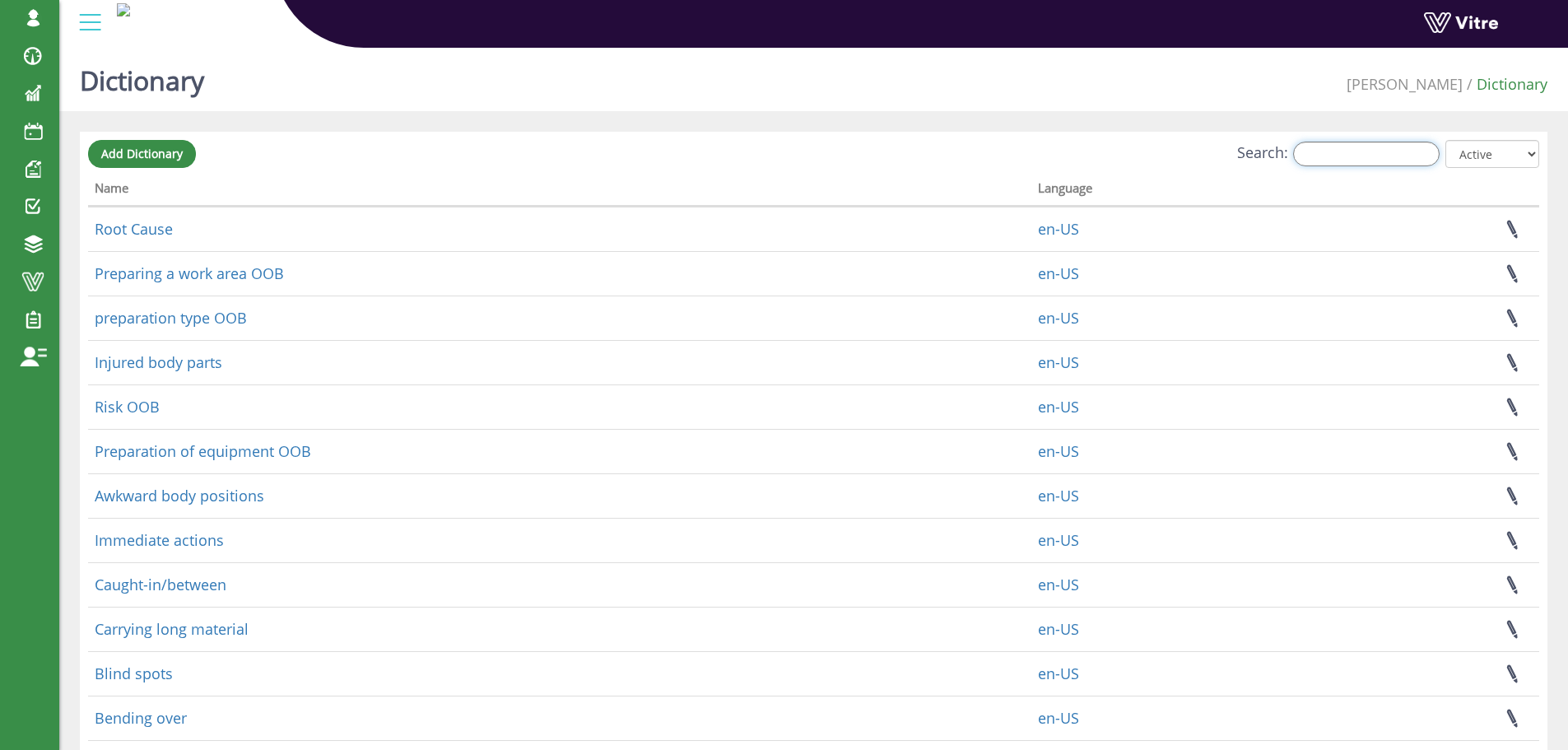
click at [1339, 152] on input "Search:" at bounding box center [1366, 154] width 146 height 25
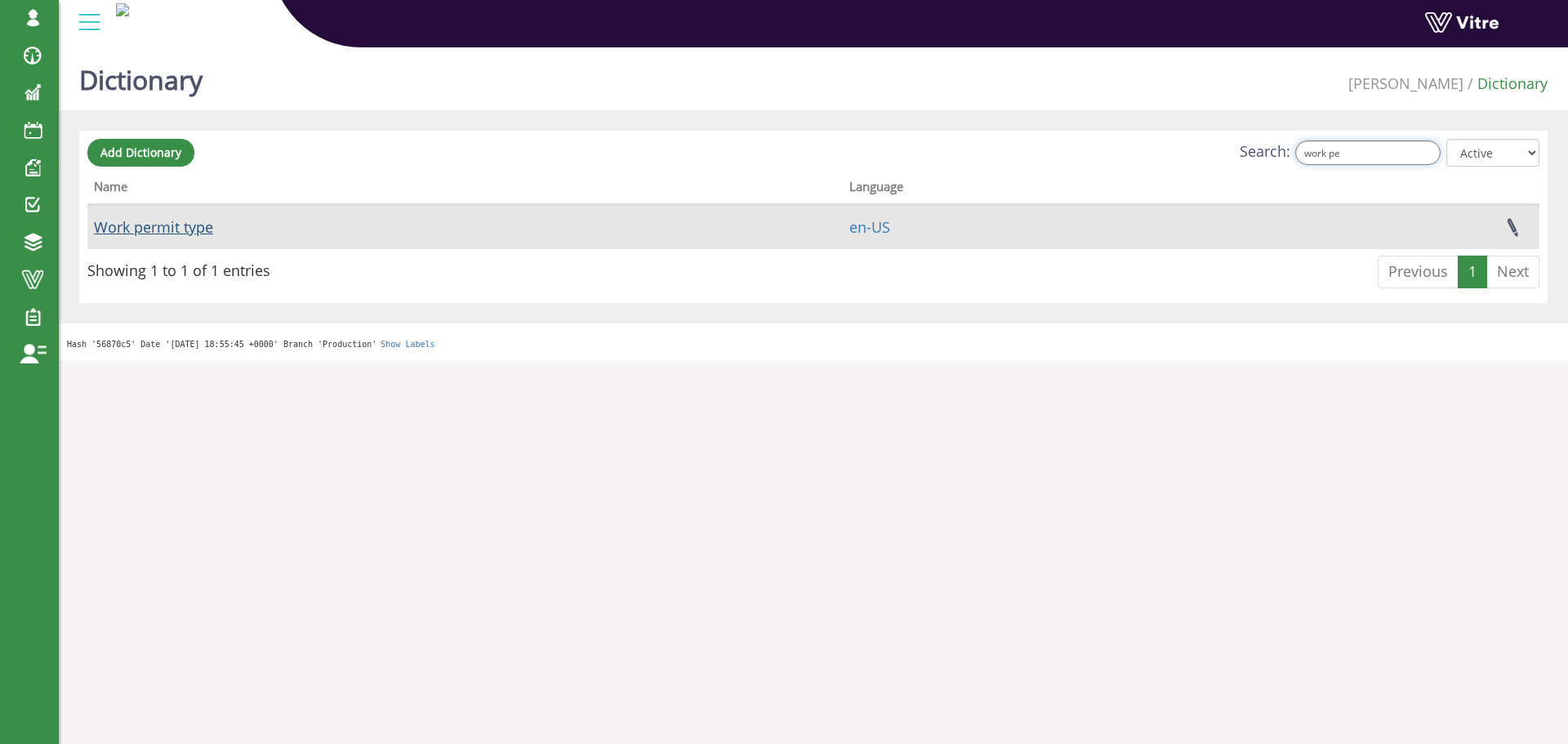
type input "work pe"
click at [188, 229] on link "Work permit type" at bounding box center [153, 227] width 119 height 20
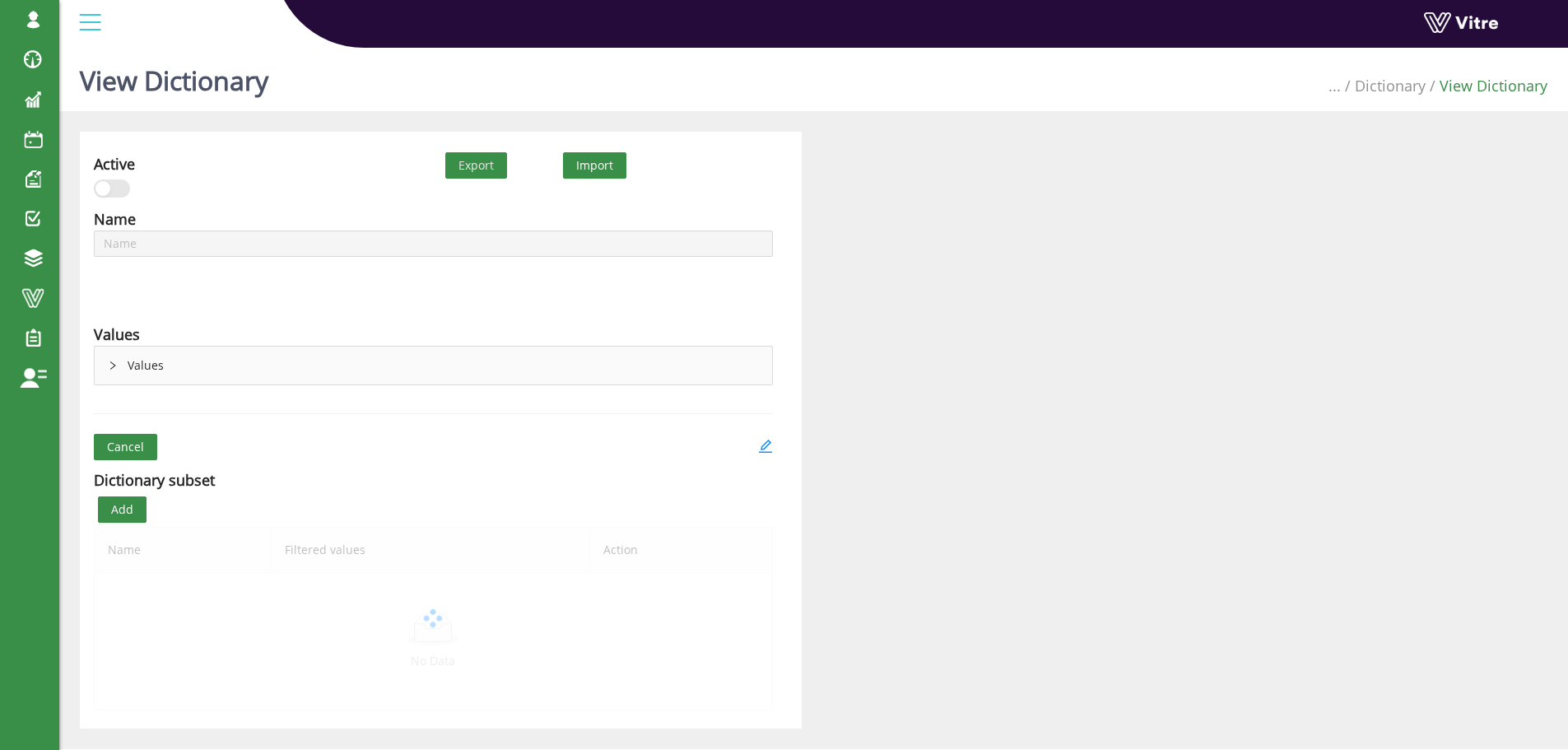
type input "Work permit type"
click at [767, 448] on icon "edit" at bounding box center [766, 447] width 15 height 15
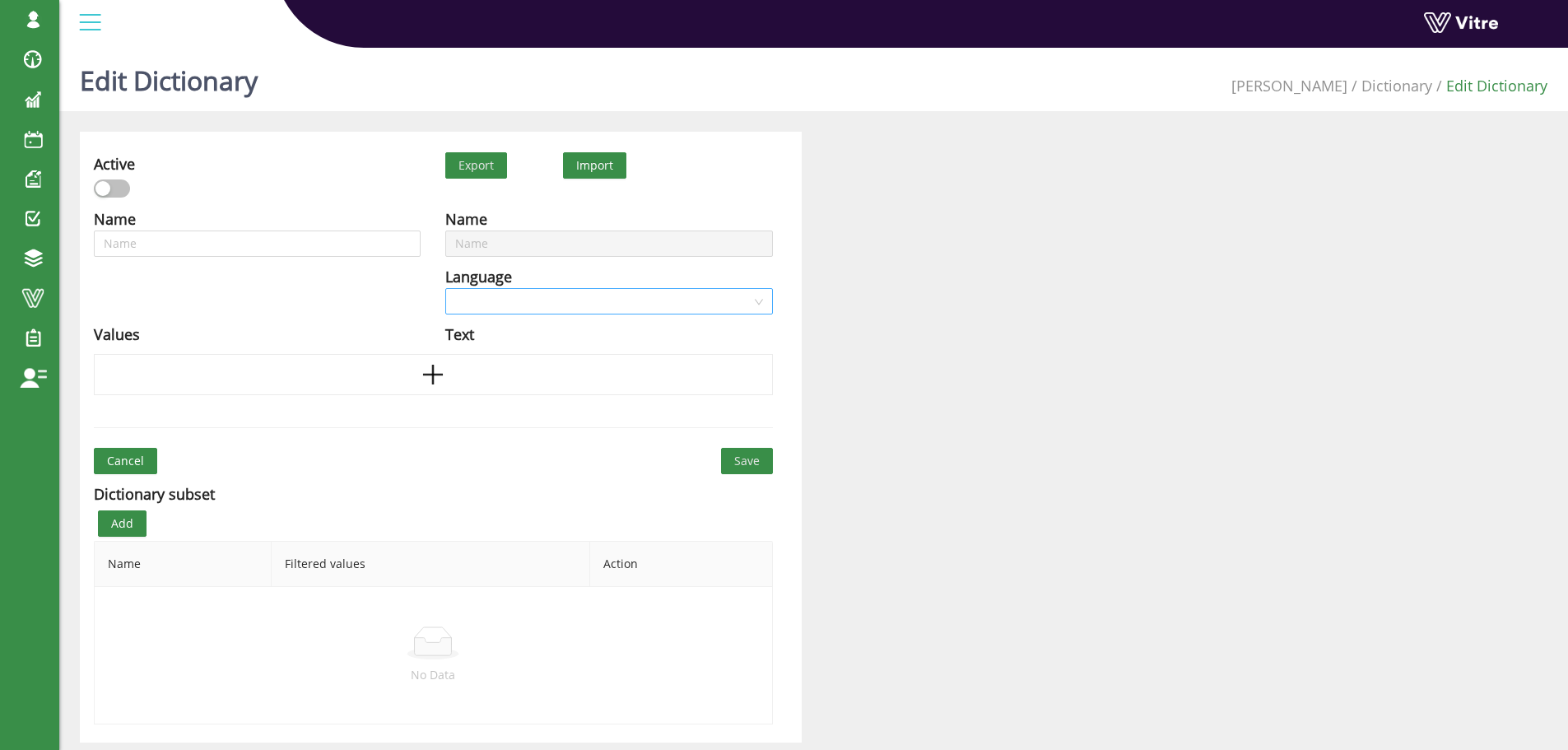
type input "Work permit type"
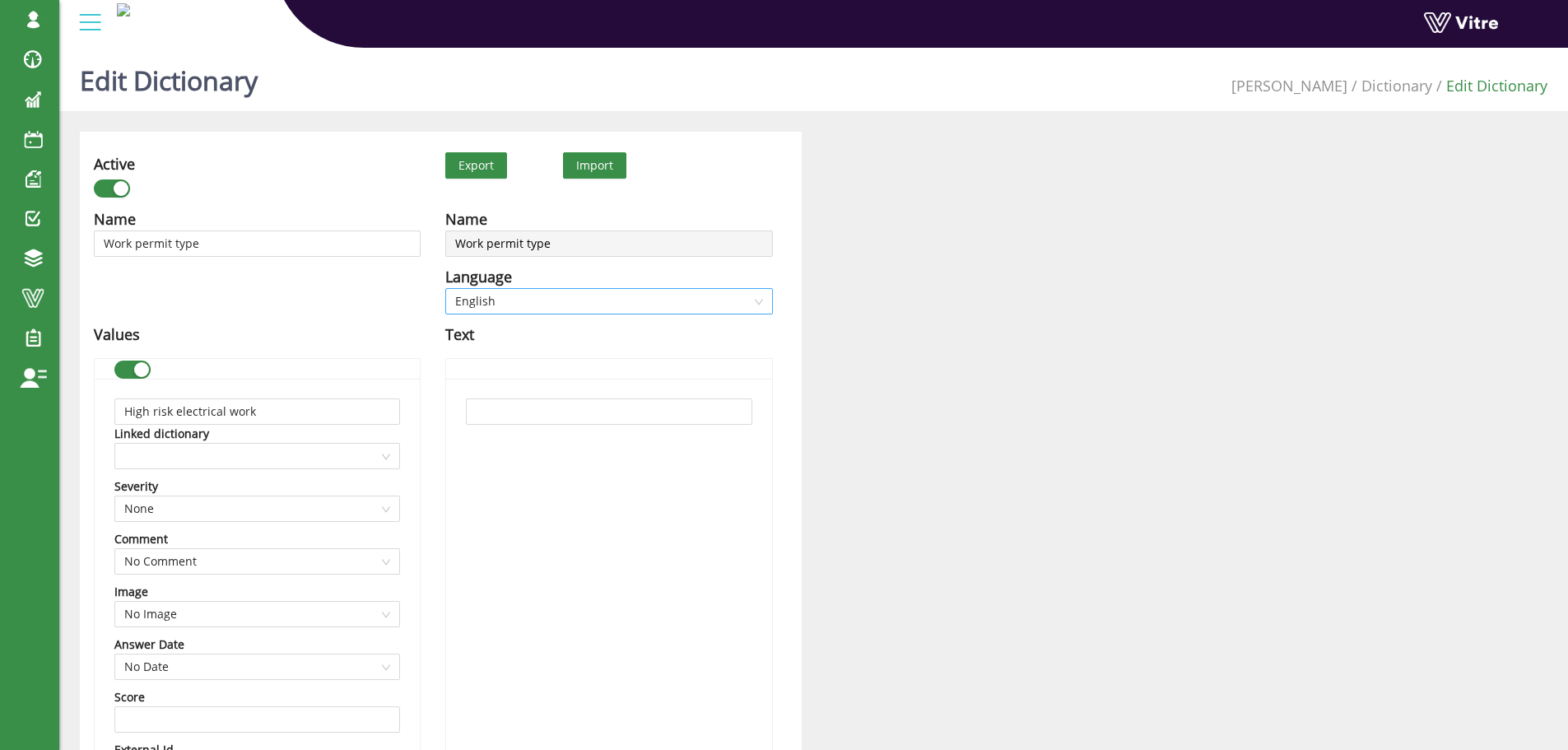
click at [525, 304] on span "English" at bounding box center [608, 301] width 307 height 25
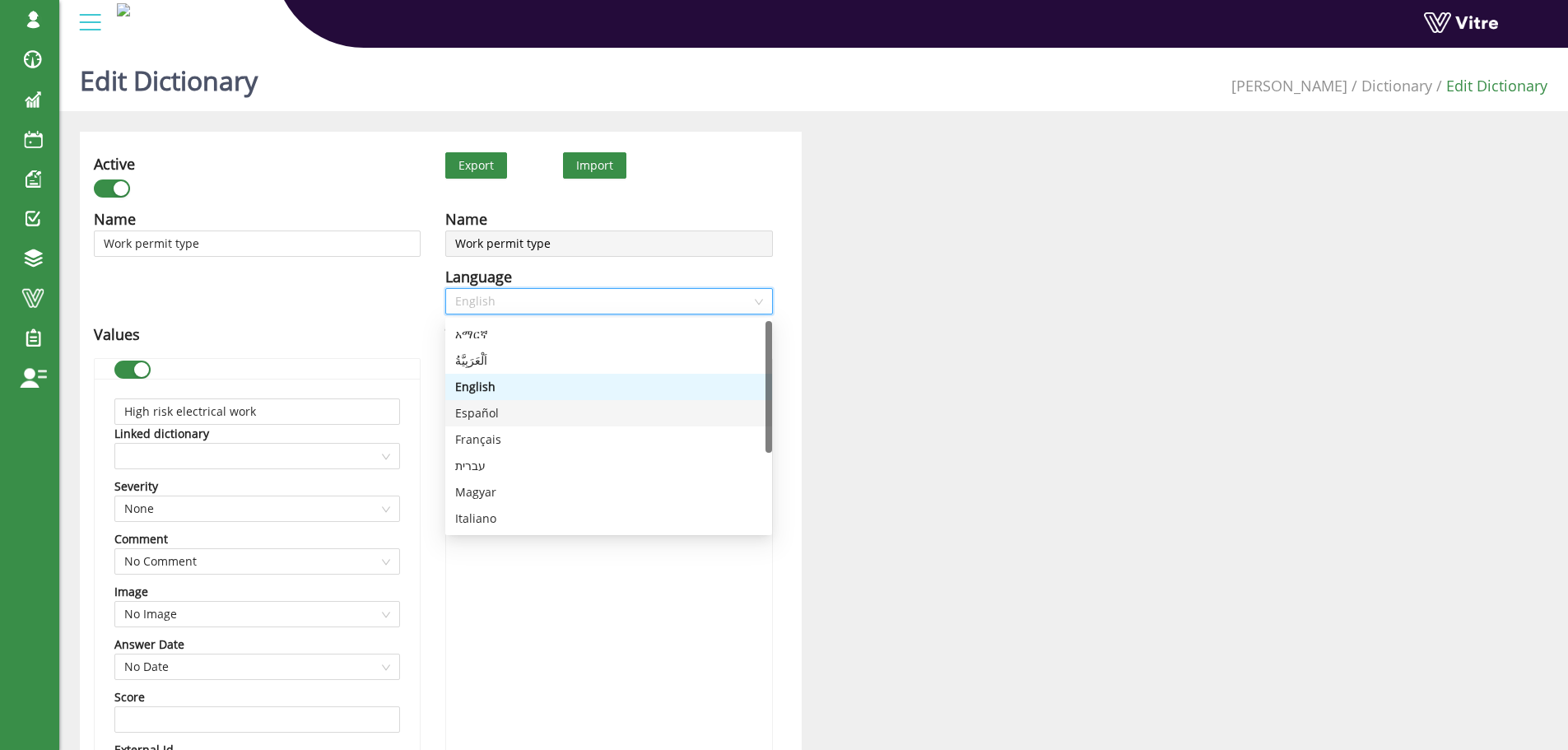
click at [486, 412] on div "Español" at bounding box center [608, 413] width 307 height 18
type input "Trabajo eléctrico de alto riesgo"
type input "Permiso de ingreso a espacio confinado"
type input "Permiso de trabajo en alturas"
type input "Permiso de apertura de linea"
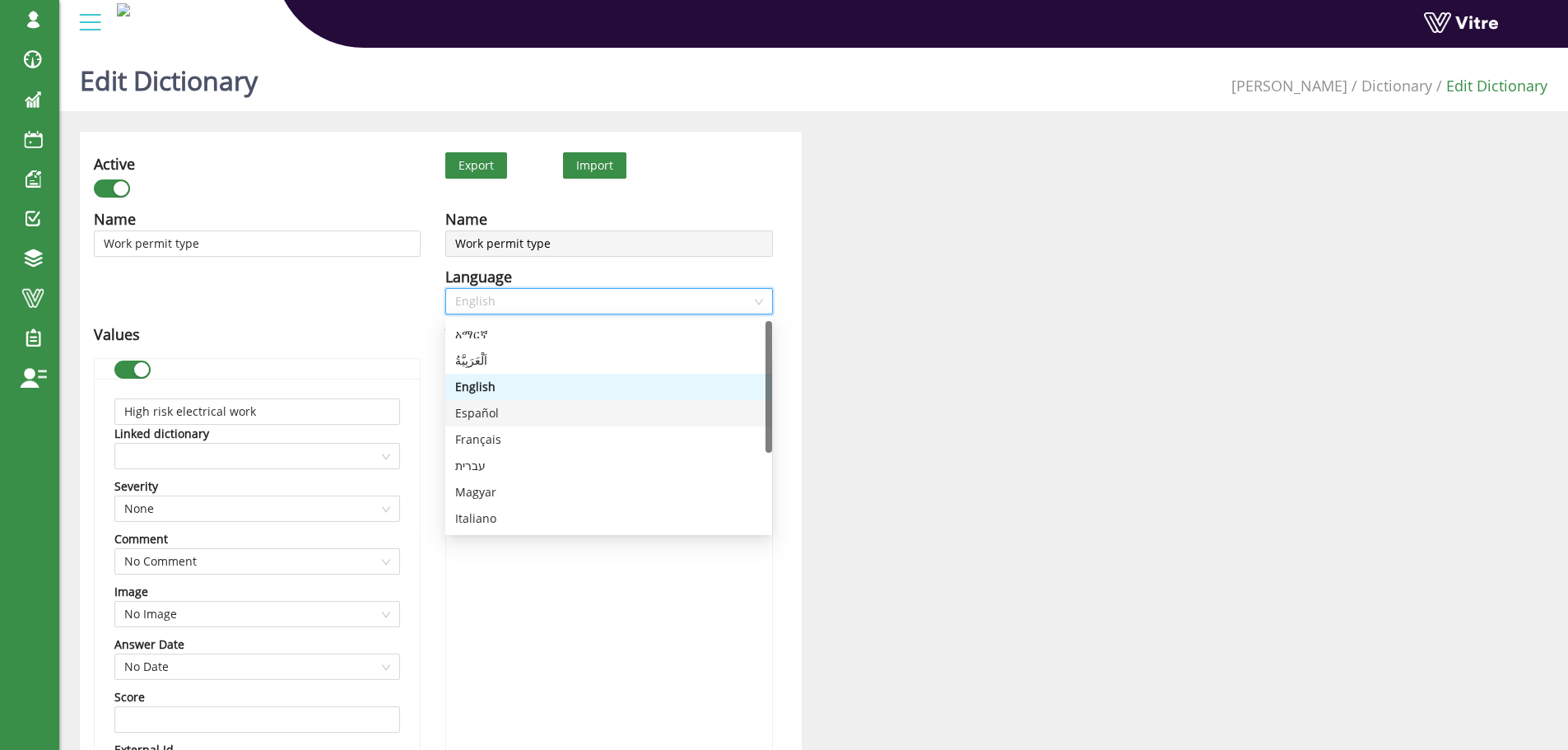
type input "Permiso para izaje de carga"
type input "Permiso para excavación"
type input "Permiso para trabajo en caliente"
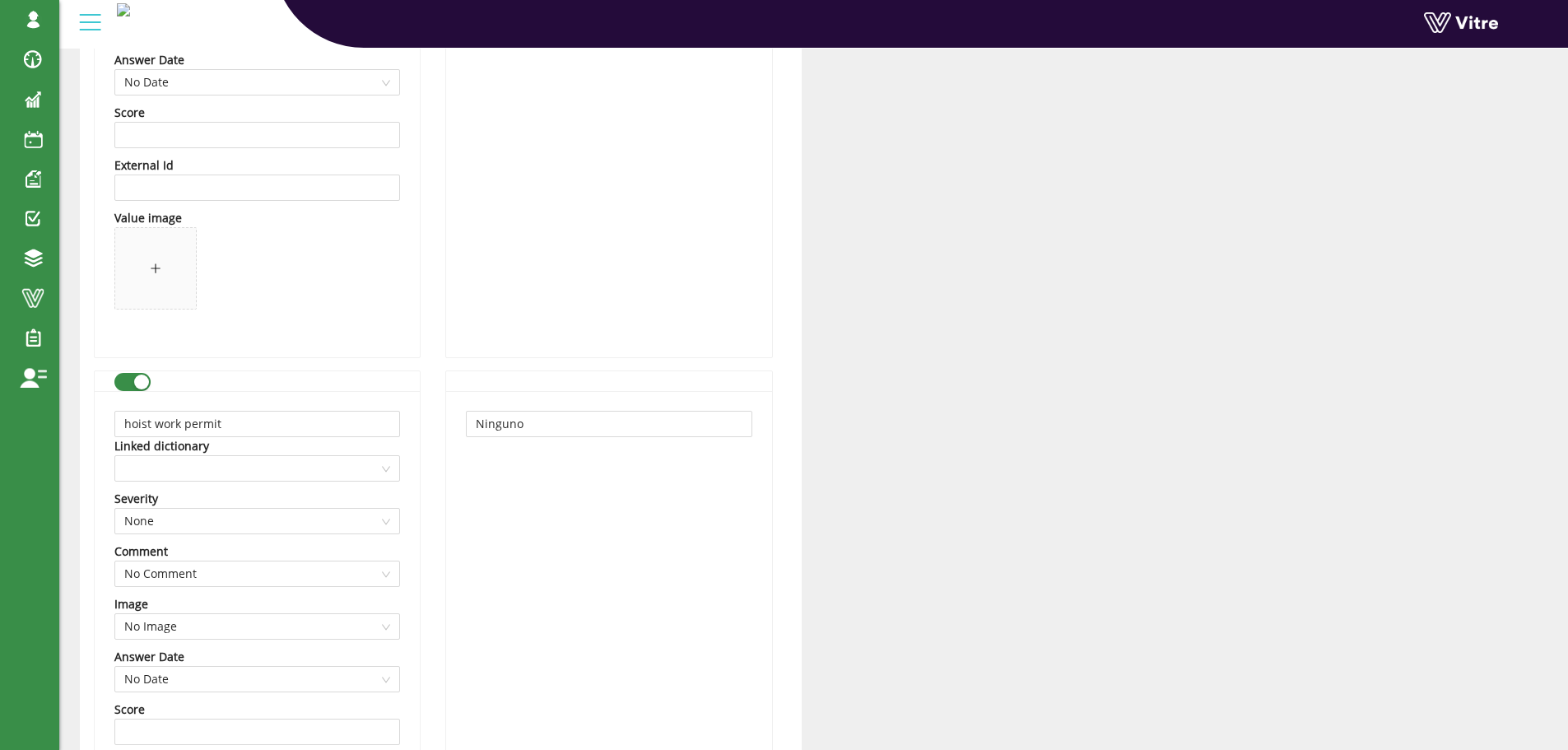
scroll to position [4200, 0]
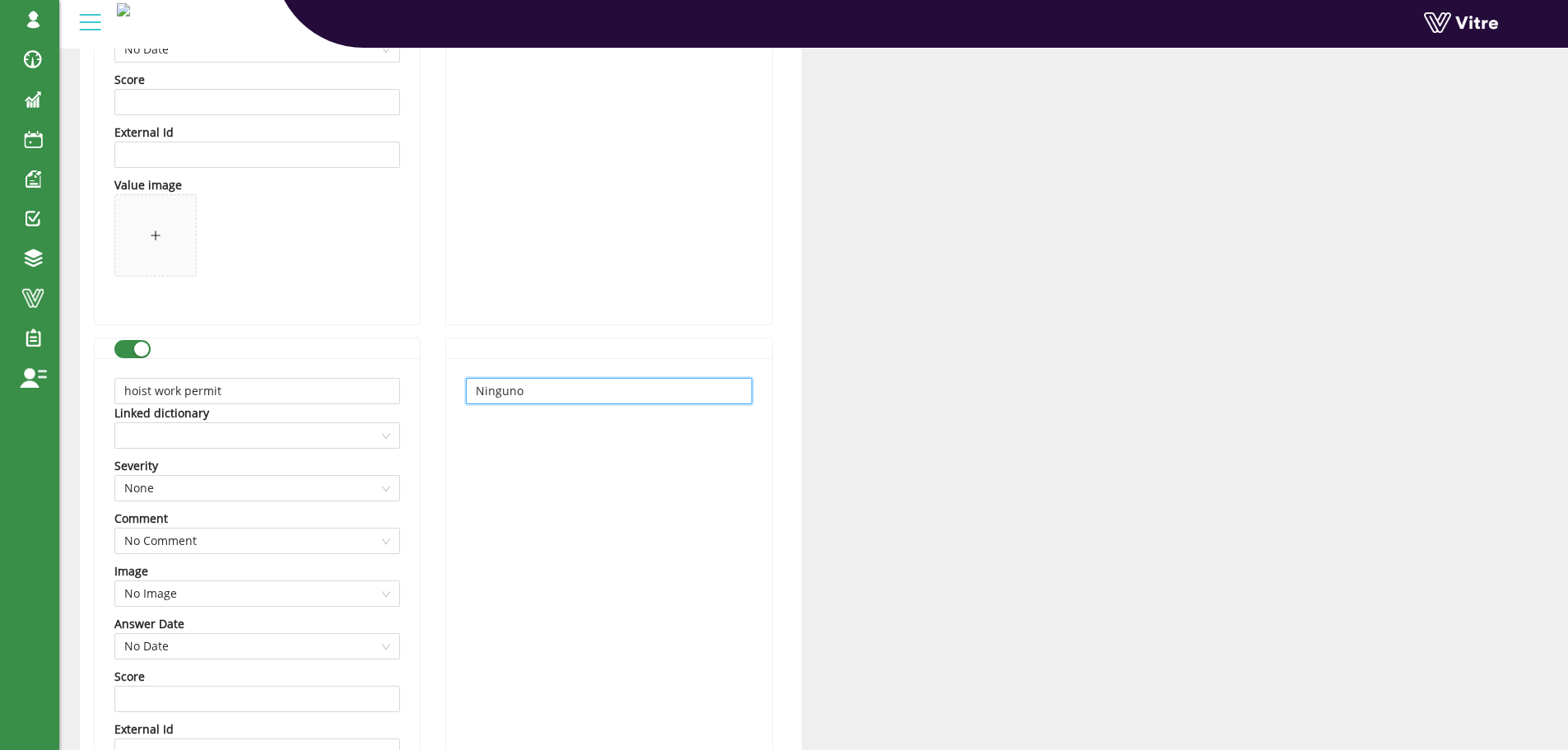
click at [534, 394] on input "Ninguno" at bounding box center [608, 391] width 286 height 26
paste input "Elevación de carga con polipast"
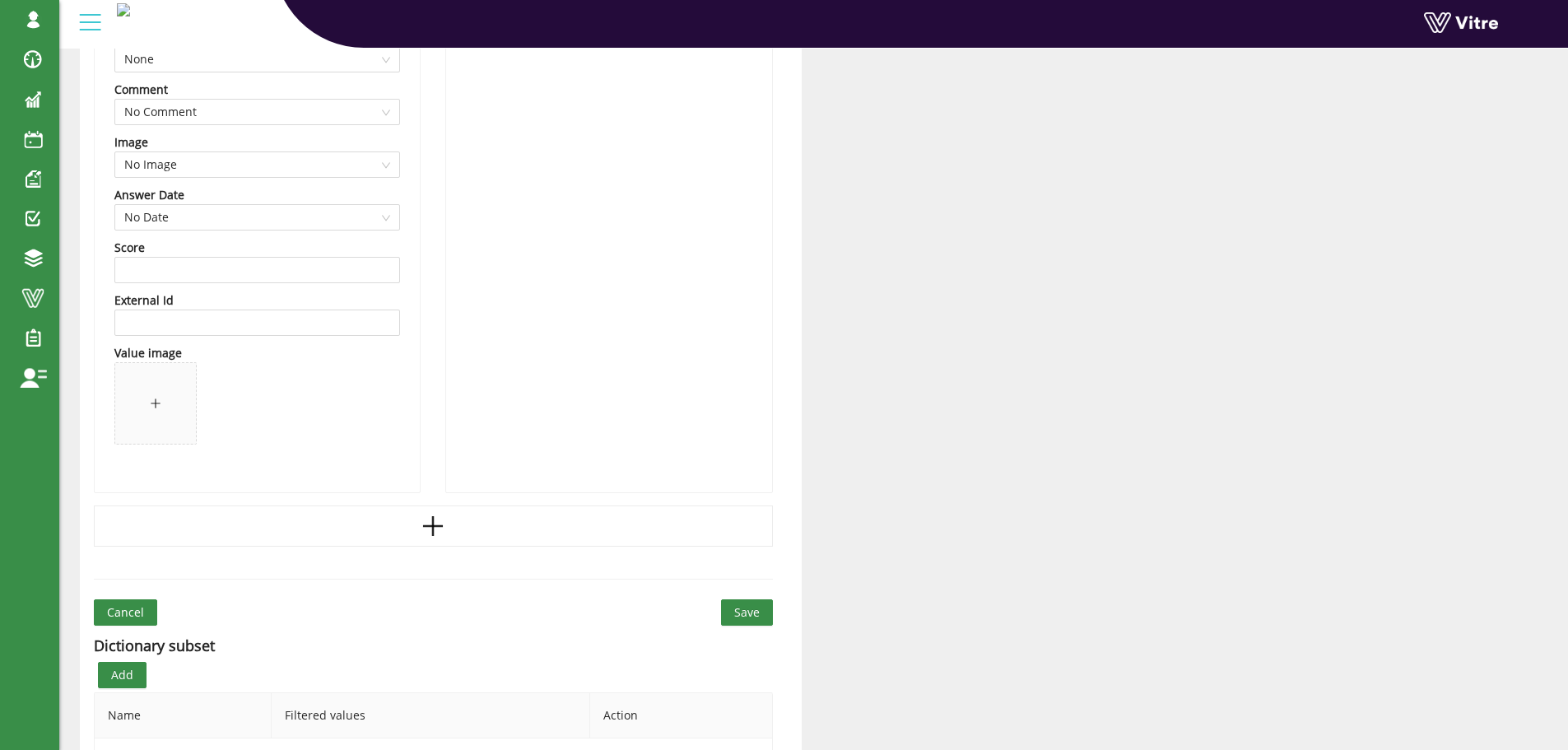
scroll to position [5430, 0]
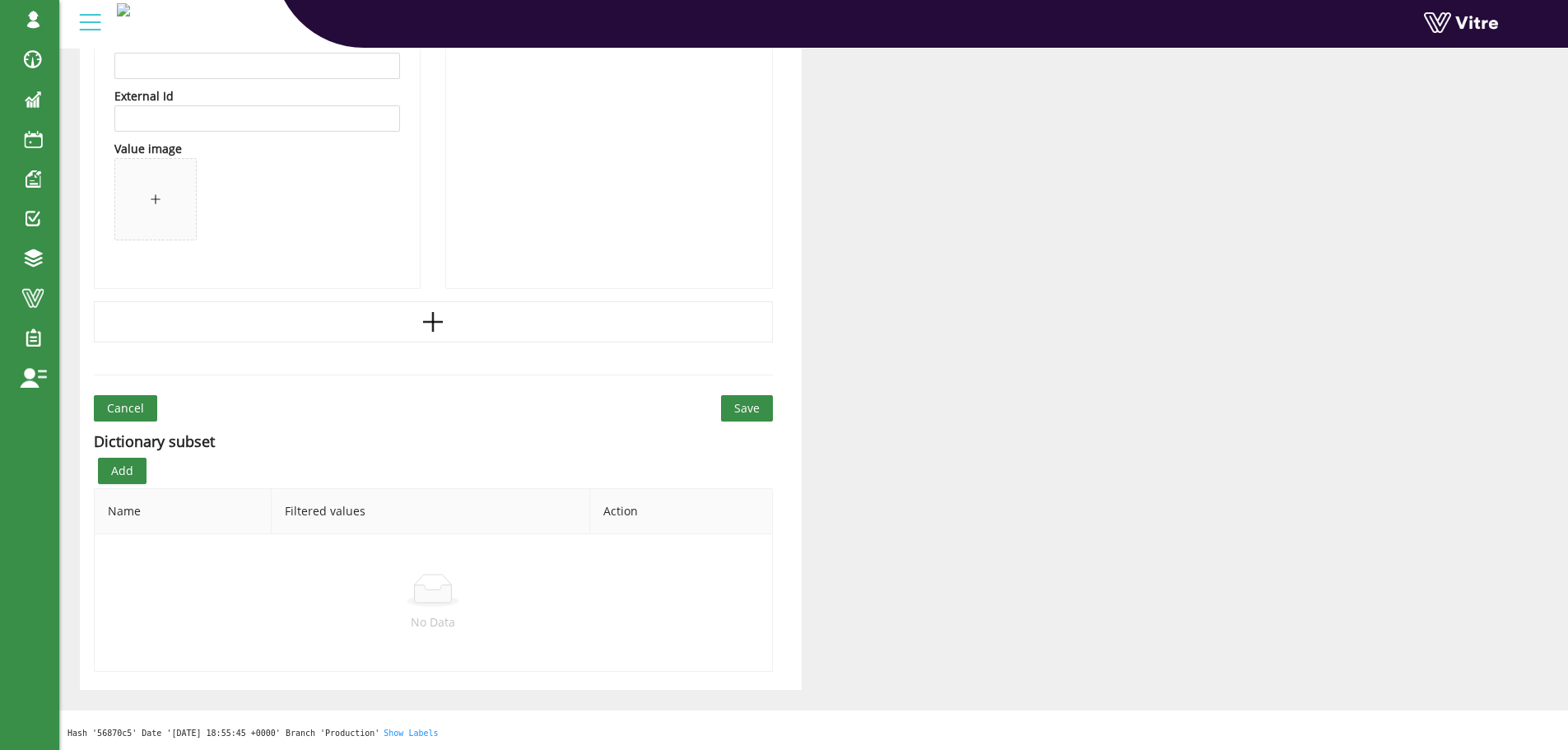
type input "Elevación de carga con polipasto"
click at [744, 409] on span "Save" at bounding box center [747, 408] width 25 height 18
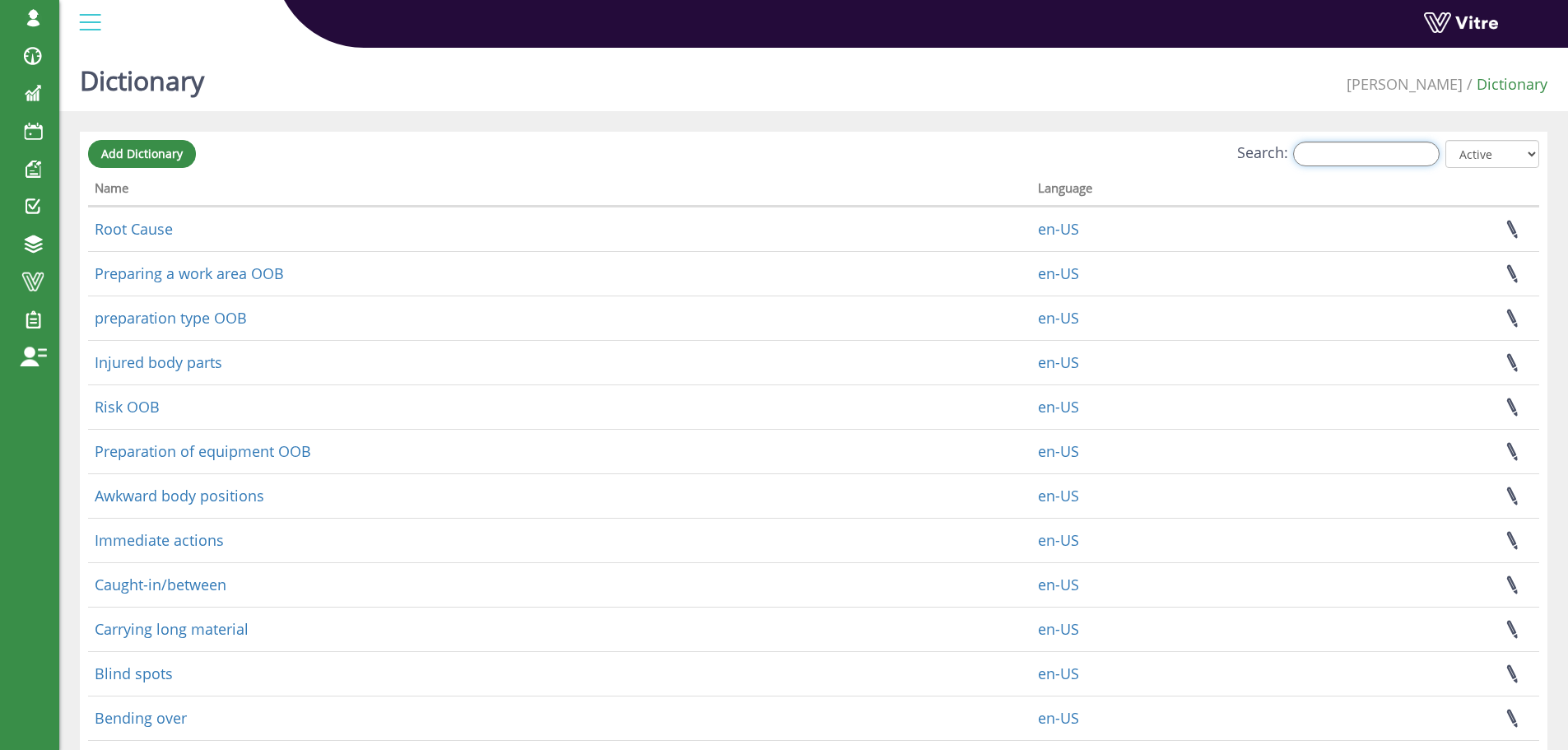
click at [1326, 153] on input "Search:" at bounding box center [1366, 154] width 146 height 25
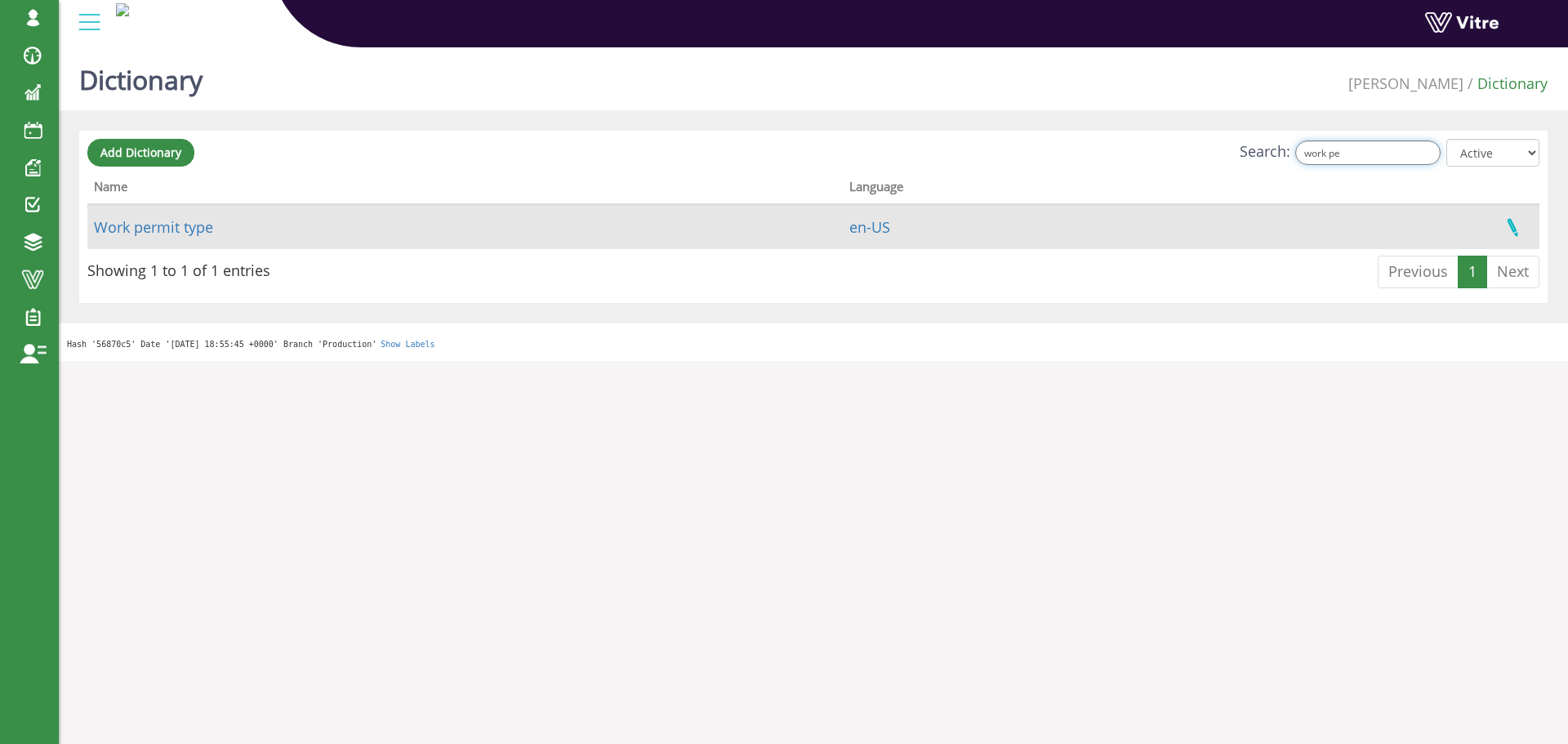
type input "work pe"
click at [1513, 228] on link at bounding box center [1513, 228] width 41 height 43
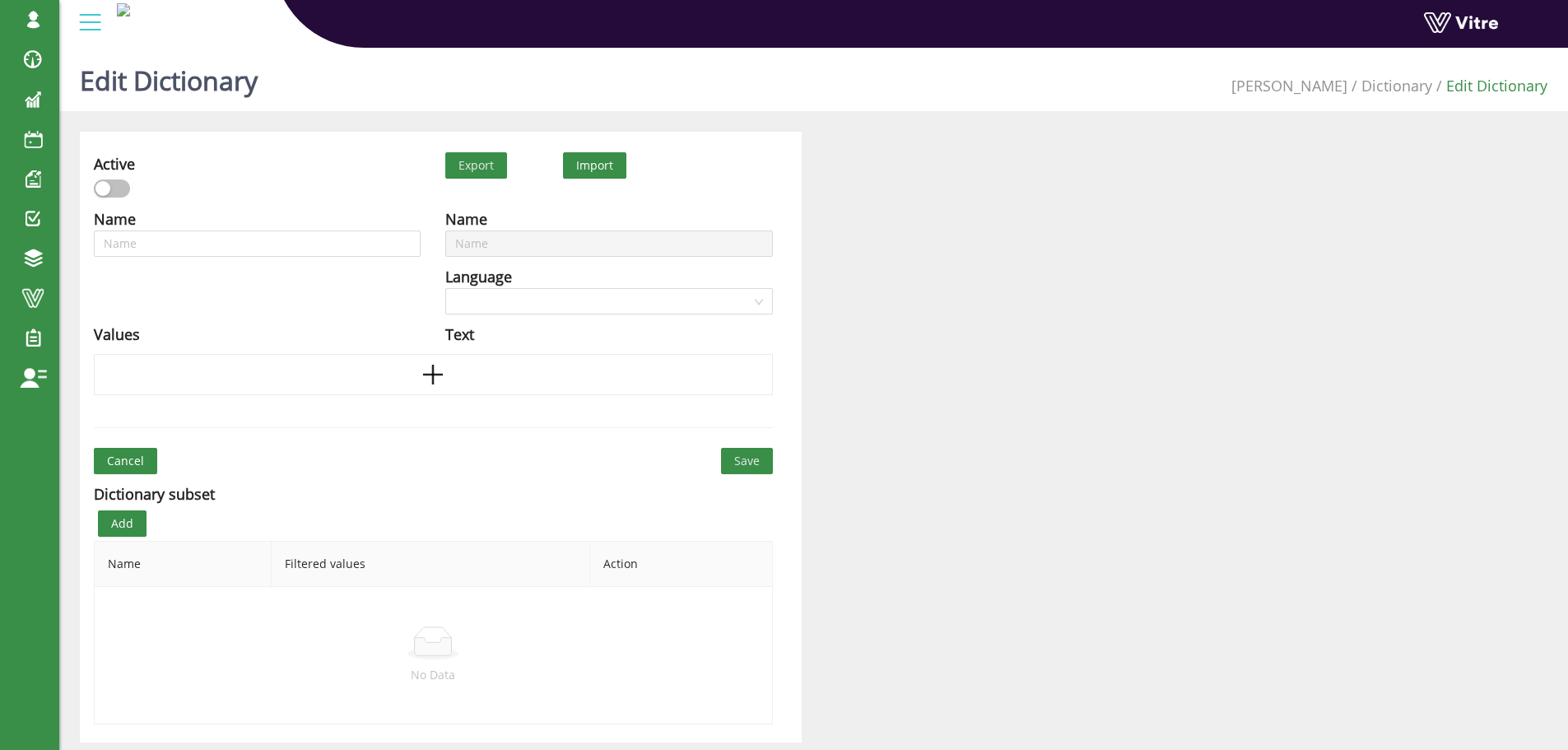
type input "Work permit type"
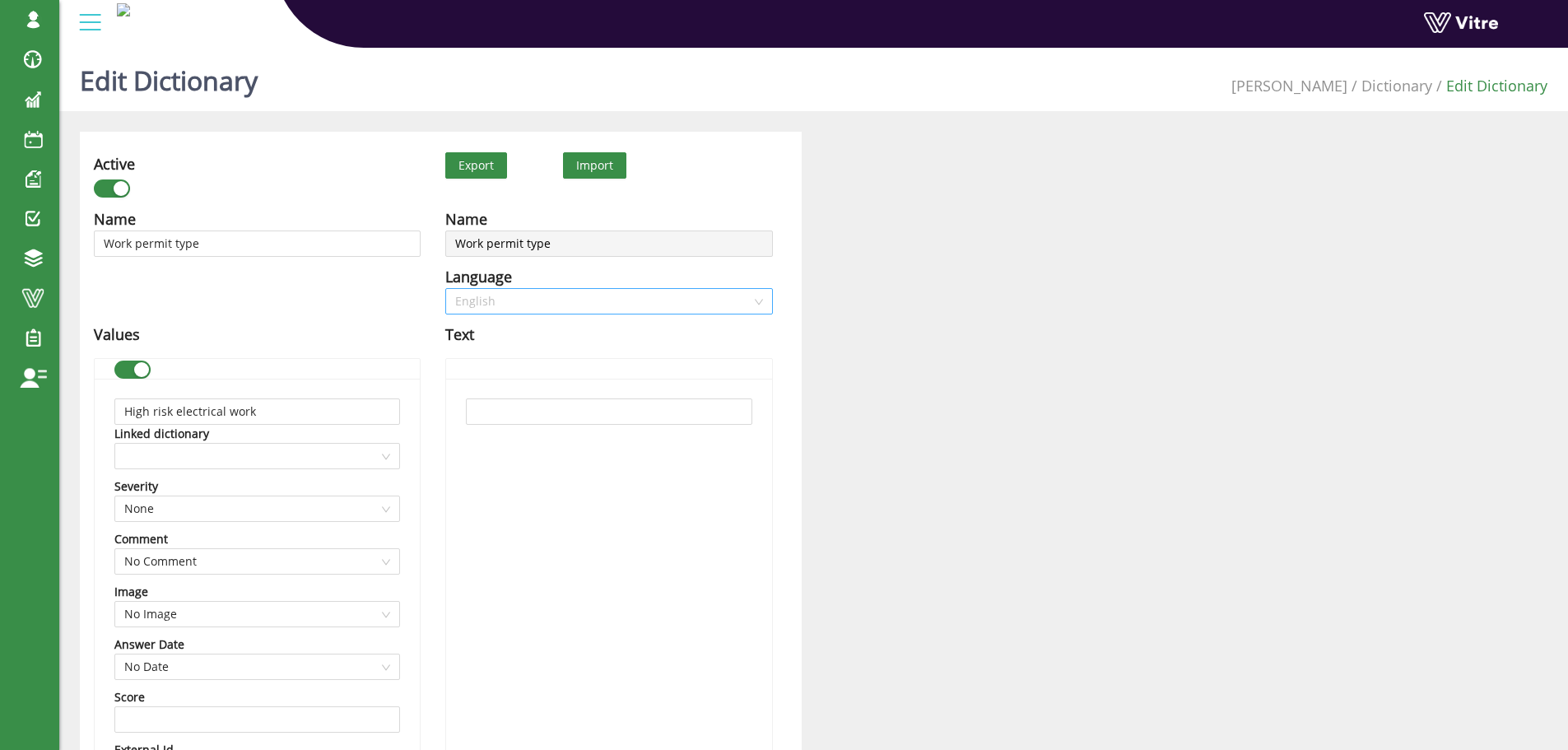
click at [549, 305] on span "English" at bounding box center [608, 301] width 307 height 25
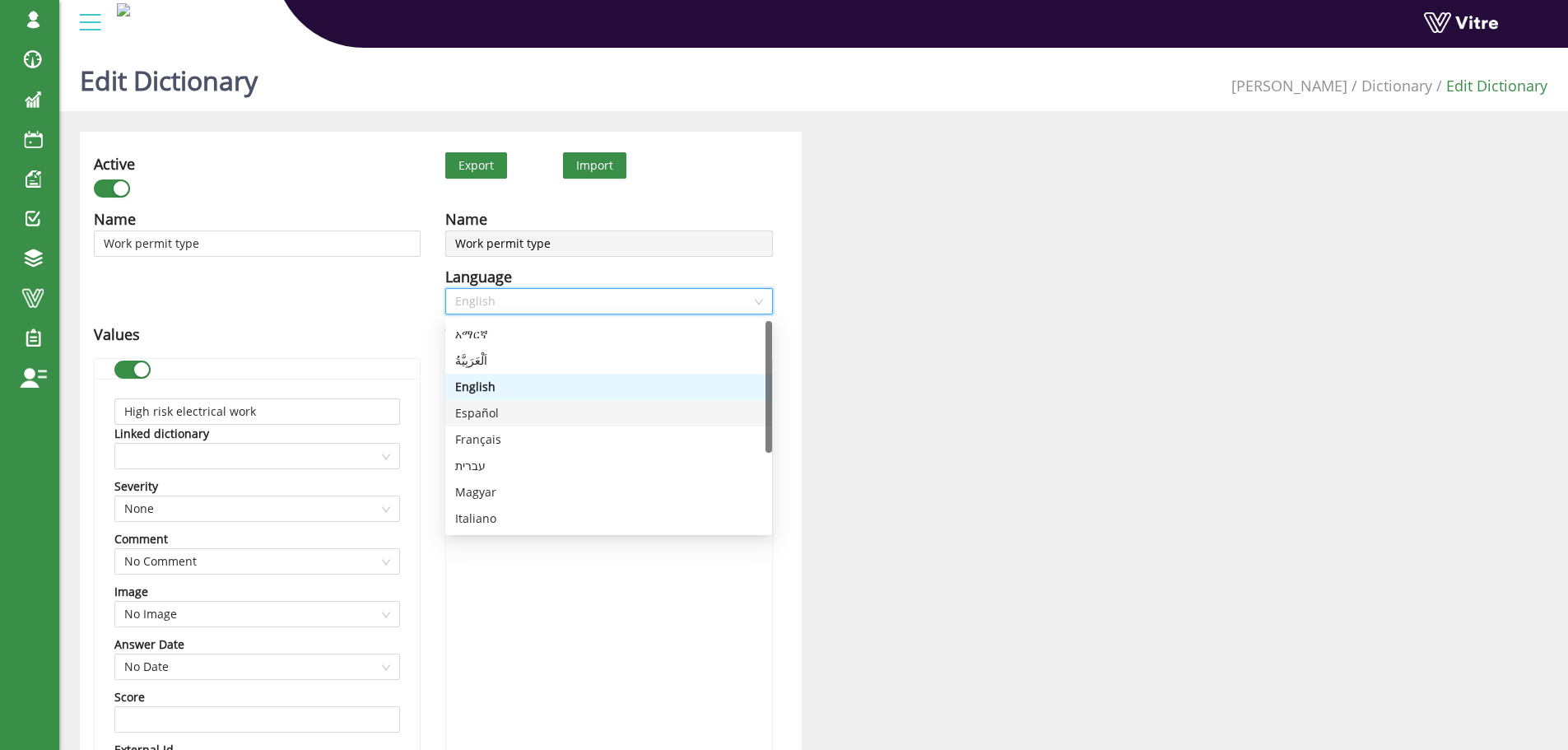
click at [486, 406] on div "Español" at bounding box center [608, 413] width 307 height 18
type input "Trabajo eléctrico de alto riesgo"
type input "Permiso de ingreso a espacio confinado"
type input "Permiso de trabajo en alturas"
type input "Permiso de apertura de linea"
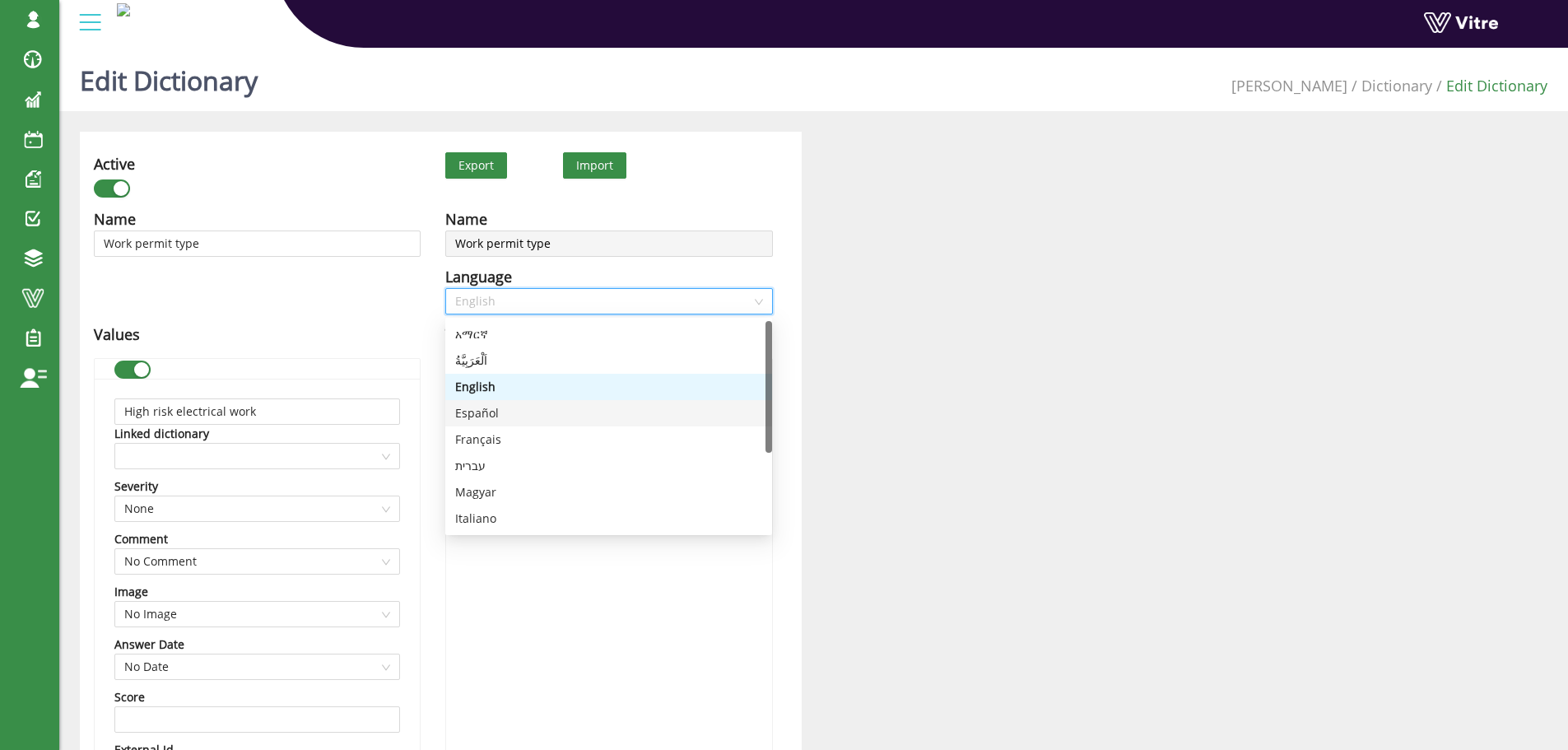
type input "Permiso para izaje de carga"
type input "Permiso para excavación"
type input "Permiso para trabajo en caliente"
type input "Elevación de carga con polipasto"
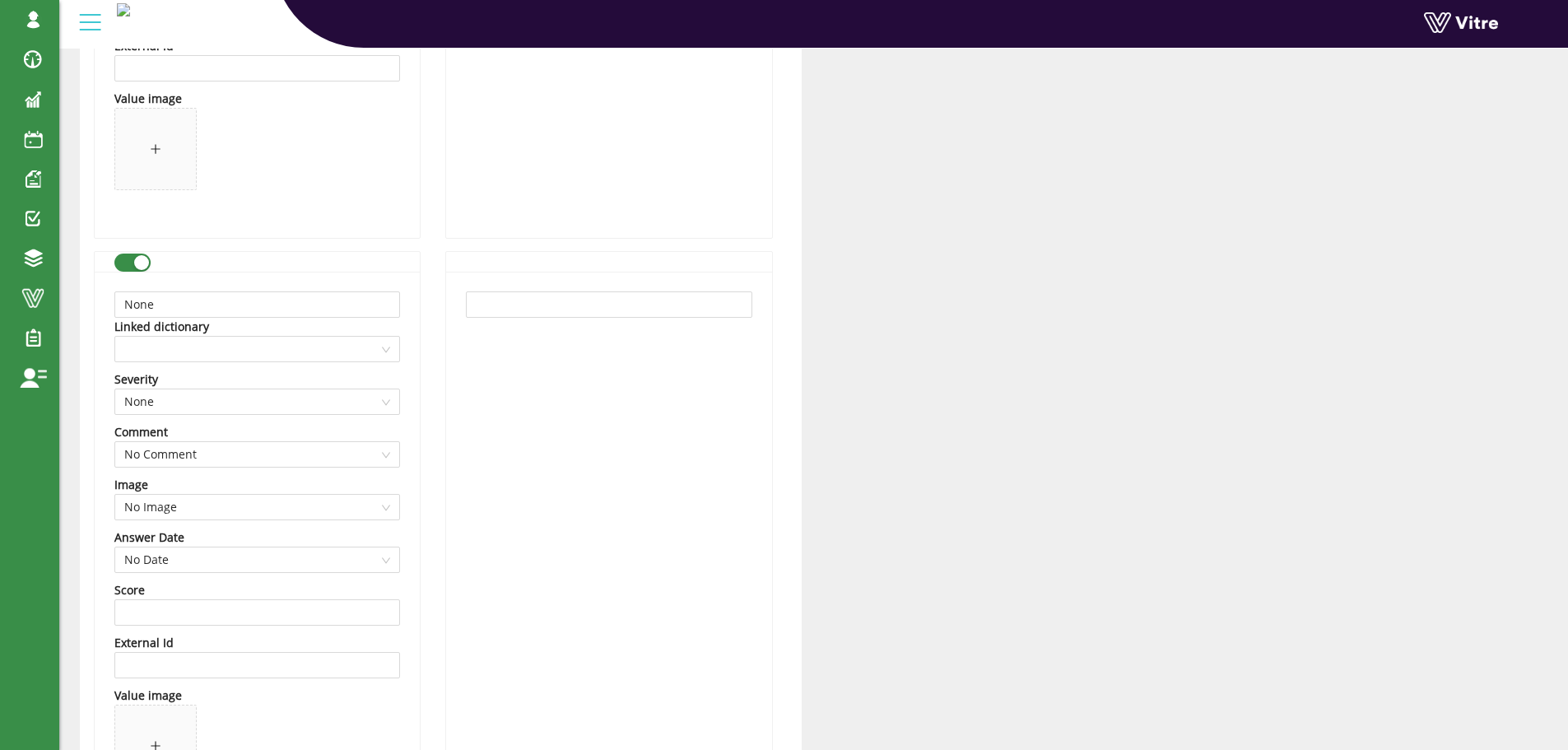
scroll to position [4853, 0]
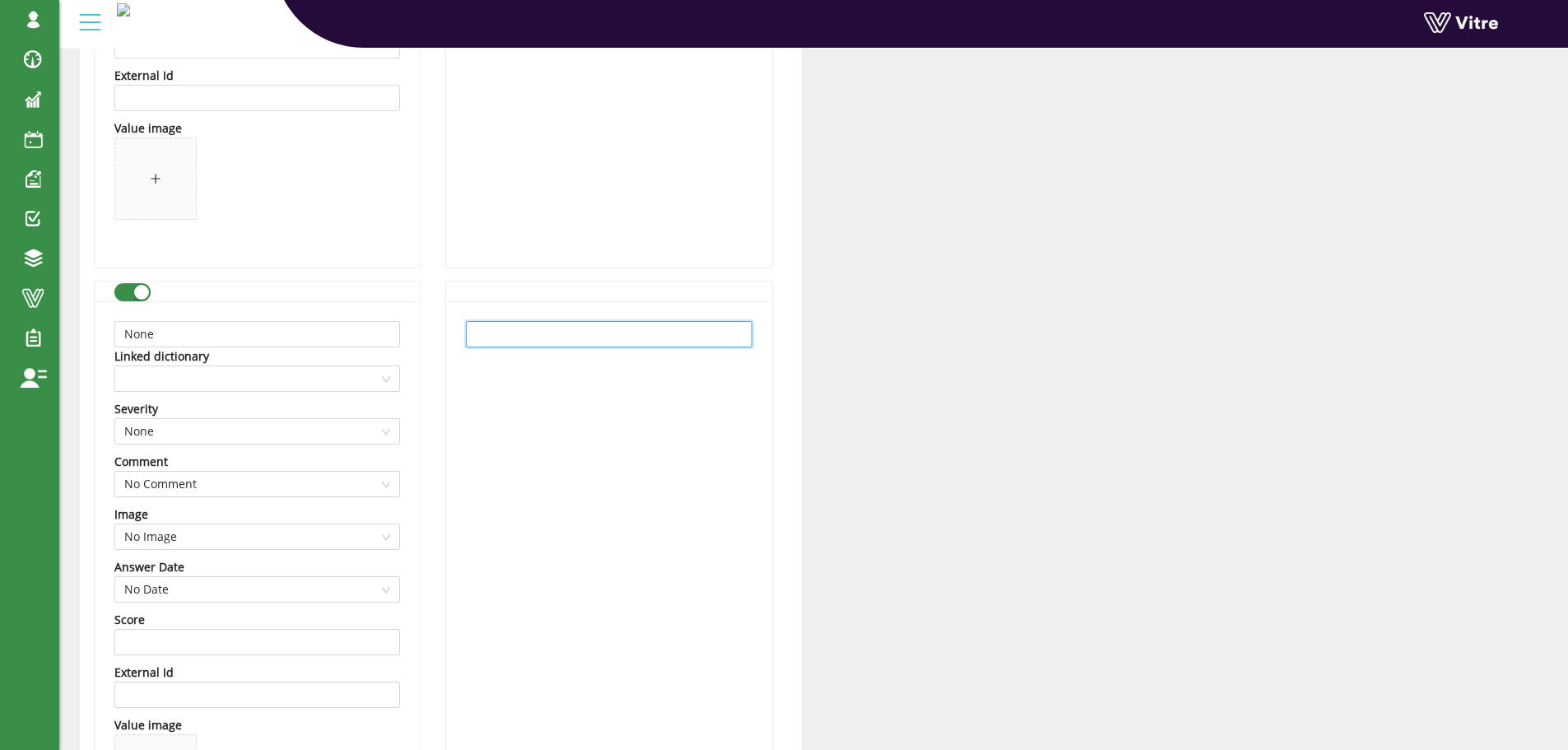
click at [543, 335] on input "text" at bounding box center [608, 334] width 286 height 26
click at [617, 339] on input "text" at bounding box center [608, 334] width 286 height 26
paste input "Ninguno"
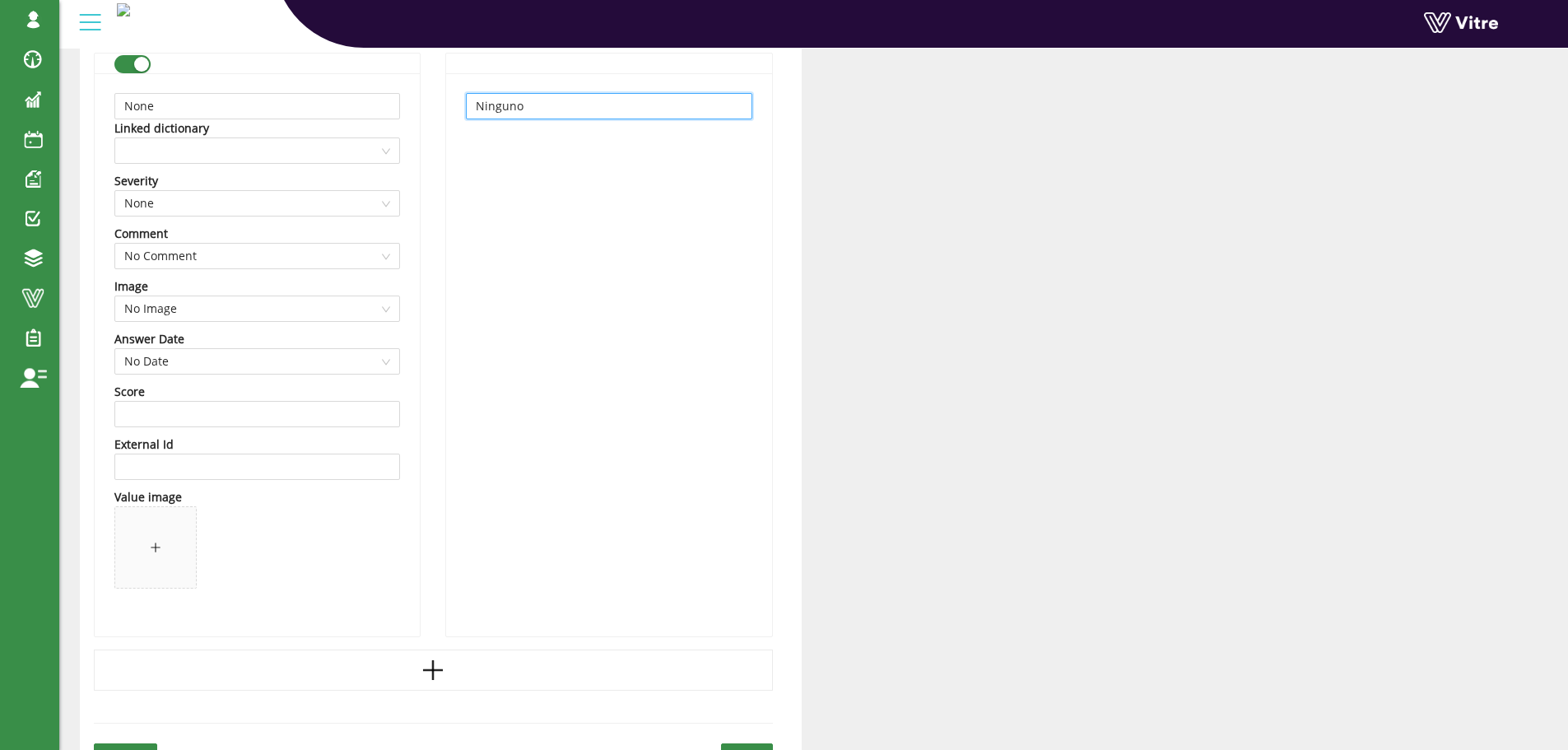
scroll to position [5430, 0]
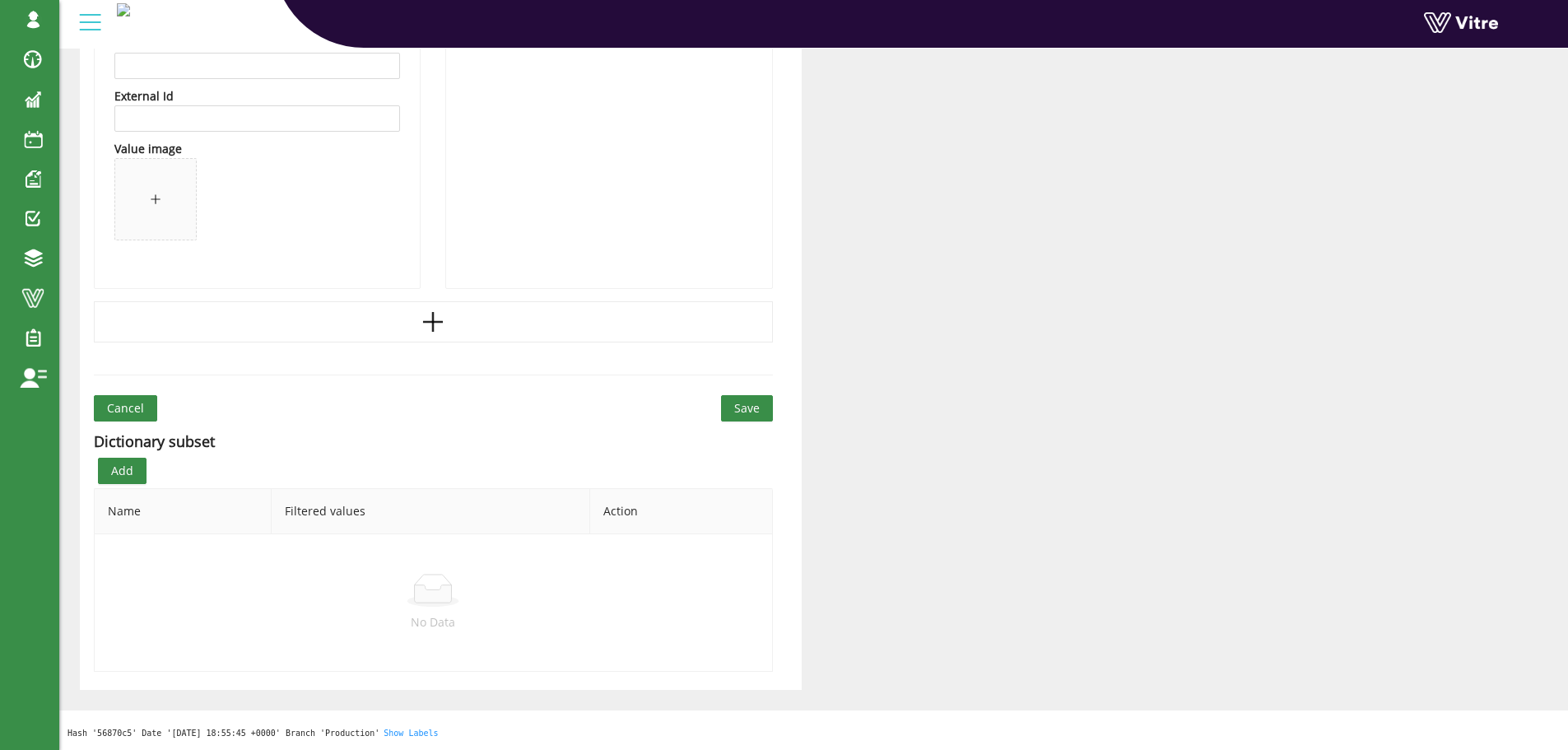
type input "Ninguno"
click at [741, 408] on span "Save" at bounding box center [747, 408] width 25 height 18
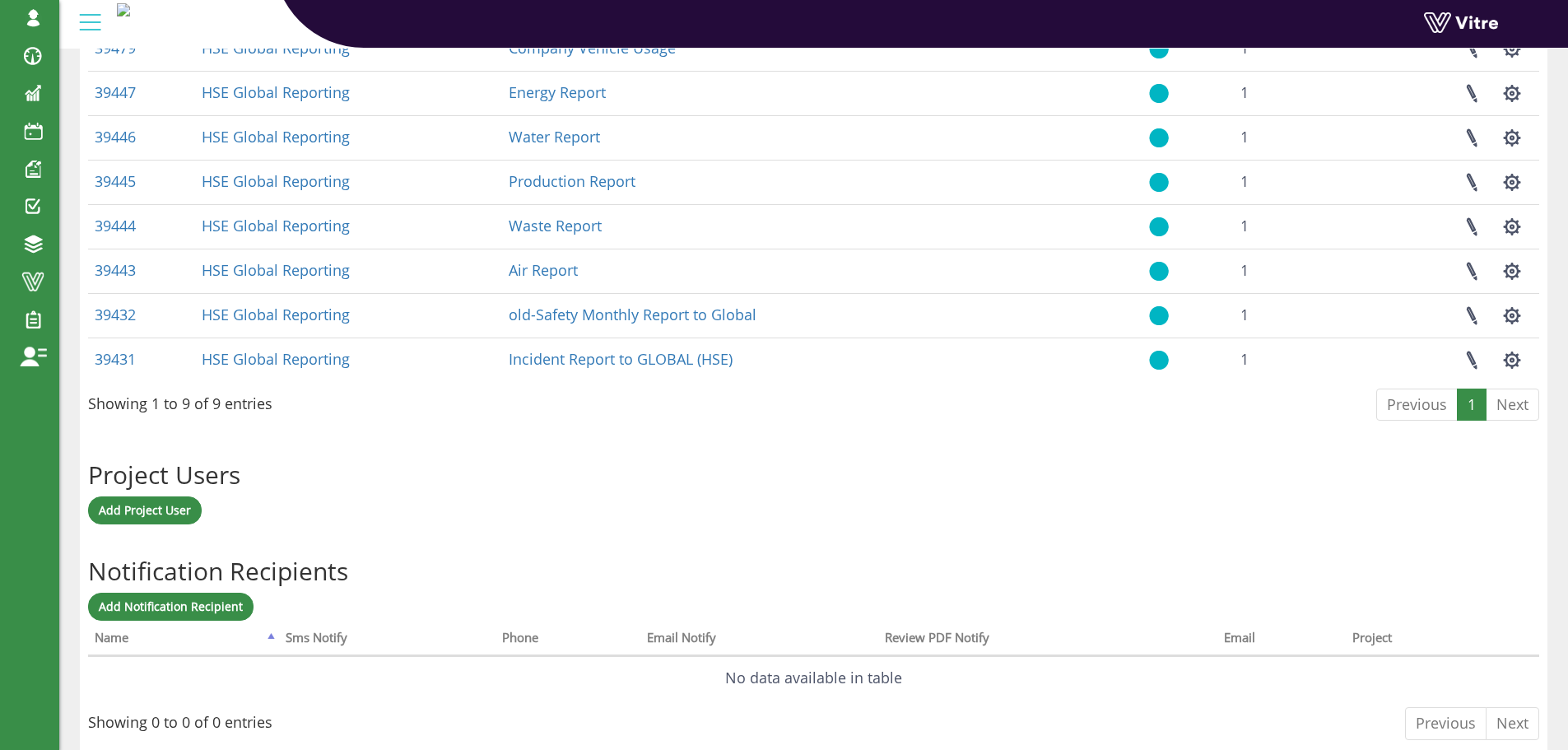
scroll to position [913, 0]
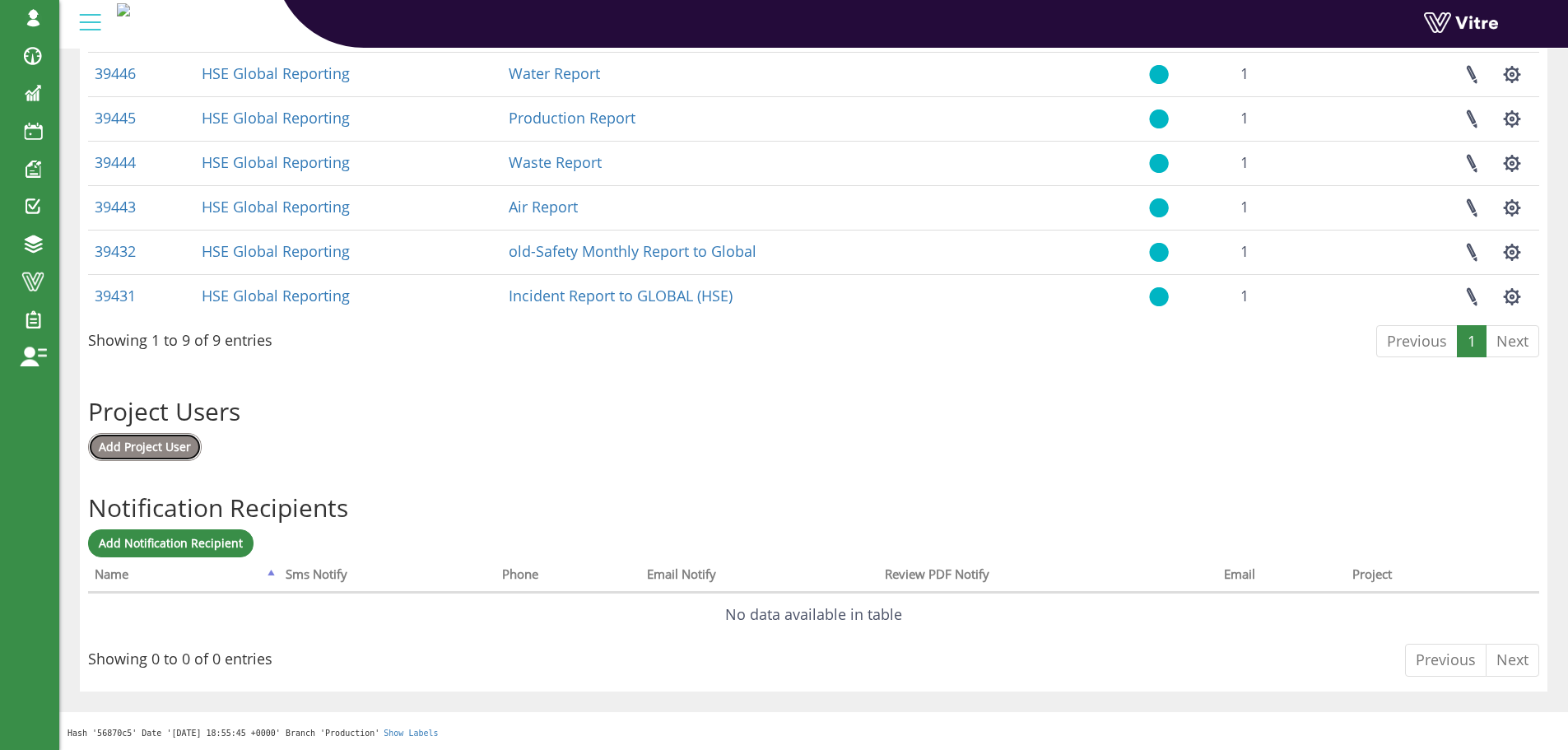
click at [170, 447] on span "Add Project User" at bounding box center [145, 447] width 93 height 16
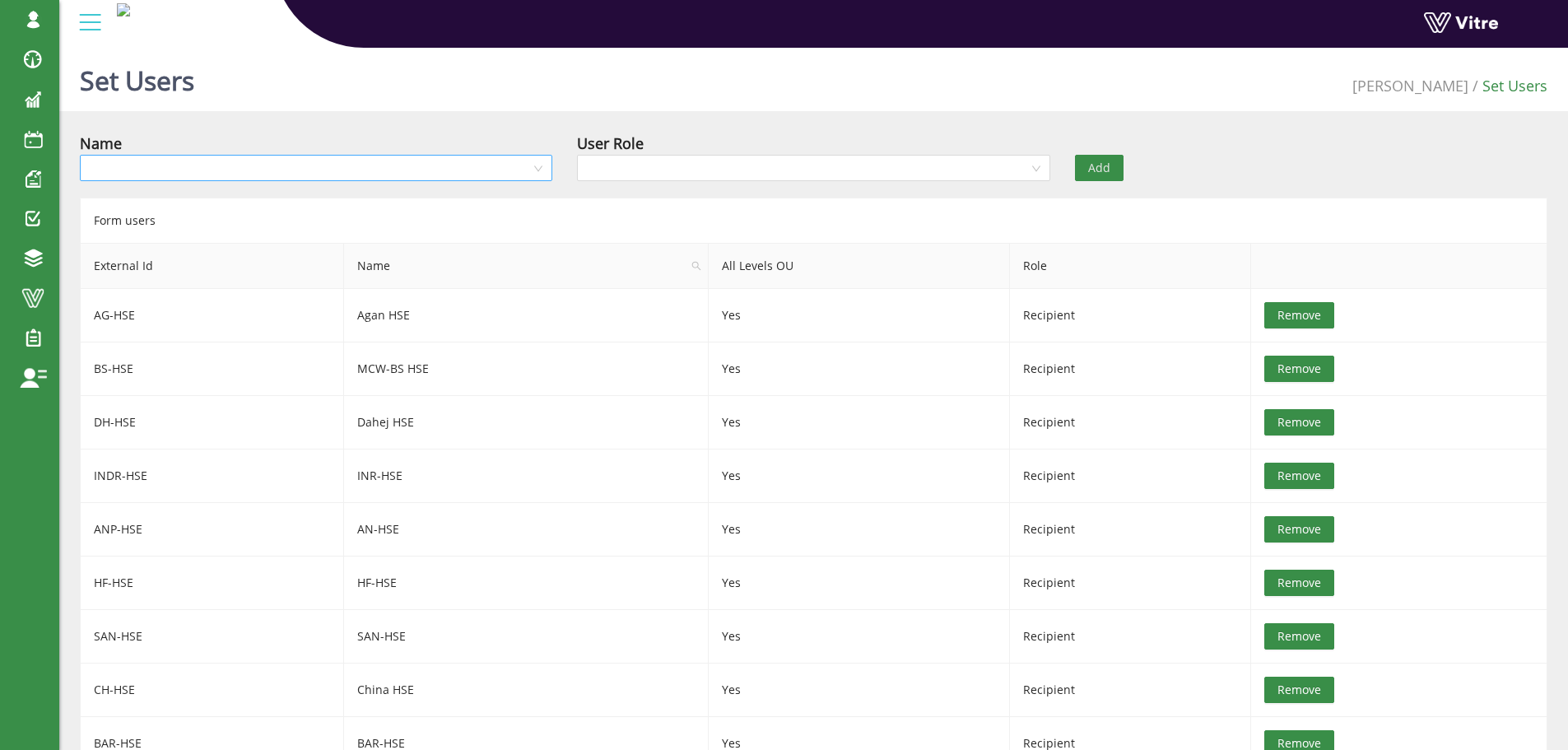
click at [214, 171] on input "search" at bounding box center [310, 168] width 441 height 25
type input "[GEOGRAPHIC_DATA]"
click at [190, 205] on div "[GEOGRAPHIC_DATA]" at bounding box center [315, 200] width 452 height 18
click at [749, 170] on input "search" at bounding box center [807, 168] width 441 height 25
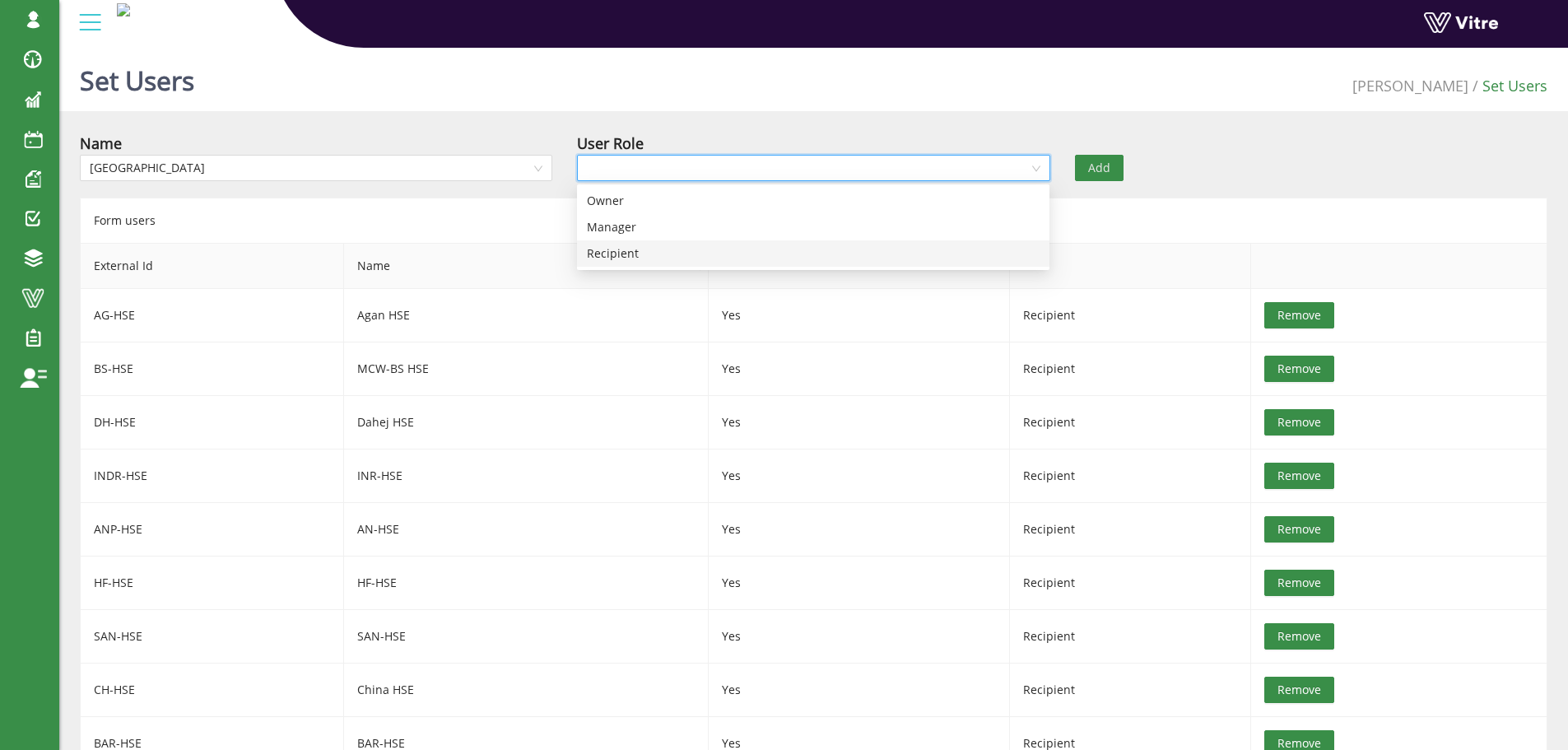
click at [618, 249] on div "Recipient" at bounding box center [813, 253] width 452 height 18
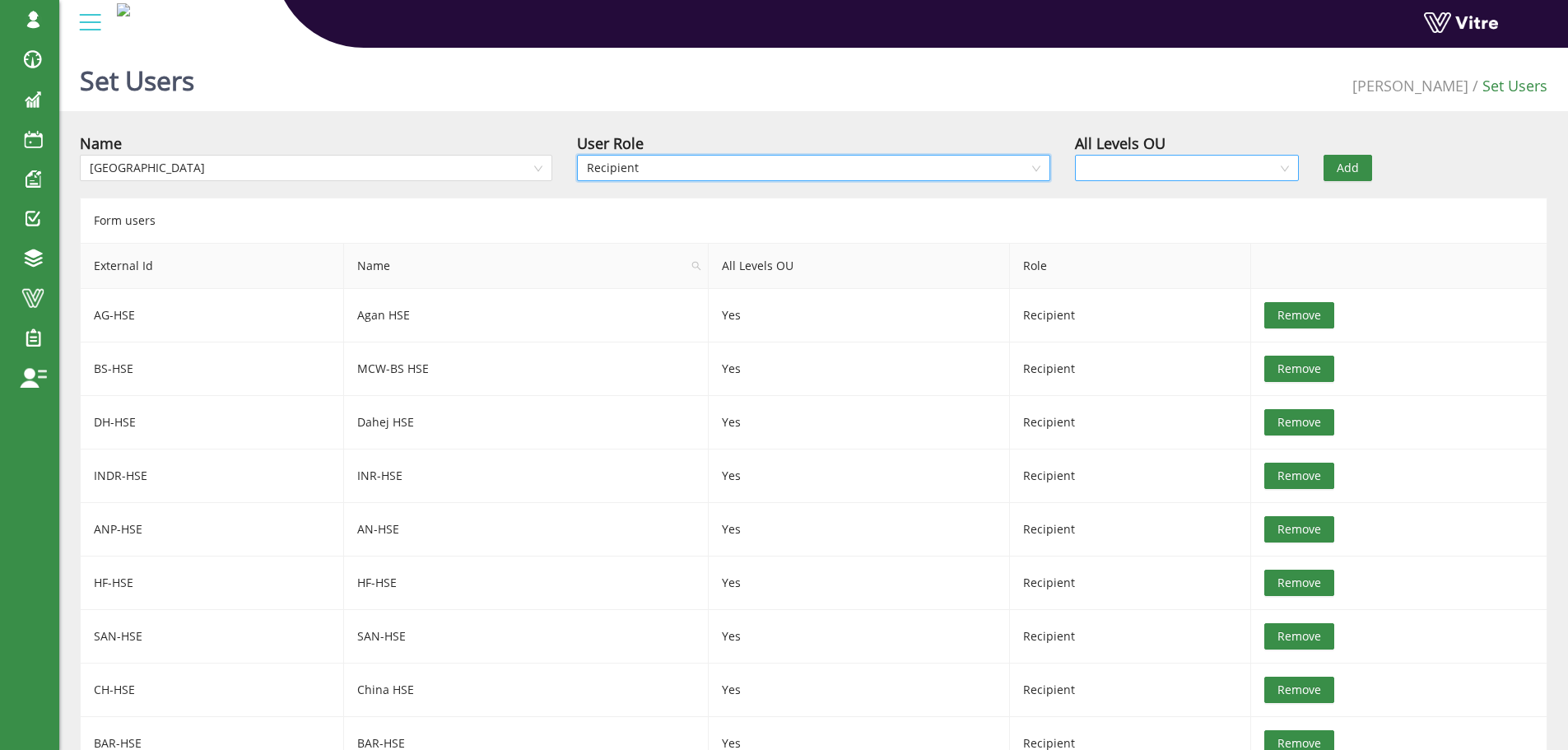
click at [1149, 163] on input "search" at bounding box center [1181, 168] width 193 height 25
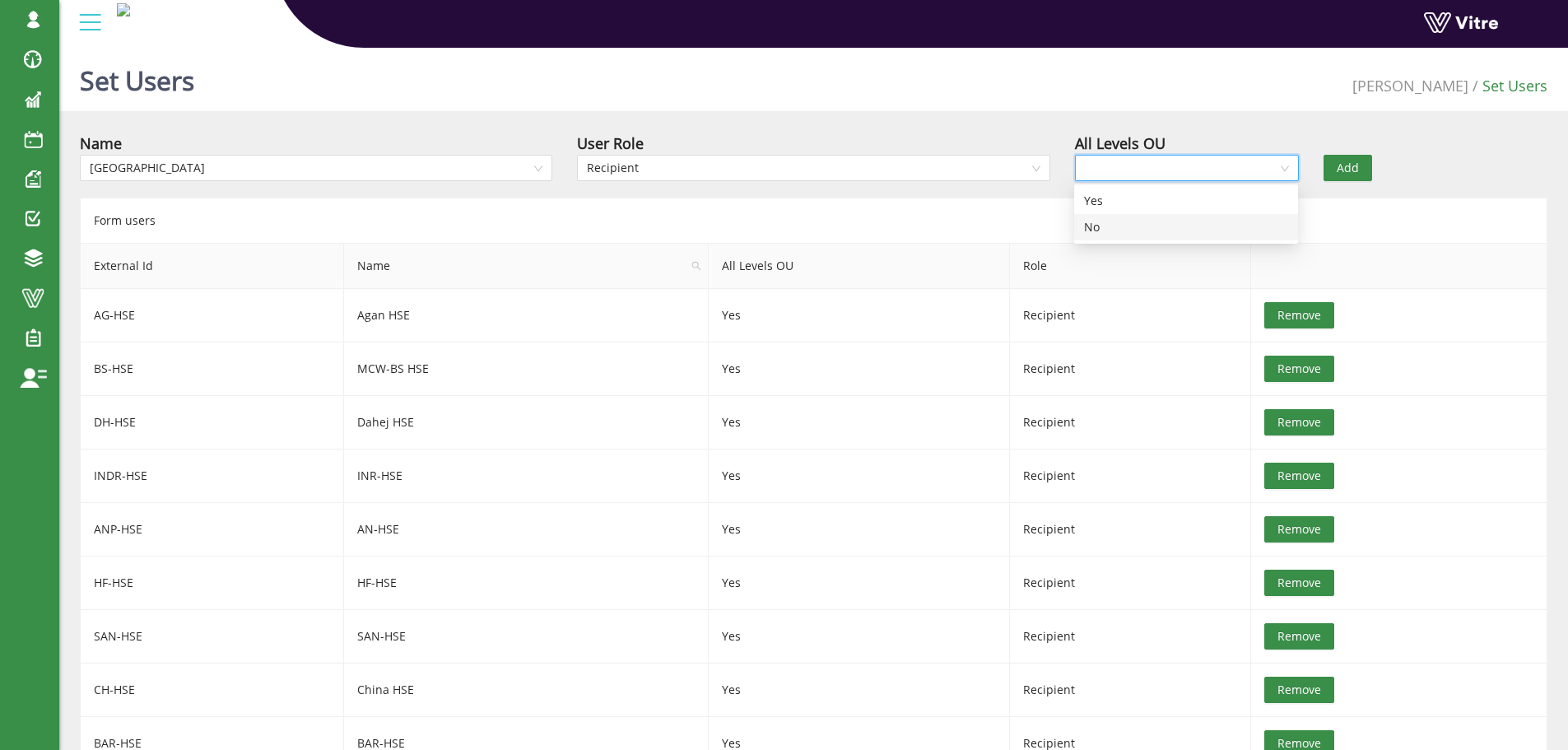
click at [1126, 226] on div "No" at bounding box center [1186, 227] width 204 height 18
click at [1355, 170] on span "Add" at bounding box center [1348, 167] width 23 height 18
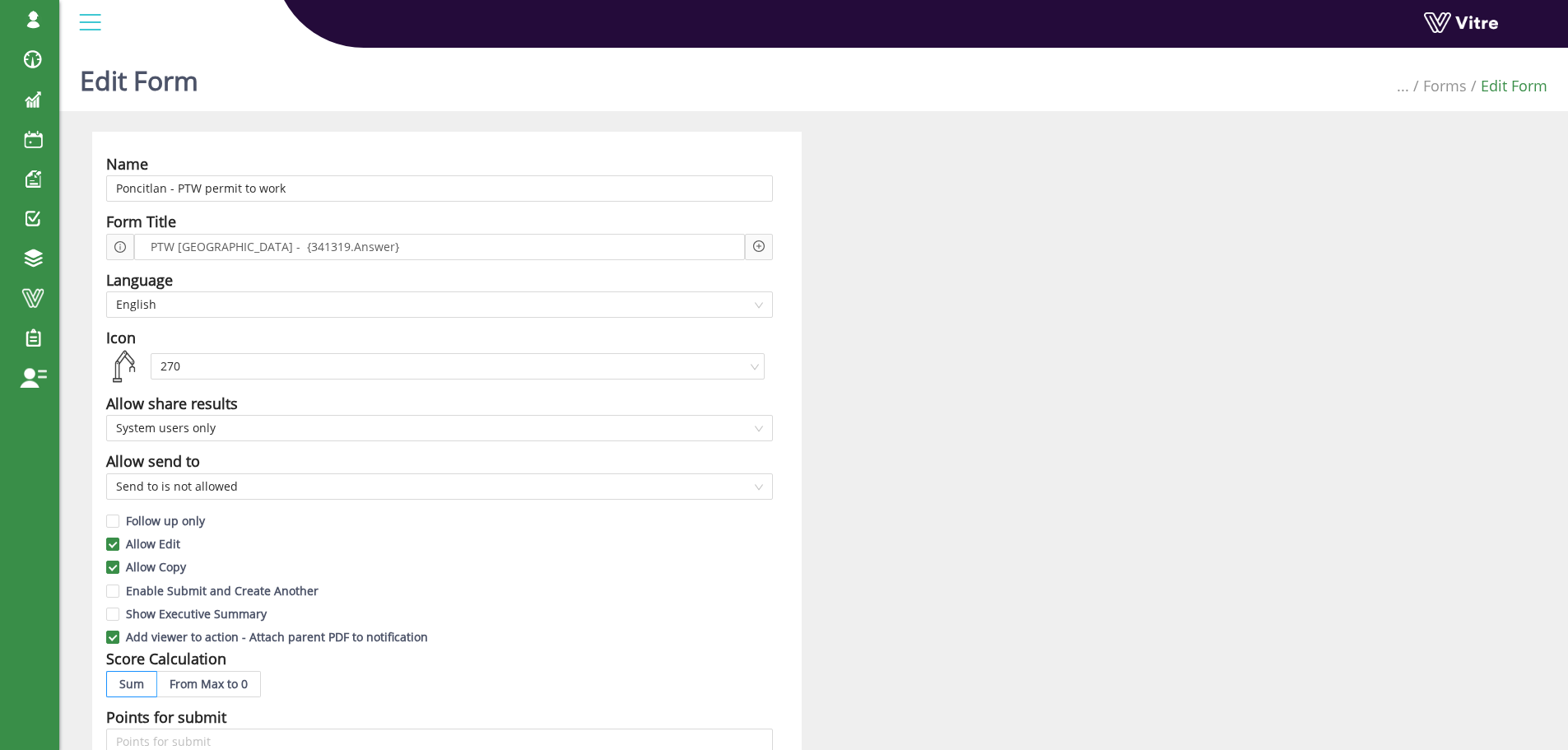
scroll to position [1045, 0]
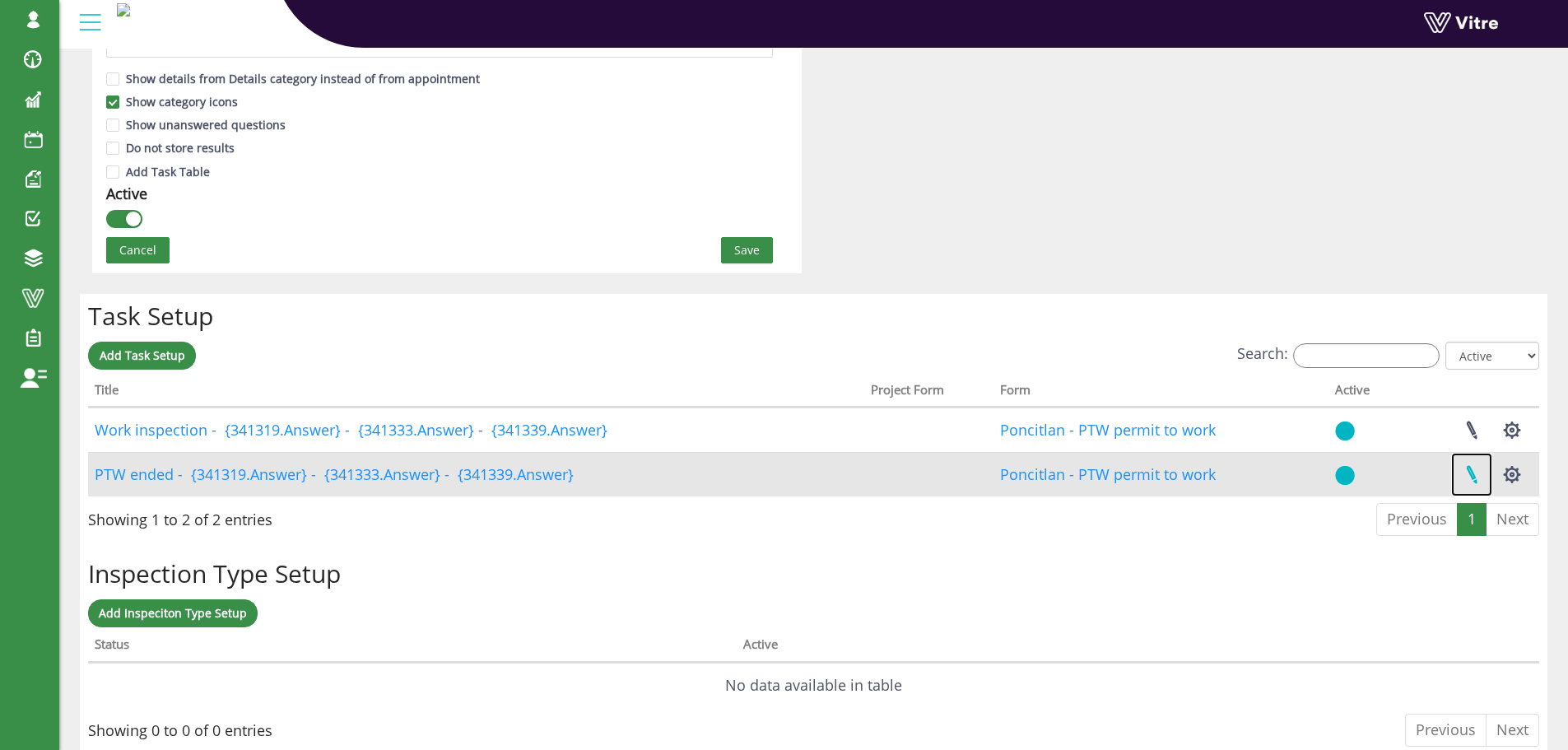
click at [1470, 472] on link at bounding box center [1472, 474] width 42 height 43
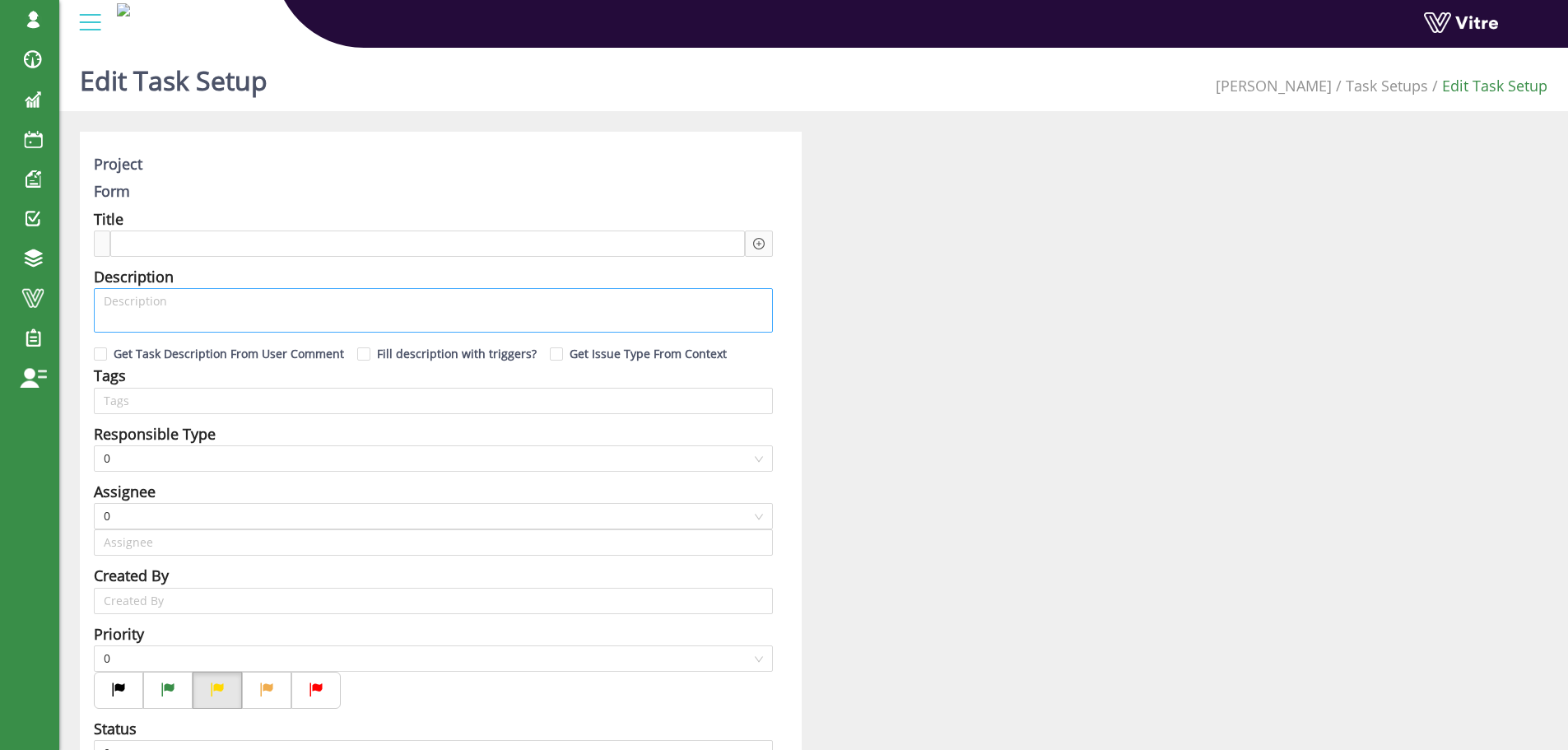
type input "[PERSON_NAME] SU"
checkbox input "true"
type input "8"
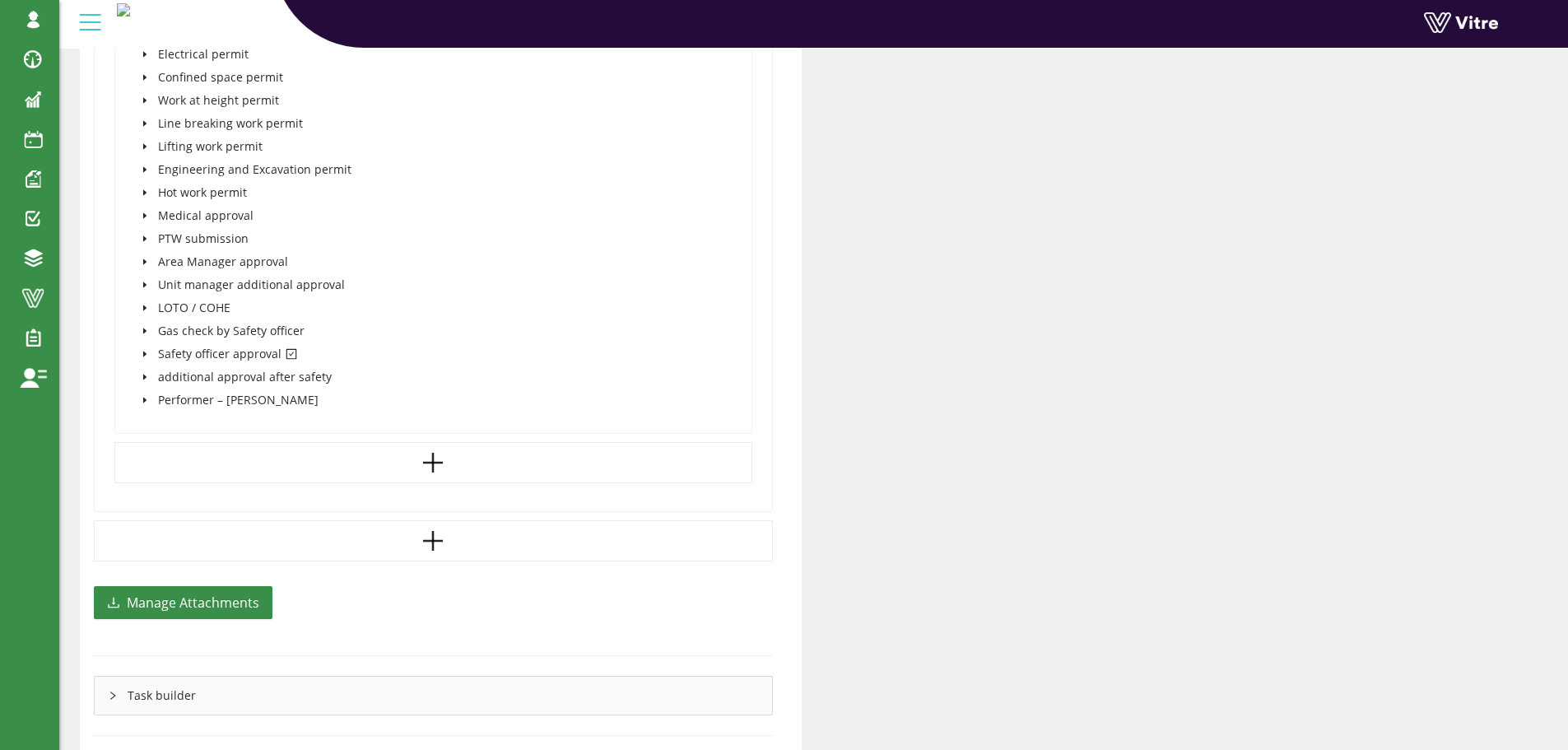
scroll to position [1400, 0]
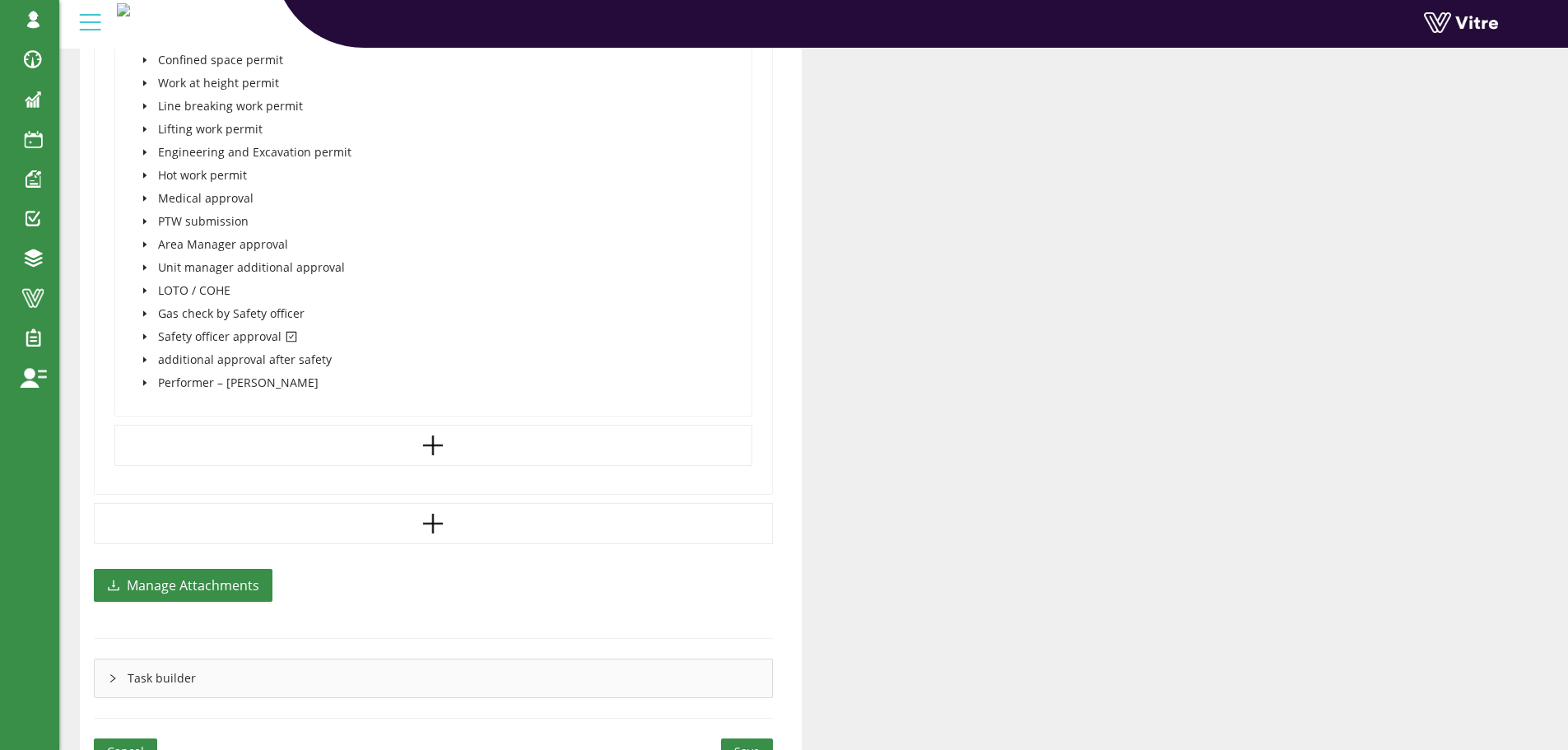
click at [144, 335] on icon "caret-down" at bounding box center [144, 337] width 3 height 6
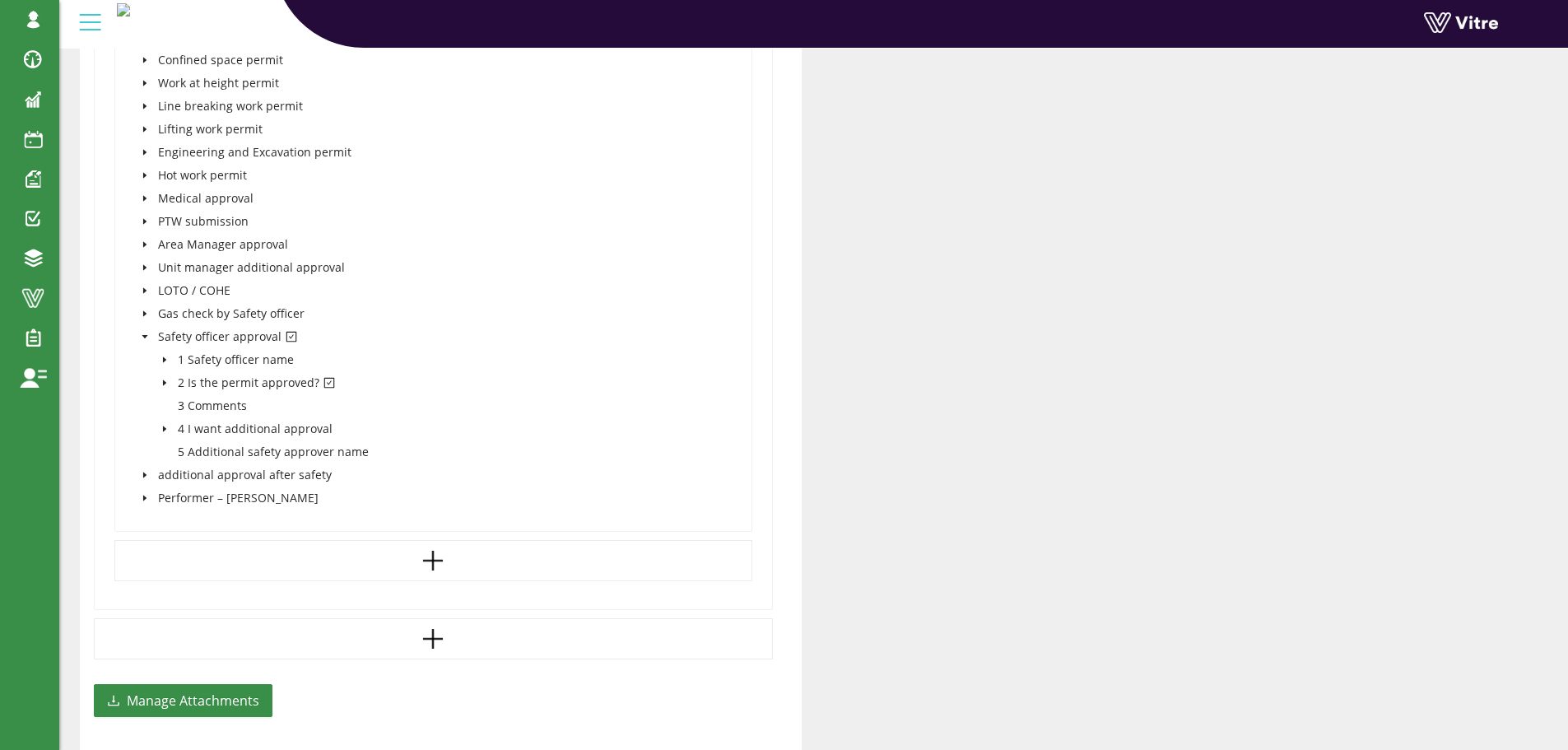
click at [144, 335] on icon "caret-down" at bounding box center [144, 336] width 8 height 9
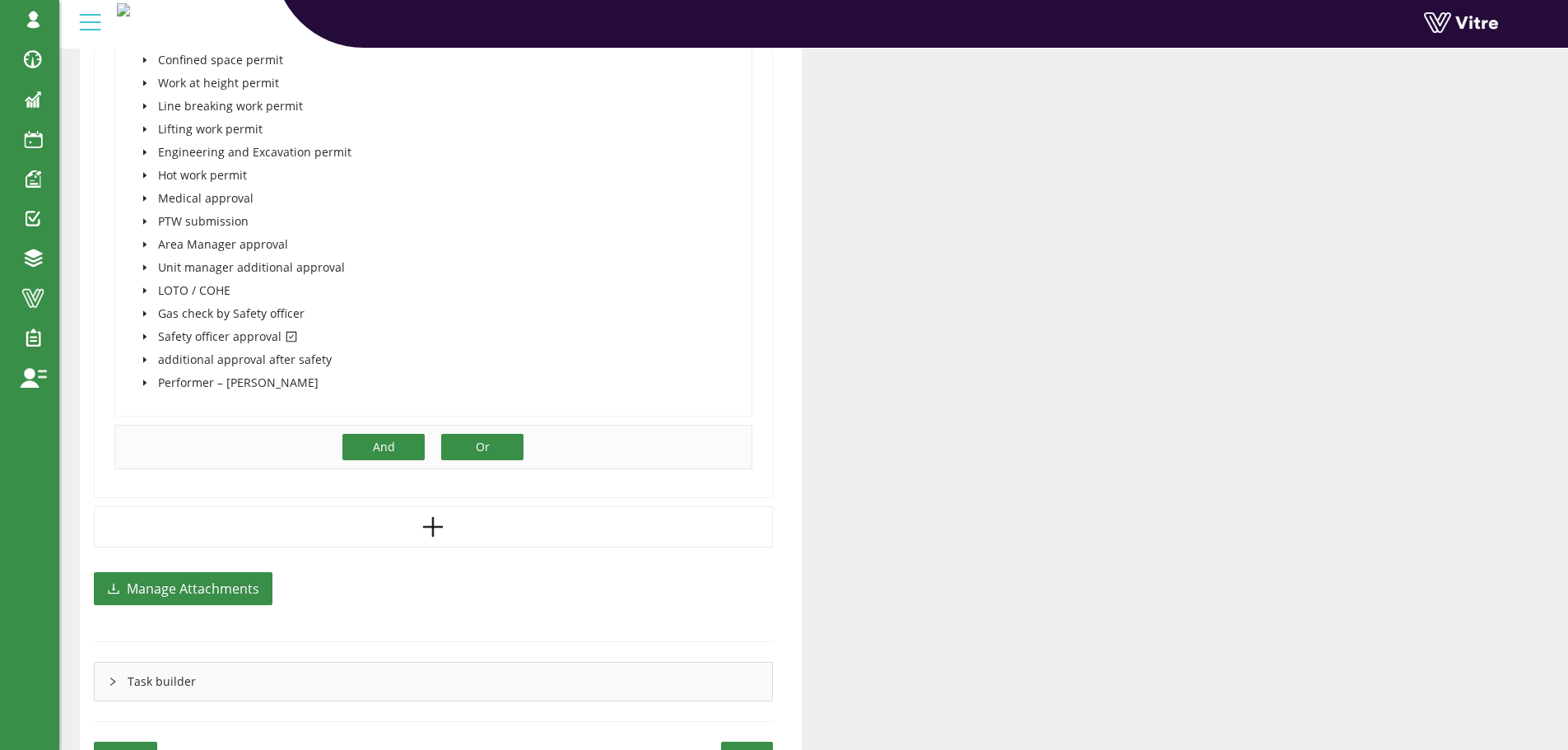
click at [480, 445] on span "Or" at bounding box center [482, 447] width 14 height 18
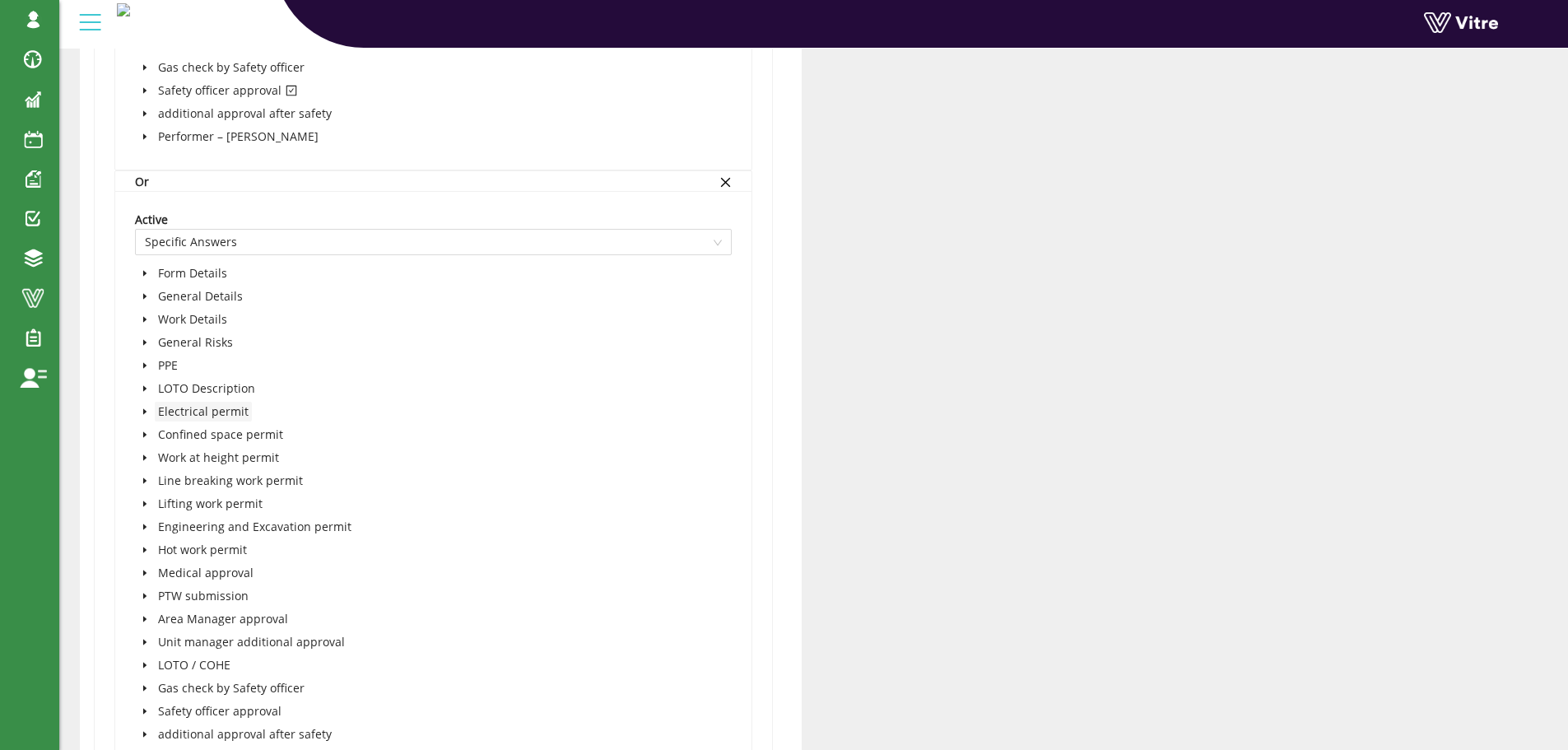
scroll to position [1647, 0]
click at [144, 292] on icon "caret-down" at bounding box center [144, 296] width 8 height 9
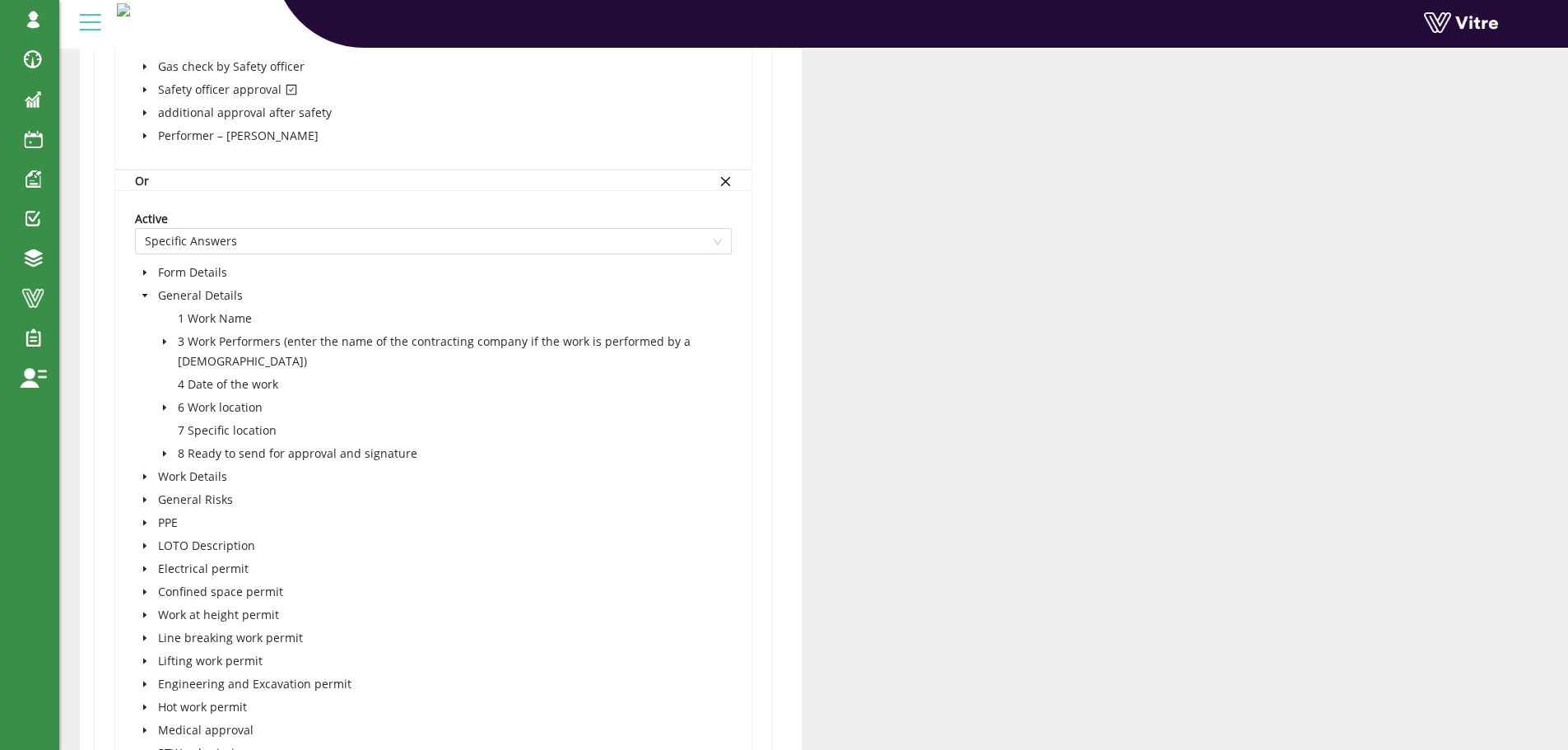
click at [144, 293] on icon "caret-down" at bounding box center [144, 296] width 8 height 9
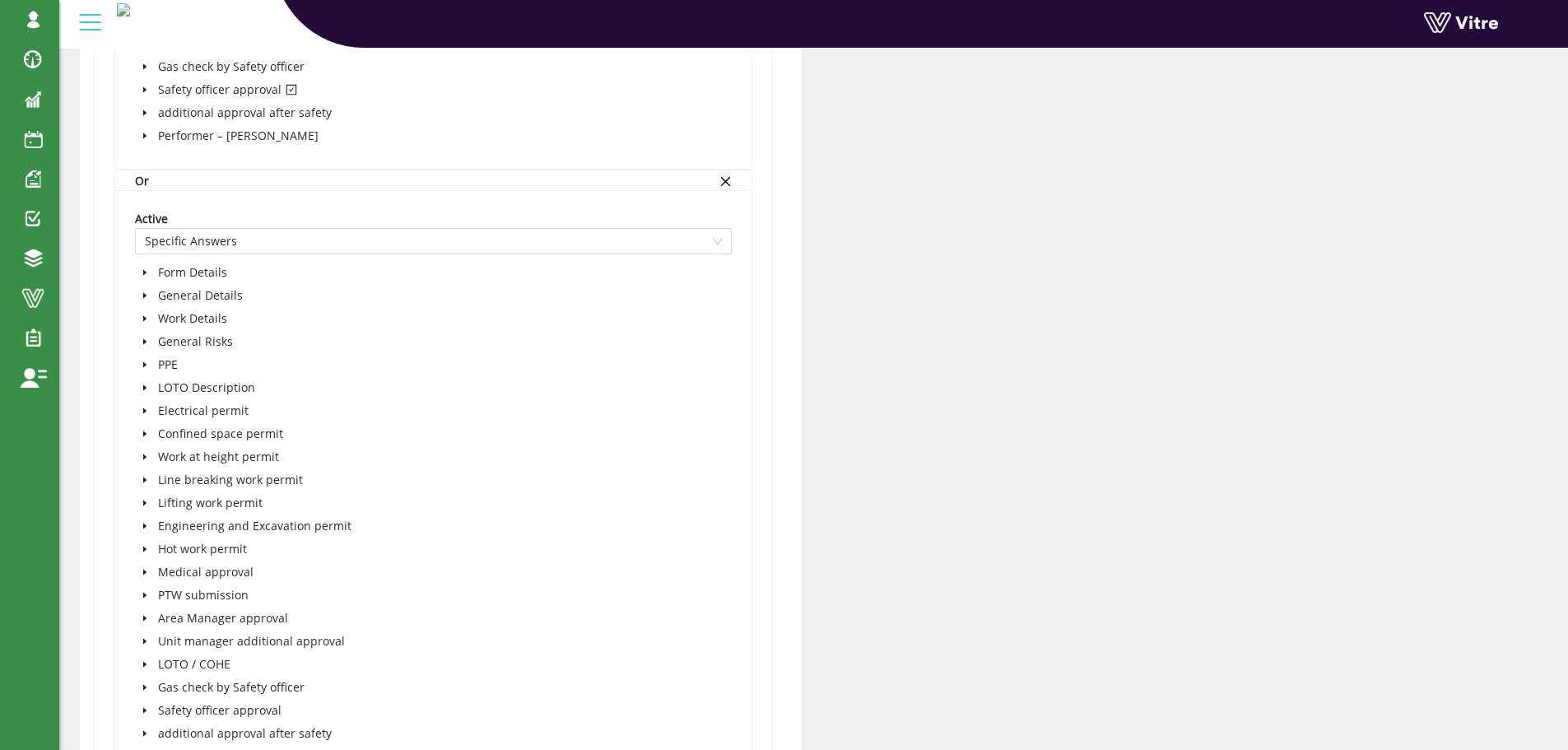
click at [144, 318] on icon "caret-down" at bounding box center [144, 319] width 3 height 6
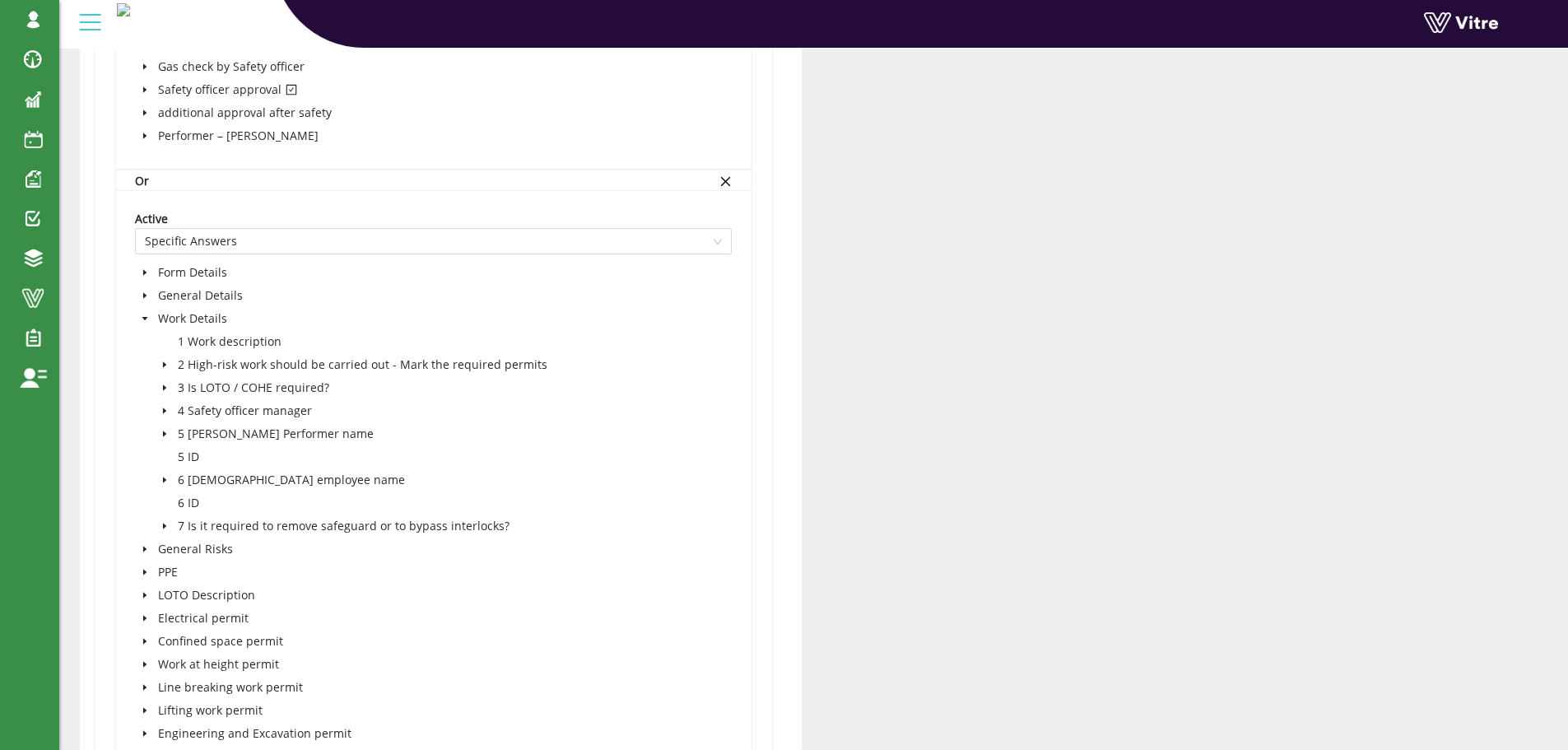
click at [165, 363] on icon "caret-down" at bounding box center [164, 365] width 8 height 9
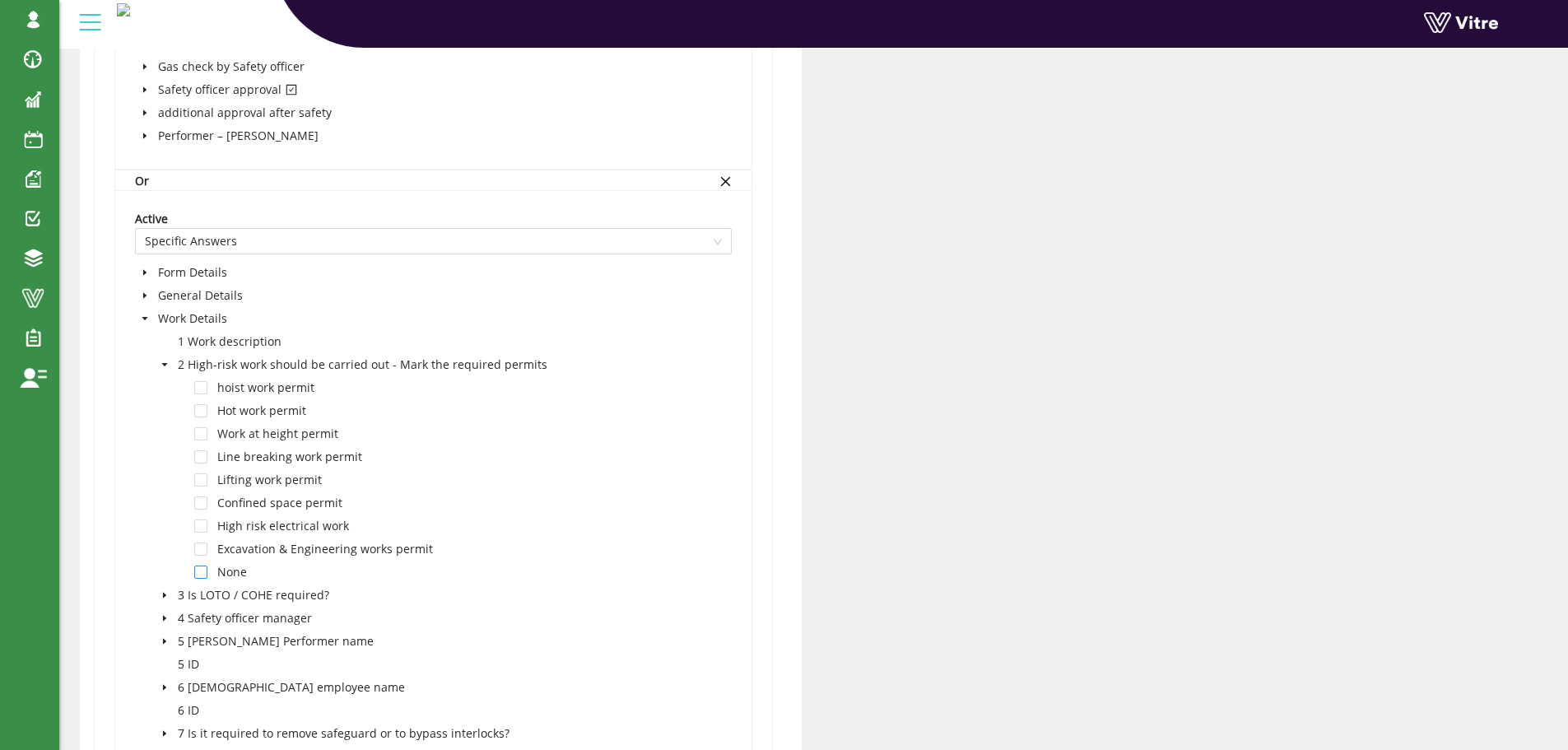
click at [197, 572] on span at bounding box center [201, 572] width 13 height 13
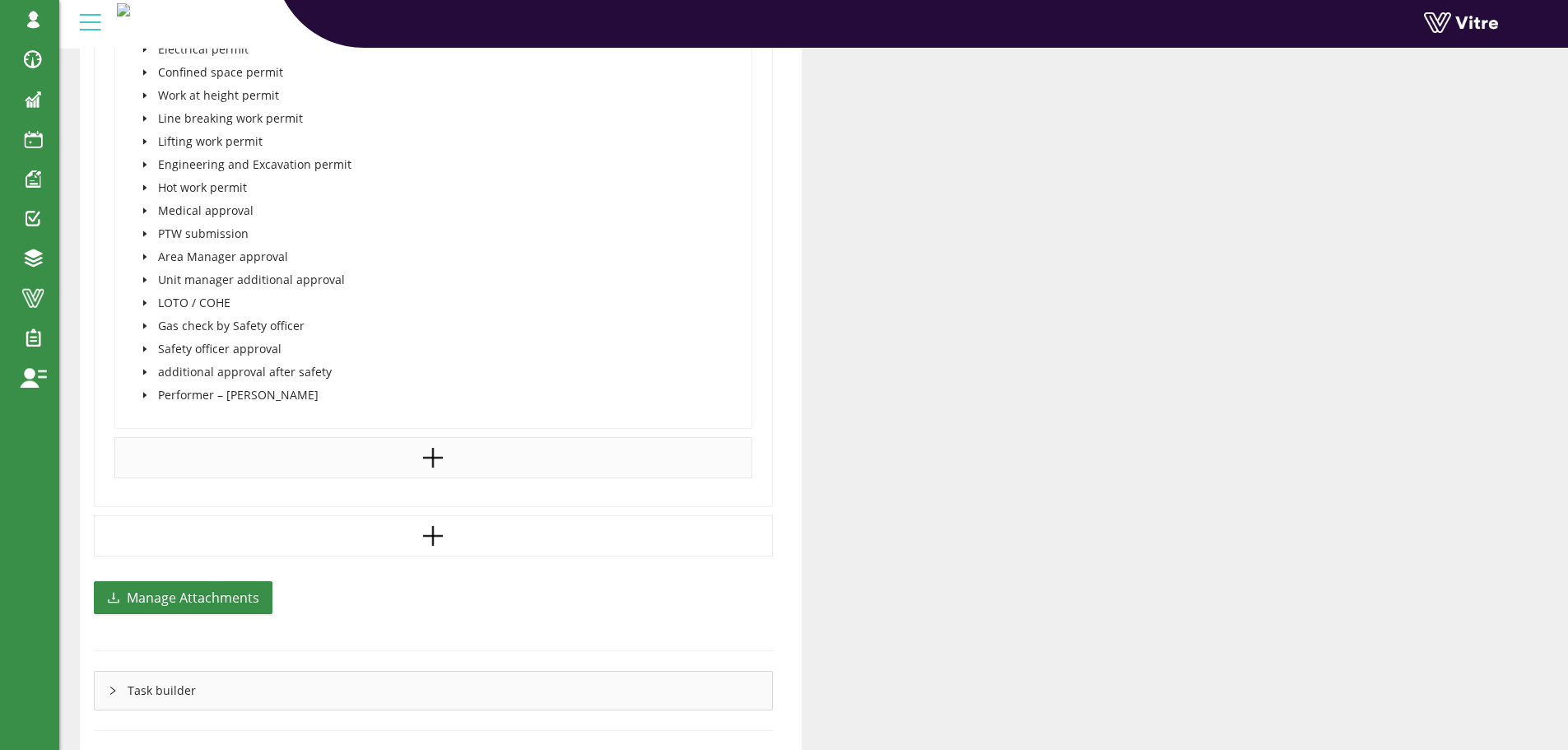
scroll to position [2470, 0]
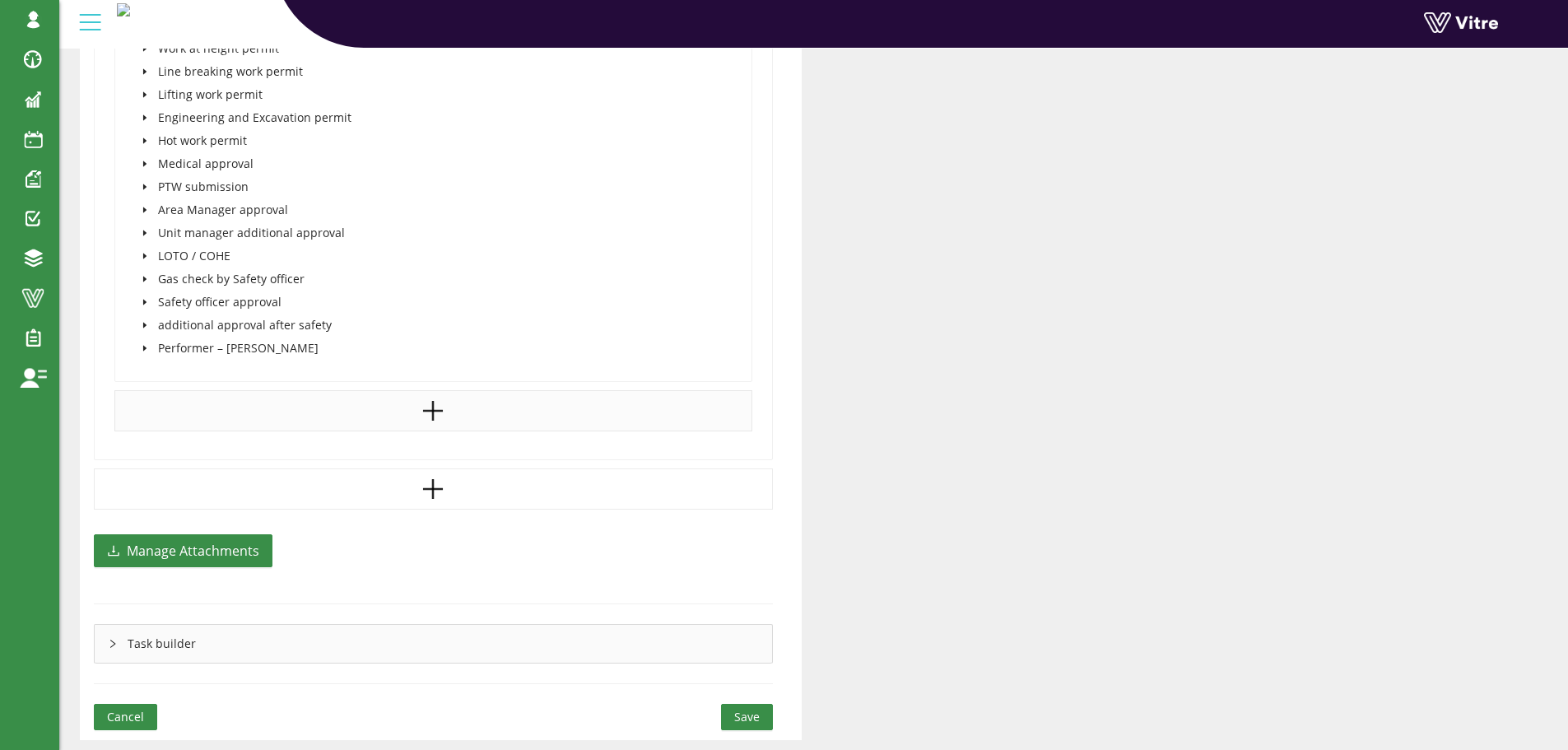
click at [144, 206] on icon "caret-down" at bounding box center [144, 210] width 8 height 9
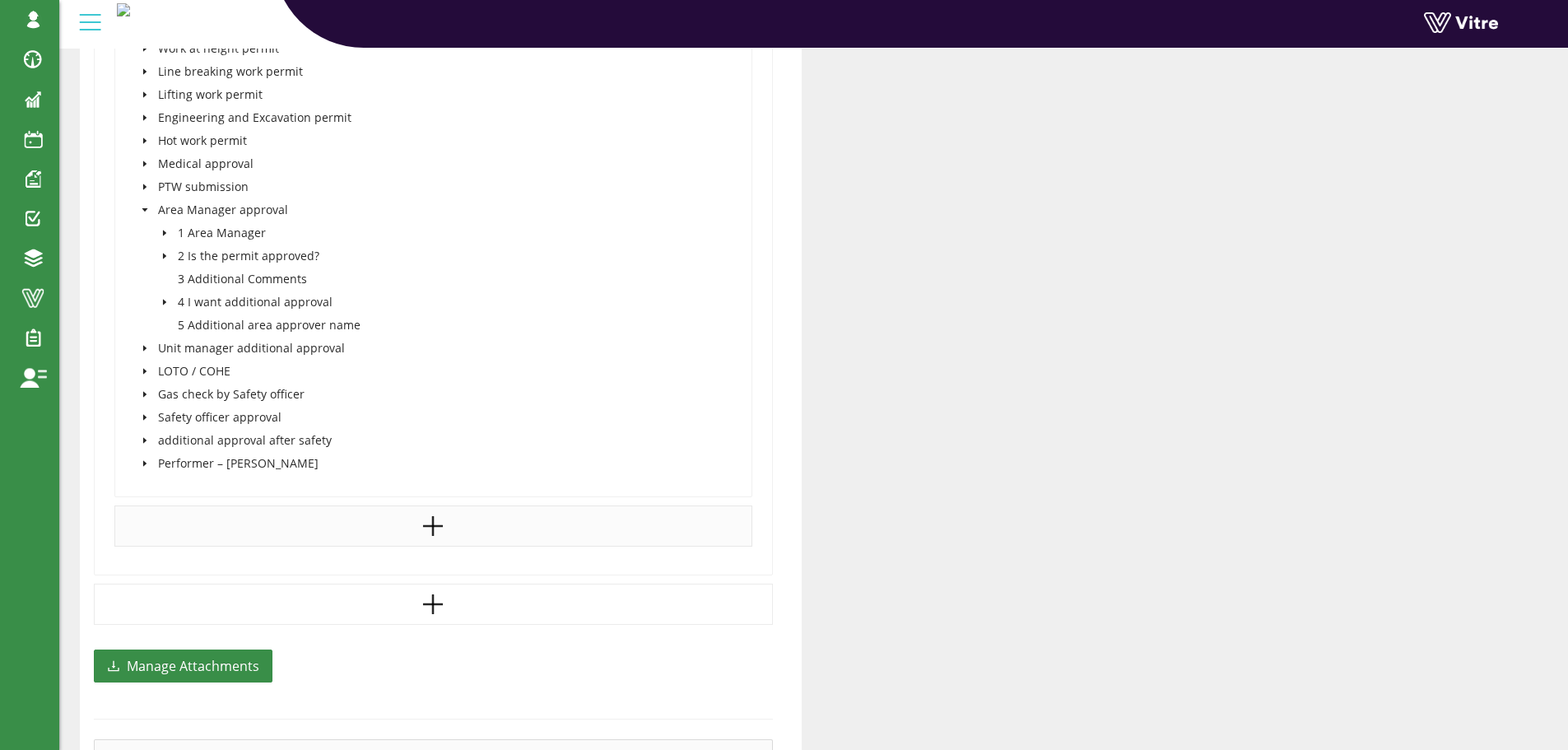
click at [167, 258] on icon "caret-down" at bounding box center [164, 256] width 8 height 9
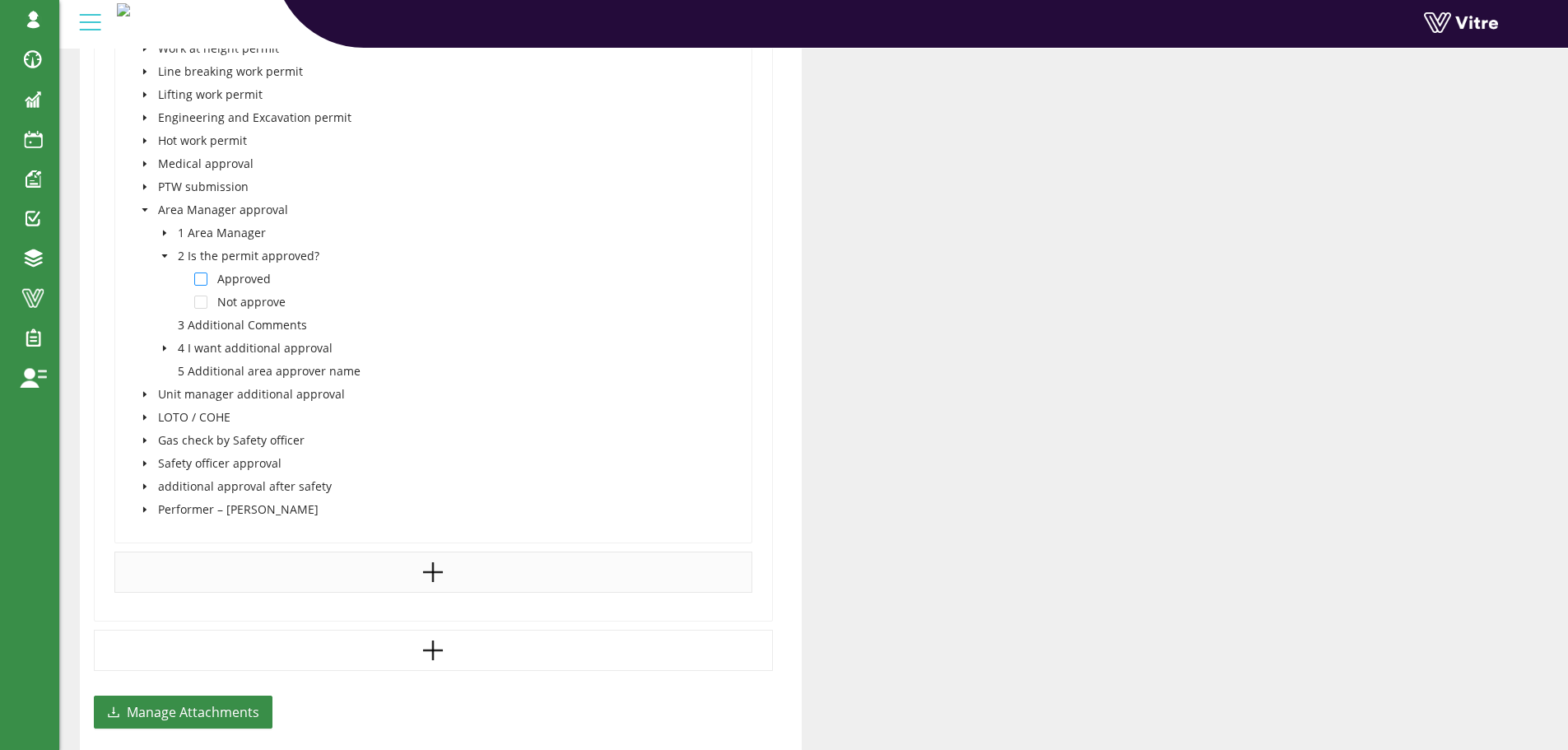
click at [200, 280] on span at bounding box center [201, 280] width 13 height 13
click at [165, 347] on icon "caret-down" at bounding box center [164, 348] width 8 height 9
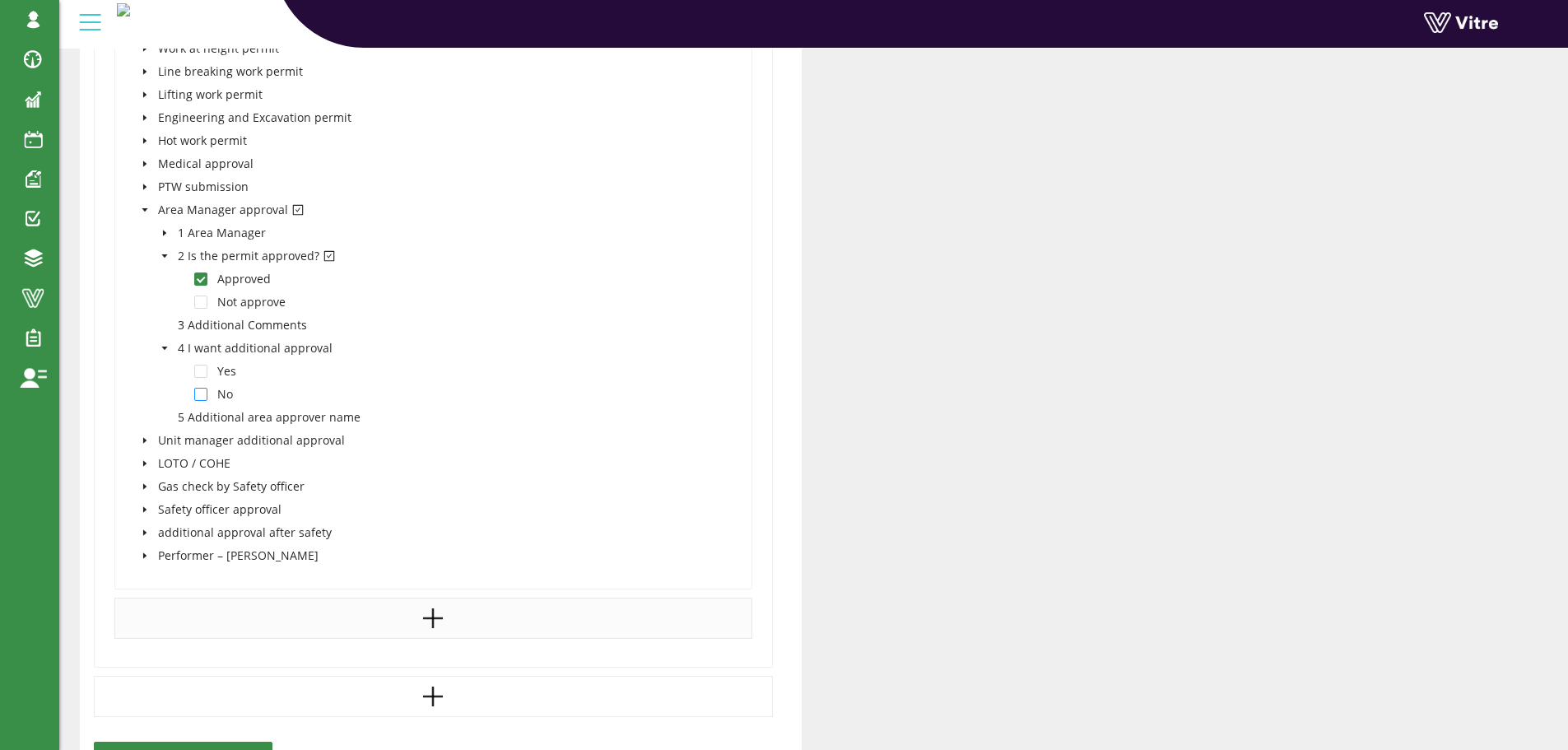
click at [203, 392] on span at bounding box center [201, 395] width 13 height 13
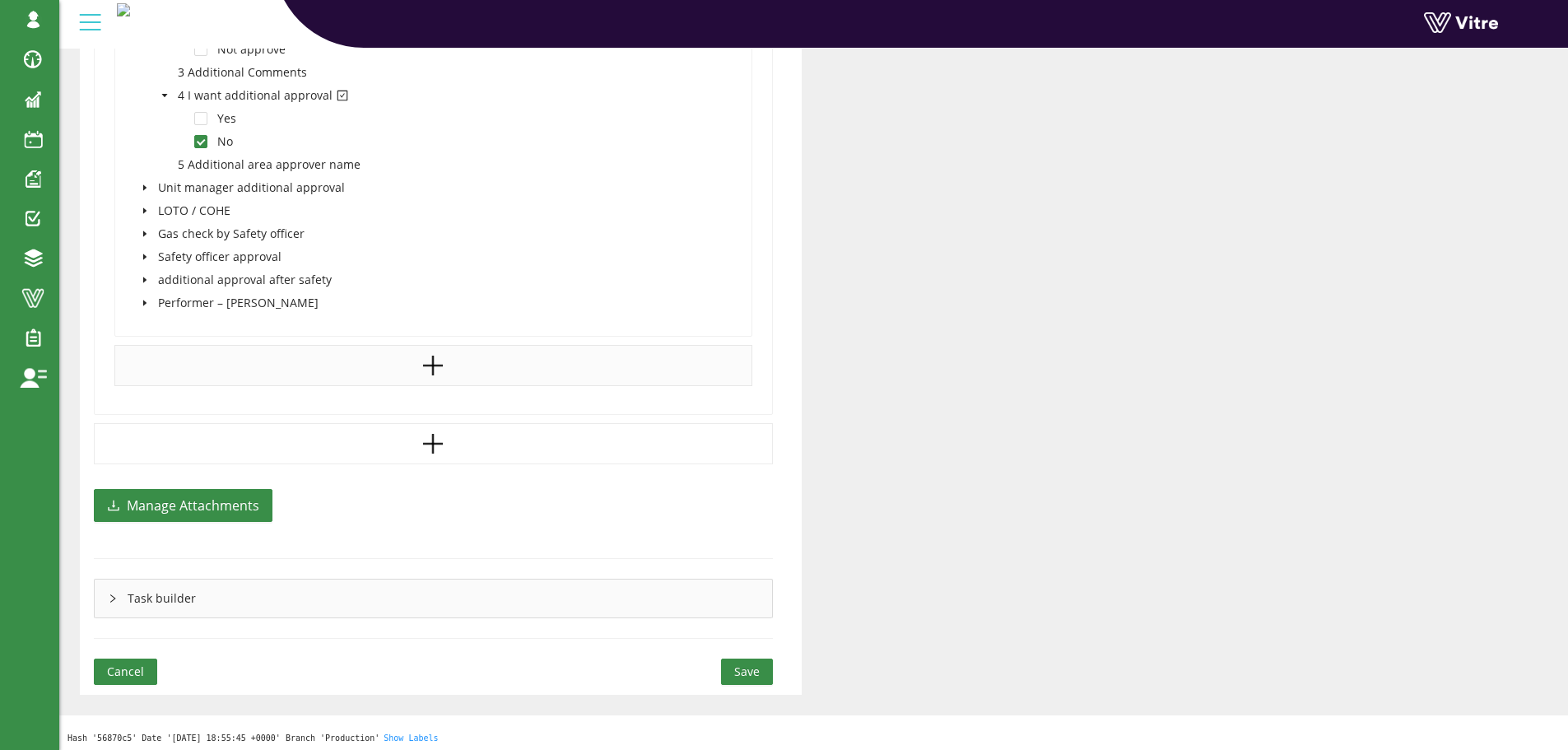
scroll to position [2728, 0]
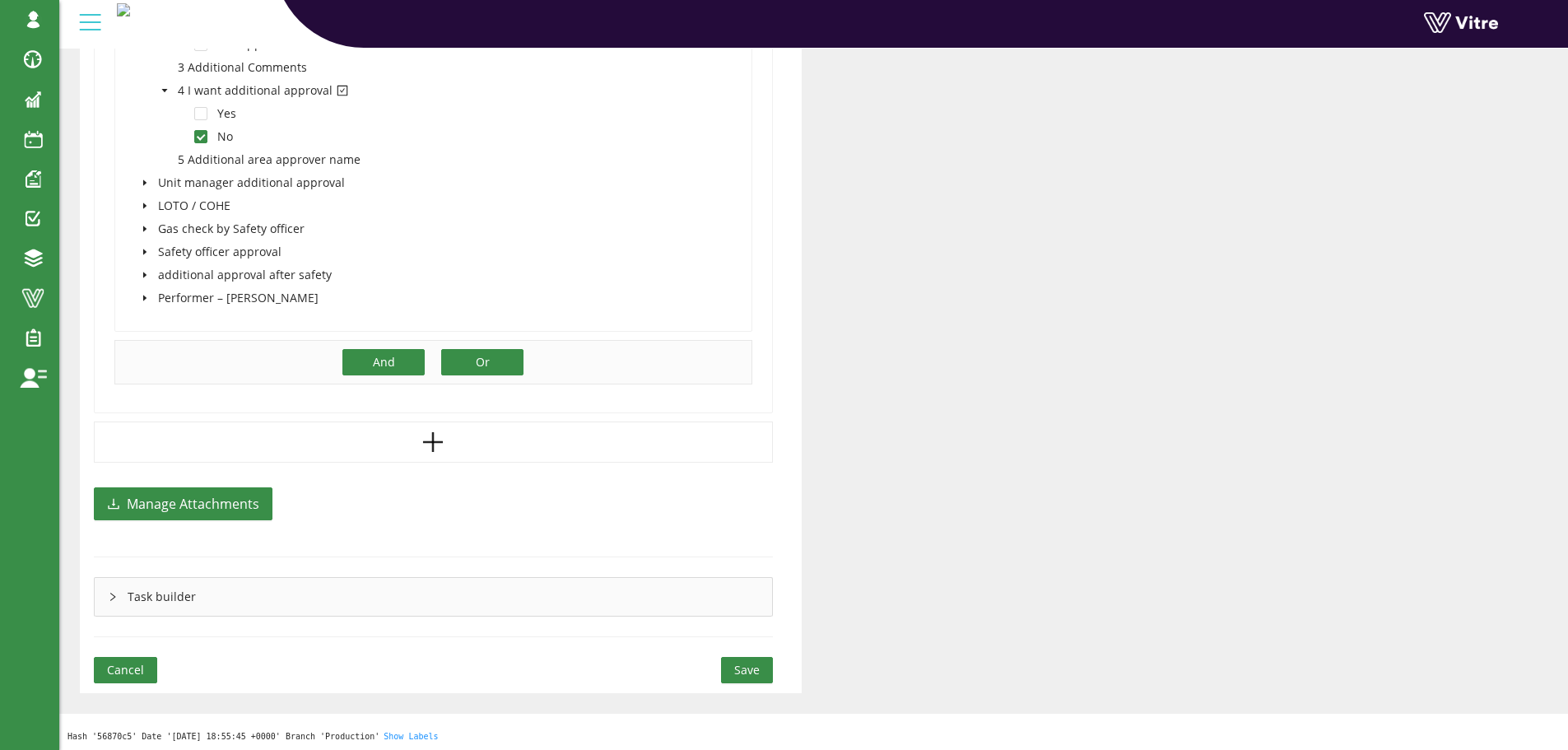
click at [496, 361] on button "Or" at bounding box center [481, 363] width 82 height 26
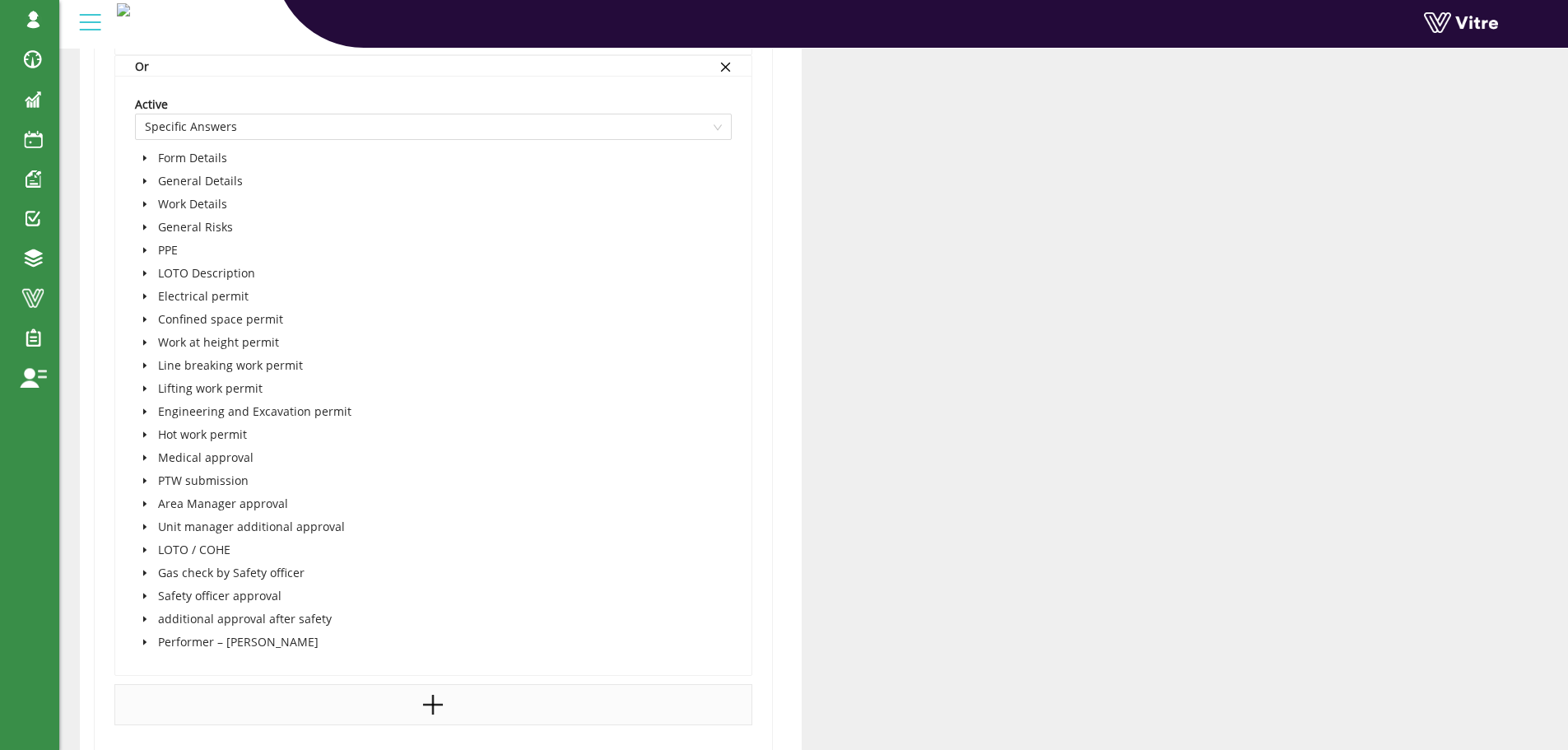
scroll to position [3058, 0]
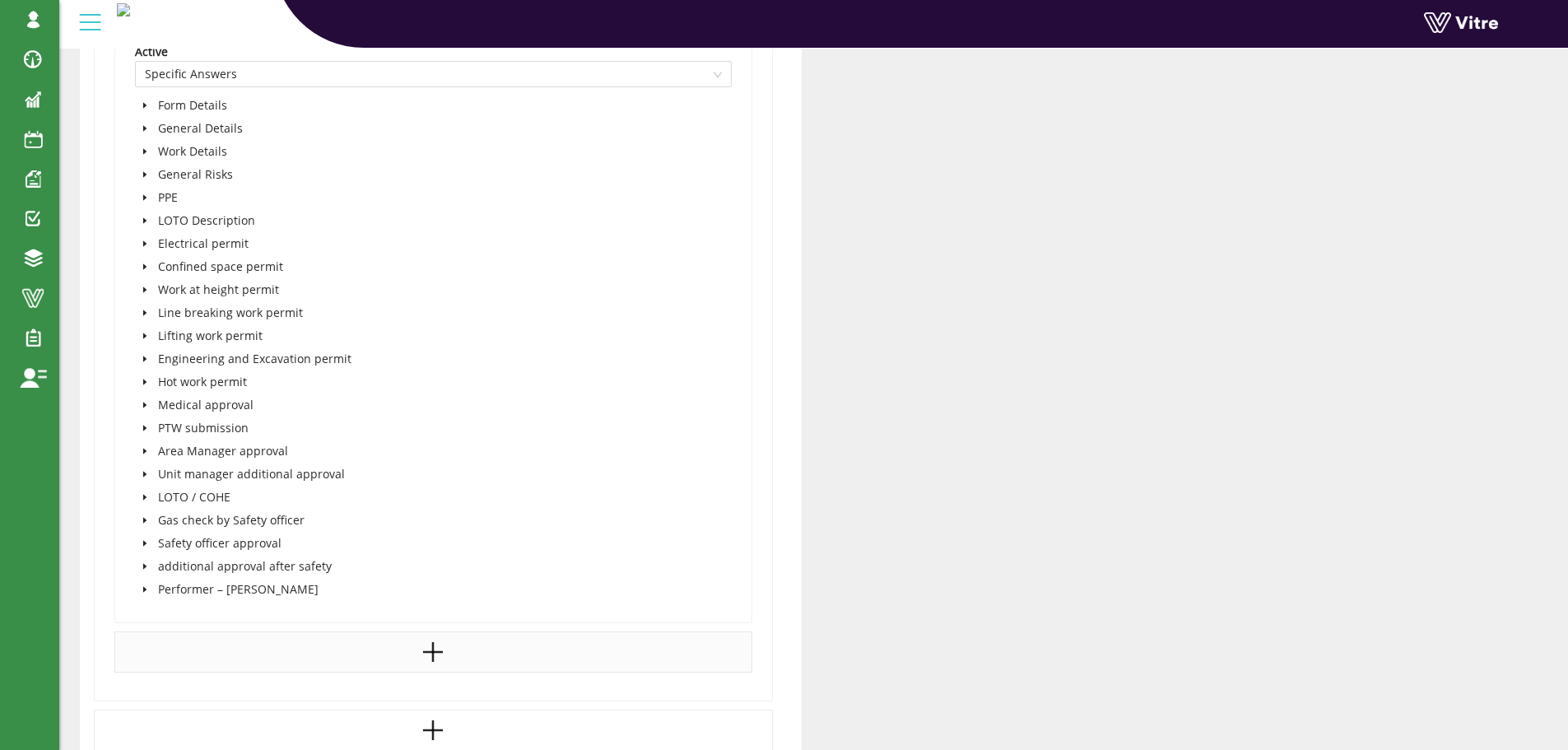
click at [141, 151] on icon "caret-down" at bounding box center [144, 151] width 8 height 9
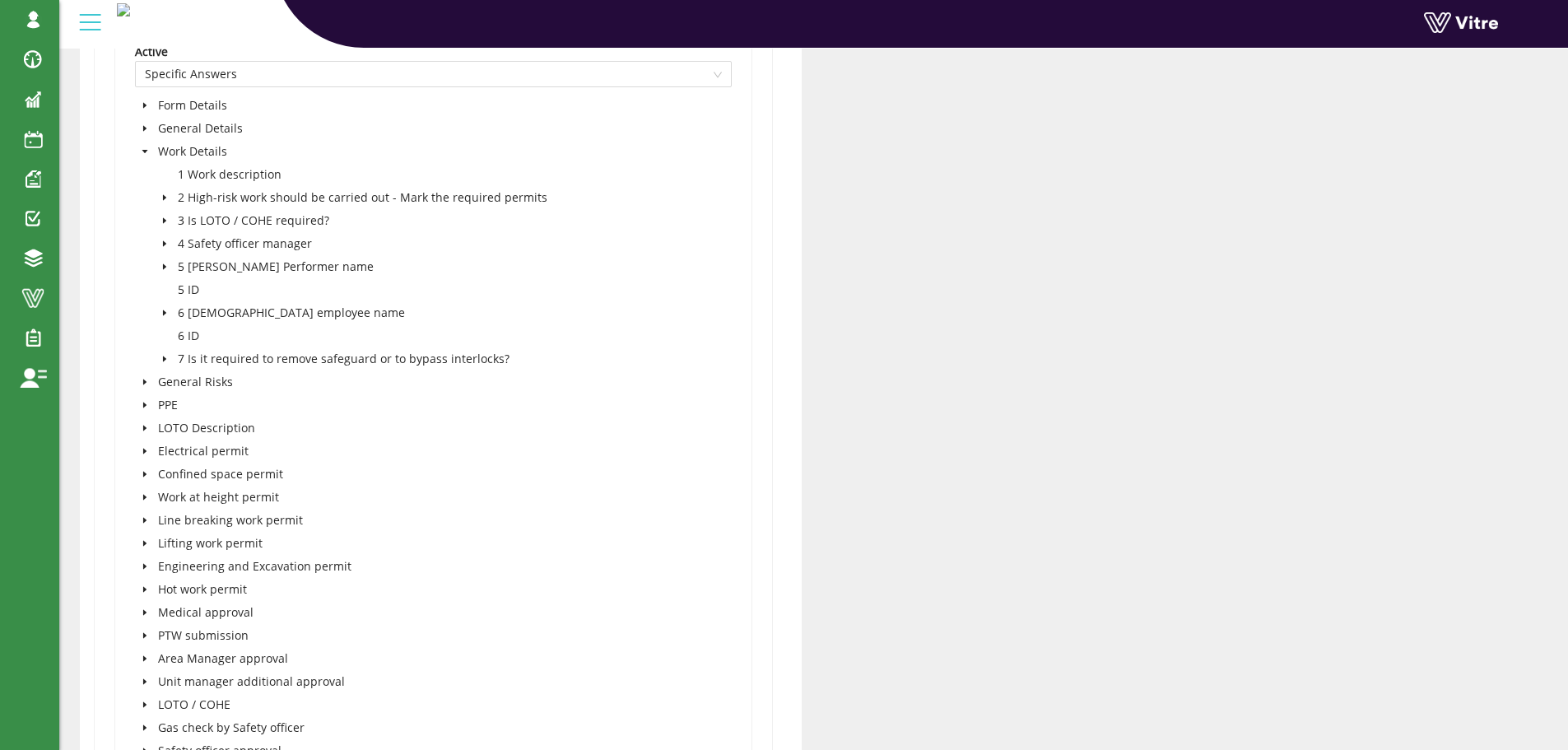
click at [165, 196] on icon "caret-down" at bounding box center [164, 197] width 8 height 9
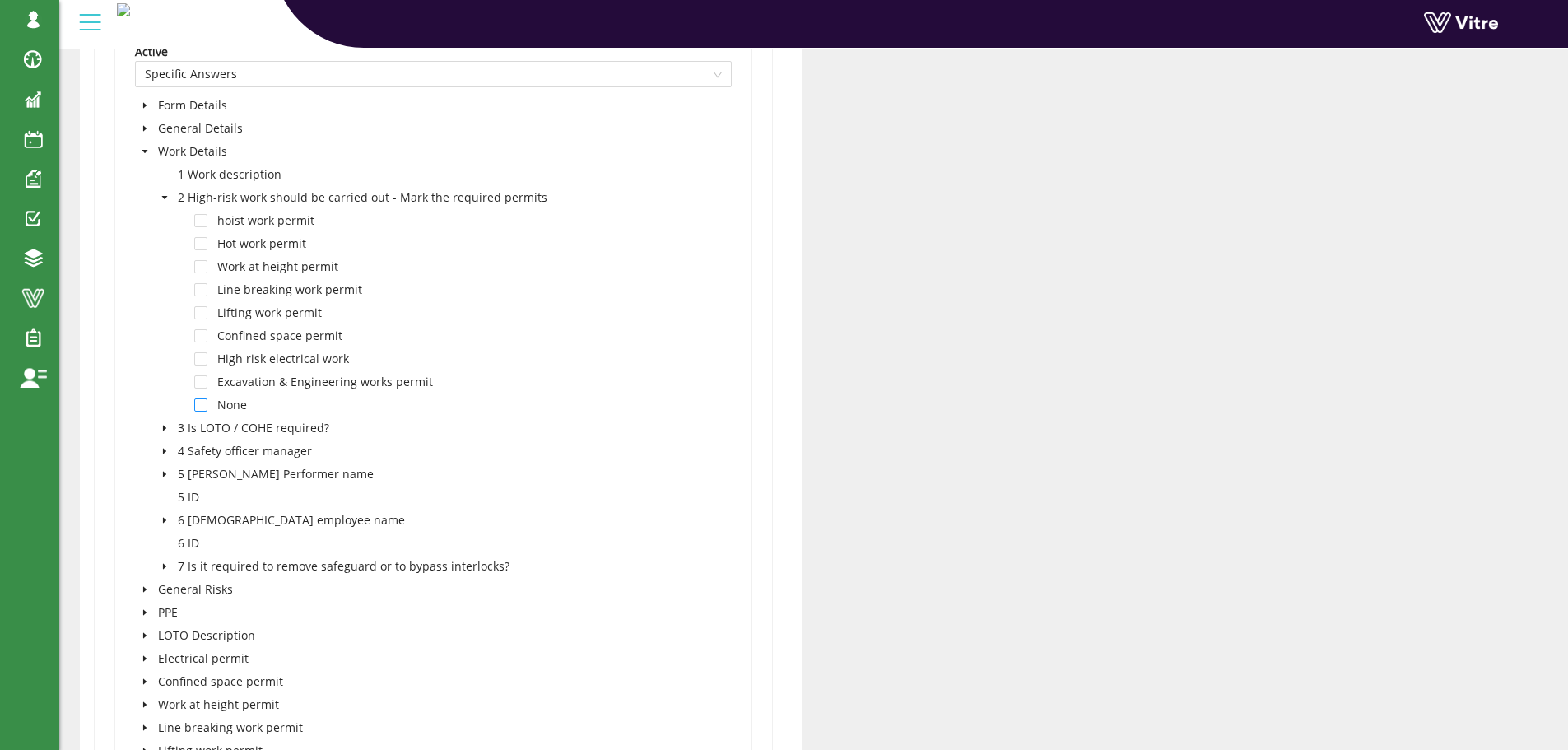
click at [199, 406] on span at bounding box center [201, 405] width 13 height 13
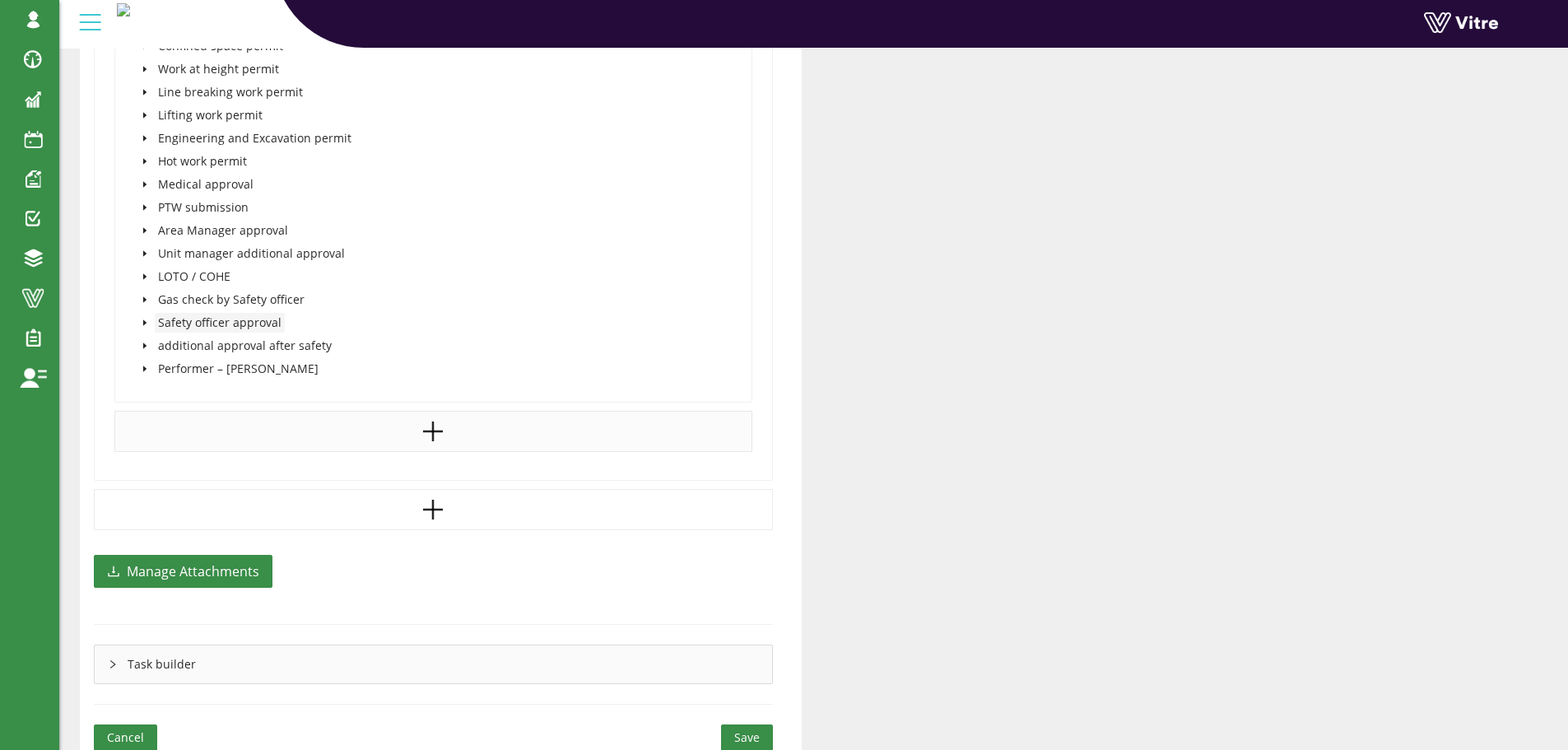
scroll to position [3716, 0]
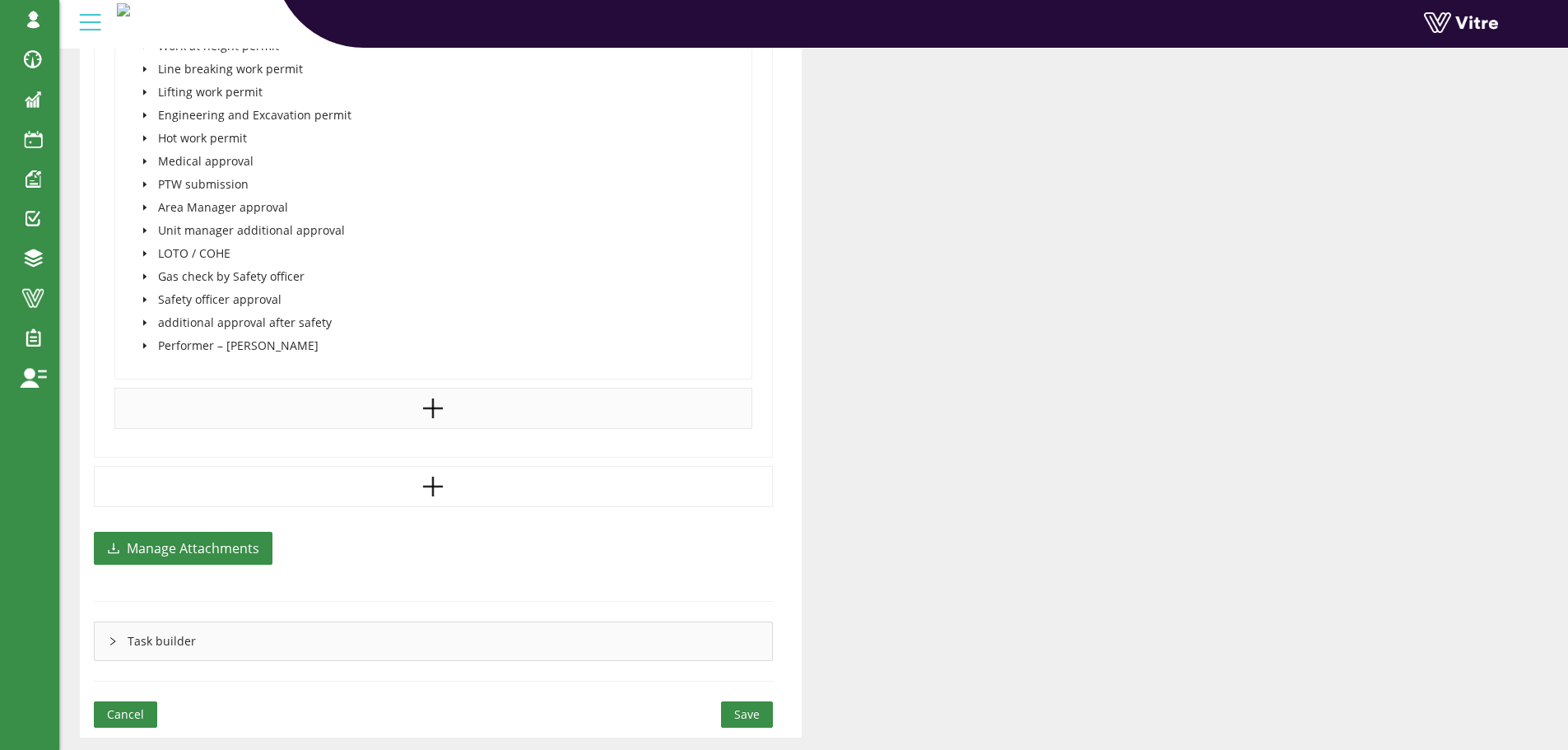
click at [142, 208] on icon "caret-down" at bounding box center [144, 207] width 8 height 9
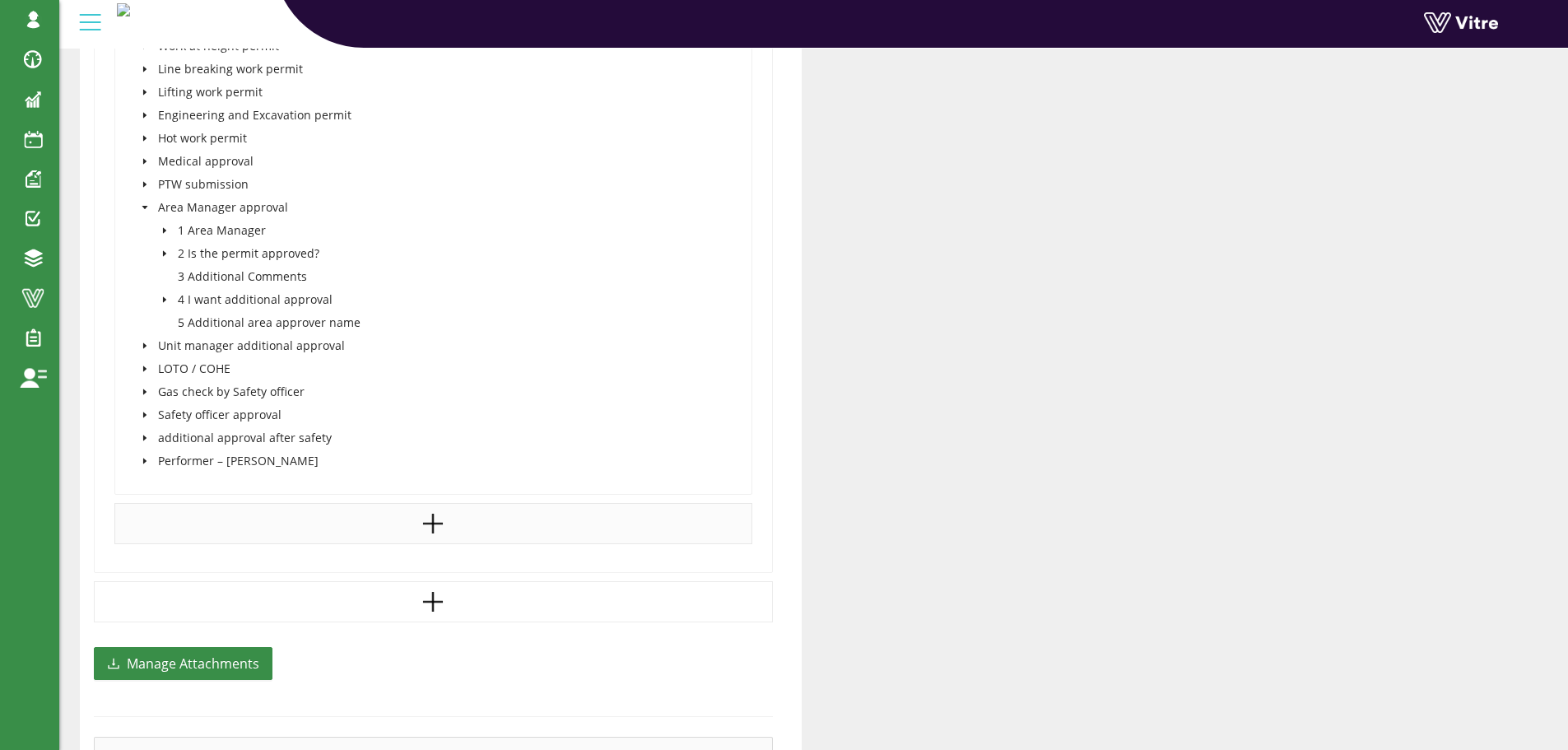
click at [166, 253] on icon "caret-down" at bounding box center [164, 253] width 8 height 9
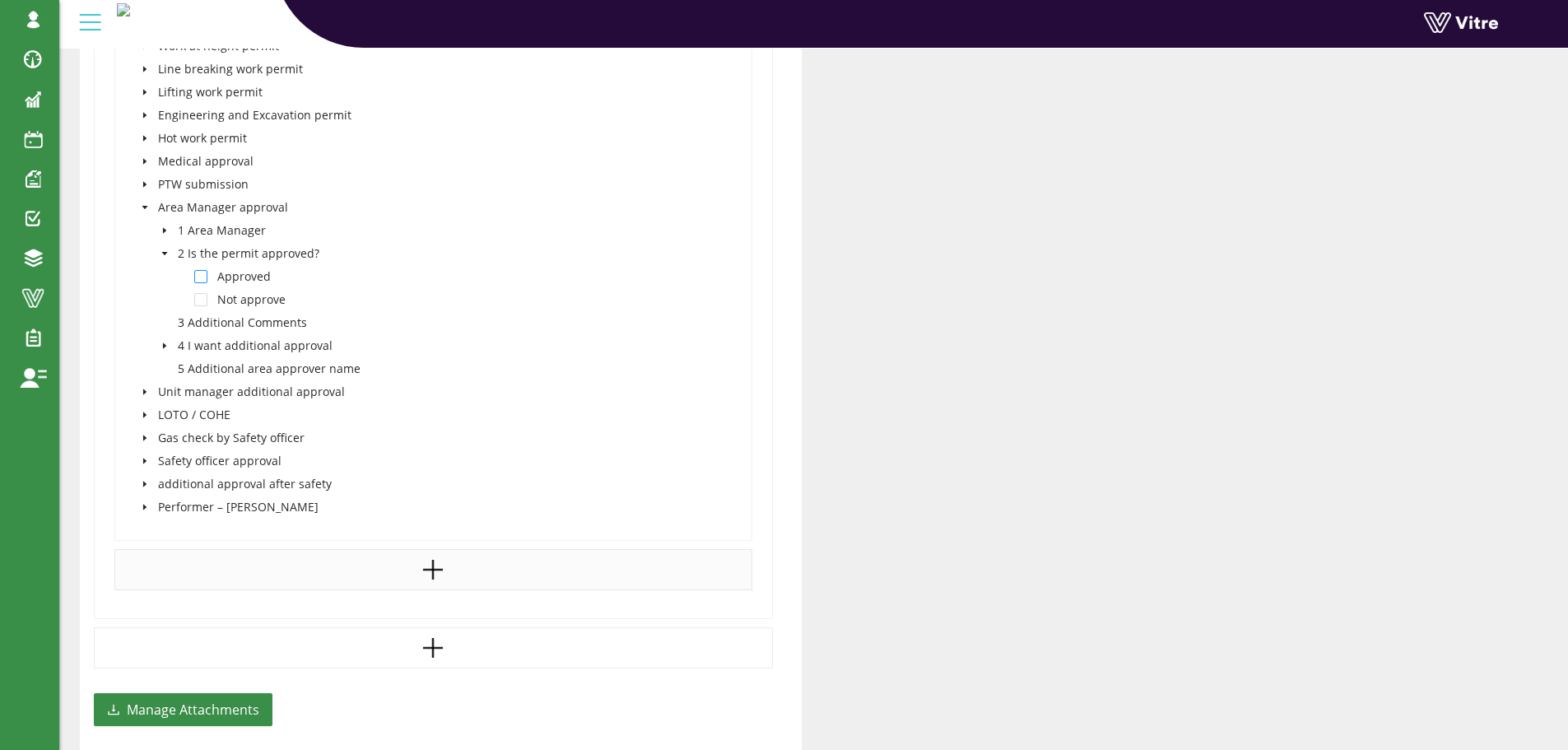
click at [199, 278] on span at bounding box center [201, 277] width 13 height 13
click at [161, 347] on icon "caret-down" at bounding box center [164, 346] width 8 height 9
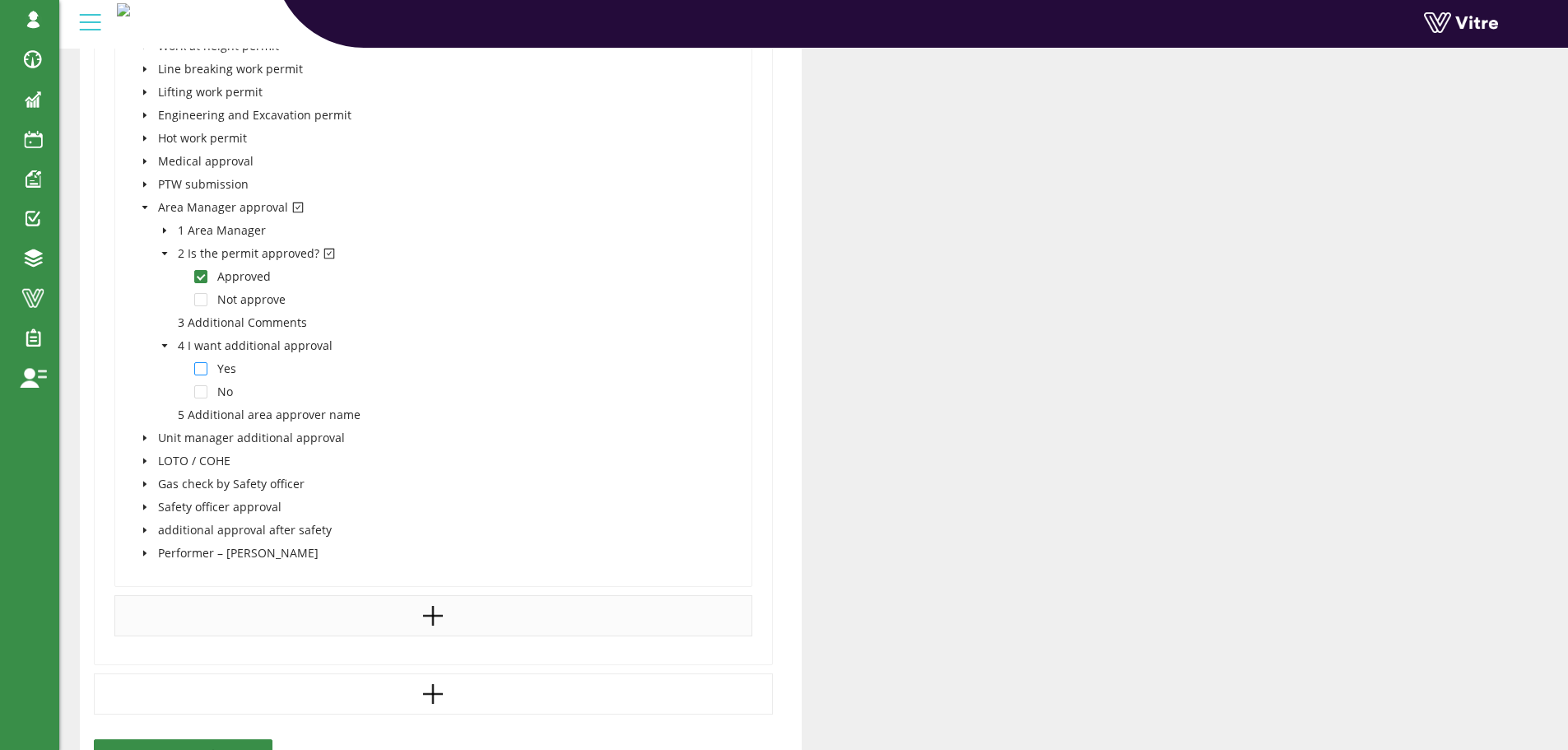
click at [202, 370] on span at bounding box center [201, 369] width 13 height 13
click at [148, 437] on icon "caret-down" at bounding box center [144, 437] width 8 height 9
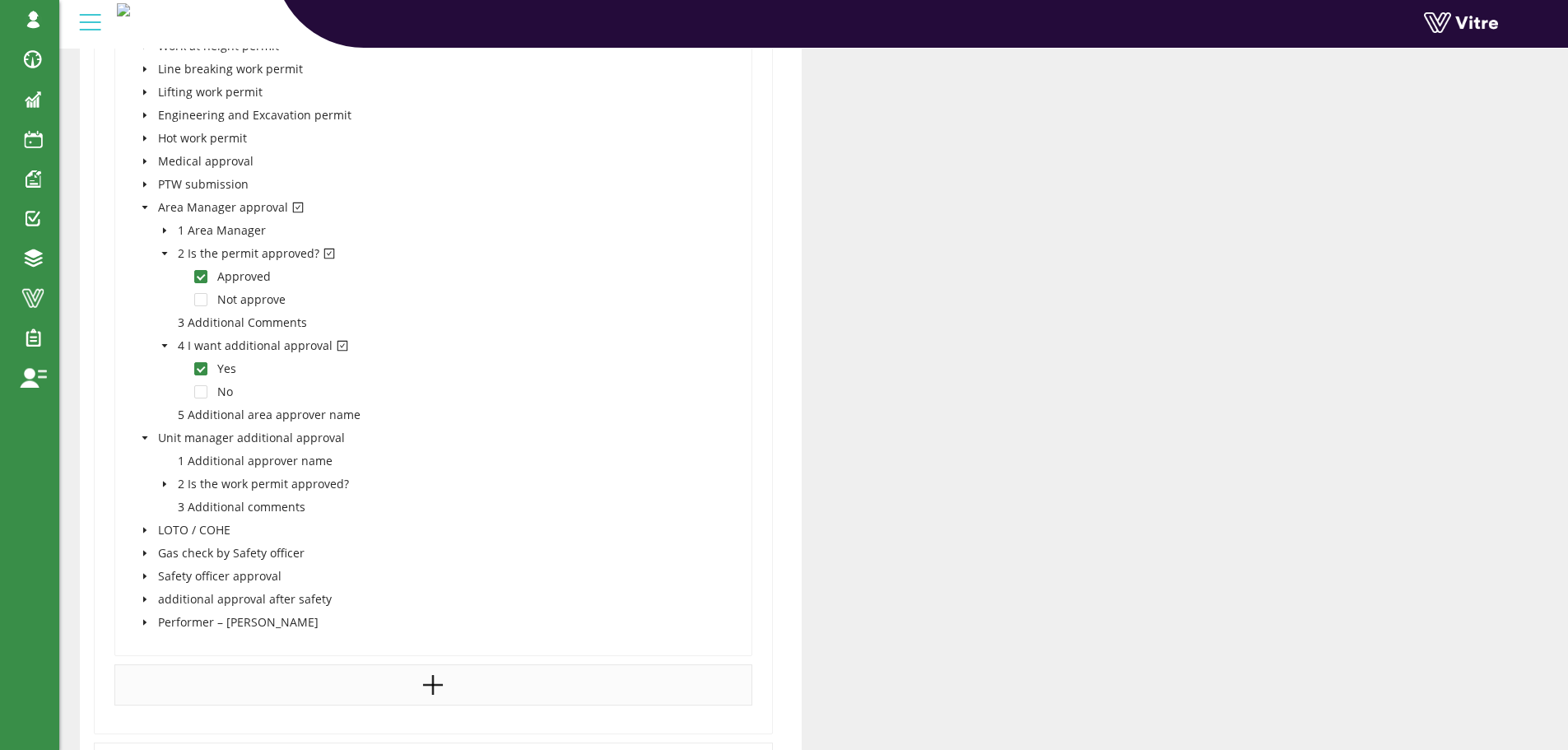
click at [165, 480] on icon "caret-down" at bounding box center [164, 484] width 8 height 9
click at [204, 513] on span at bounding box center [201, 507] width 13 height 13
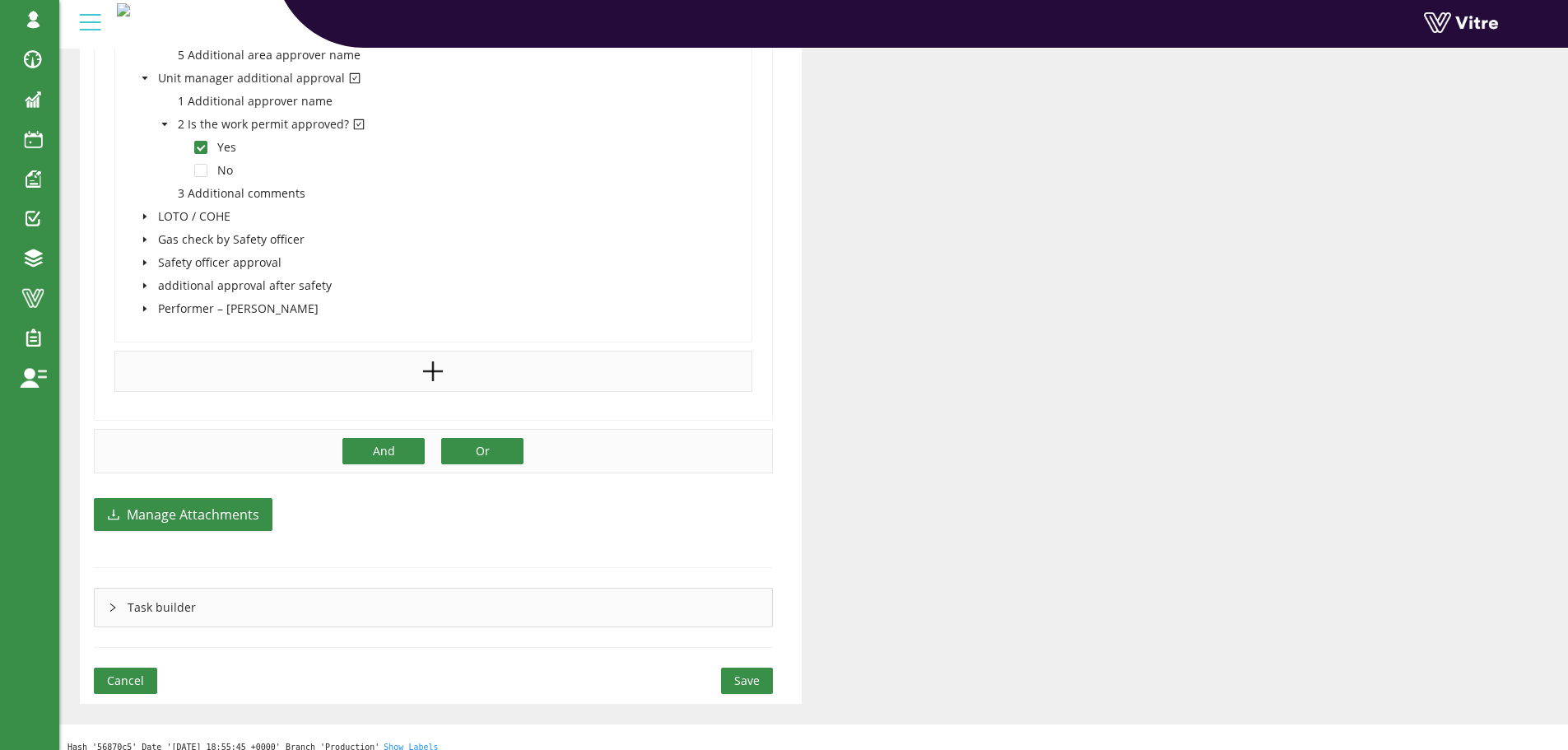
scroll to position [4087, 0]
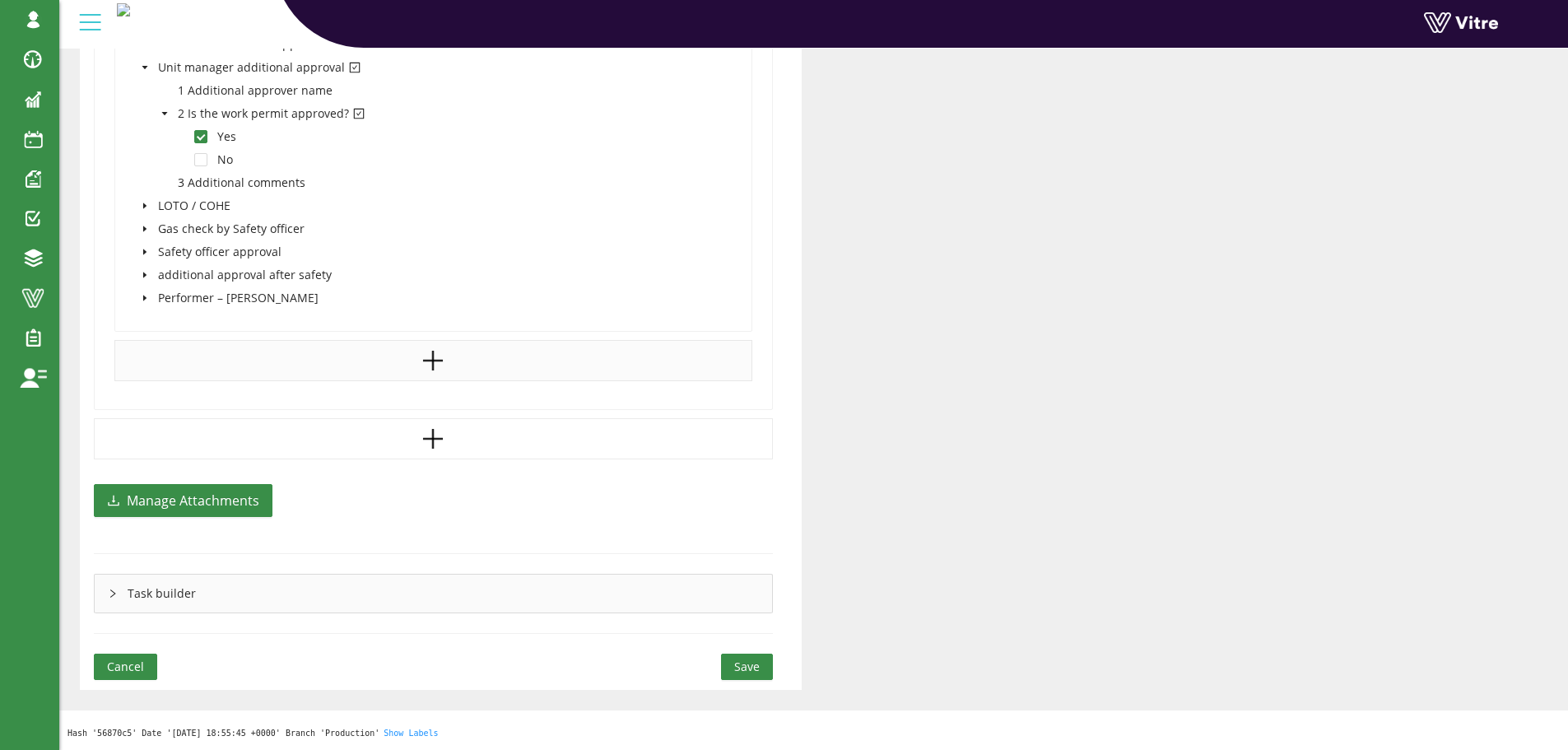
click at [735, 665] on span "Save" at bounding box center [747, 667] width 25 height 18
